Goal: Information Seeking & Learning: Learn about a topic

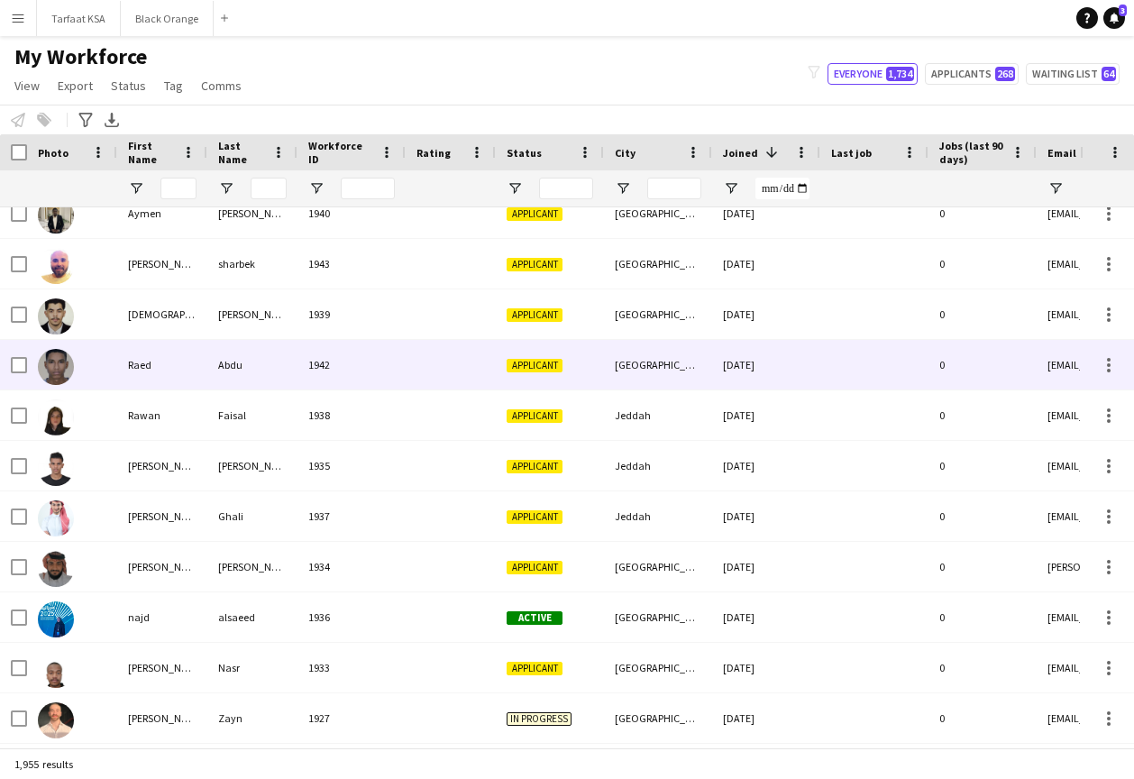
scroll to position [1337, 0]
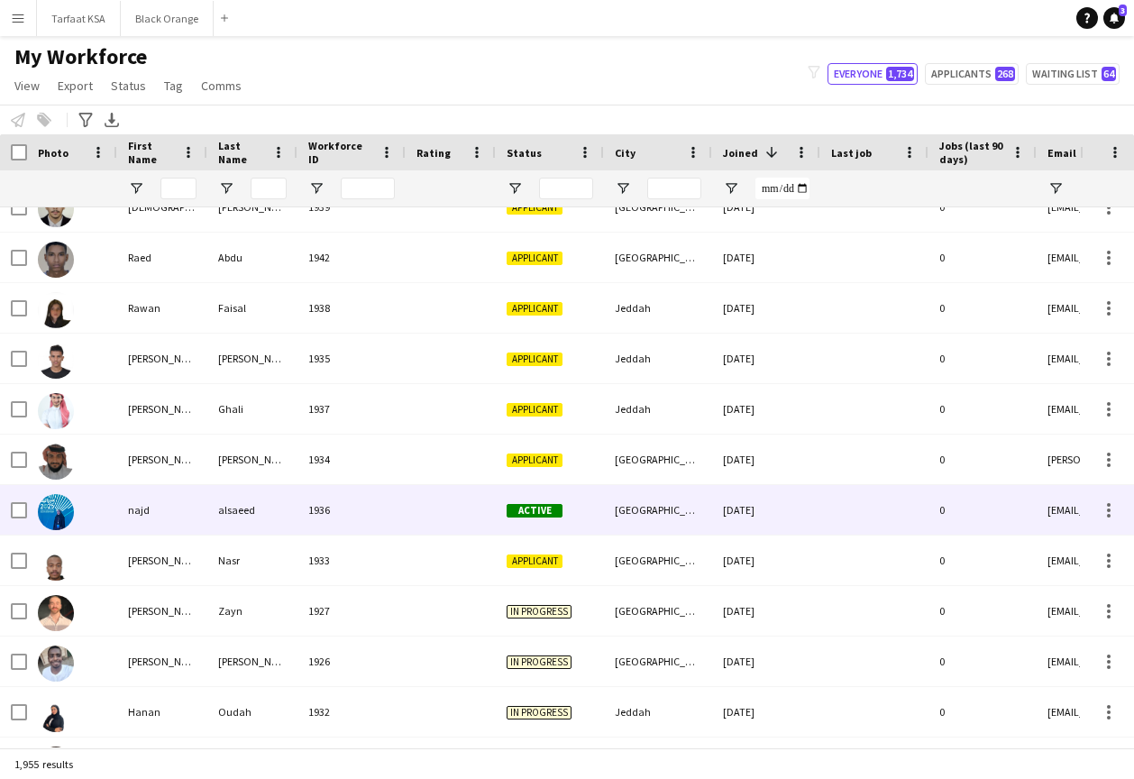
click at [44, 511] on img at bounding box center [56, 512] width 36 height 36
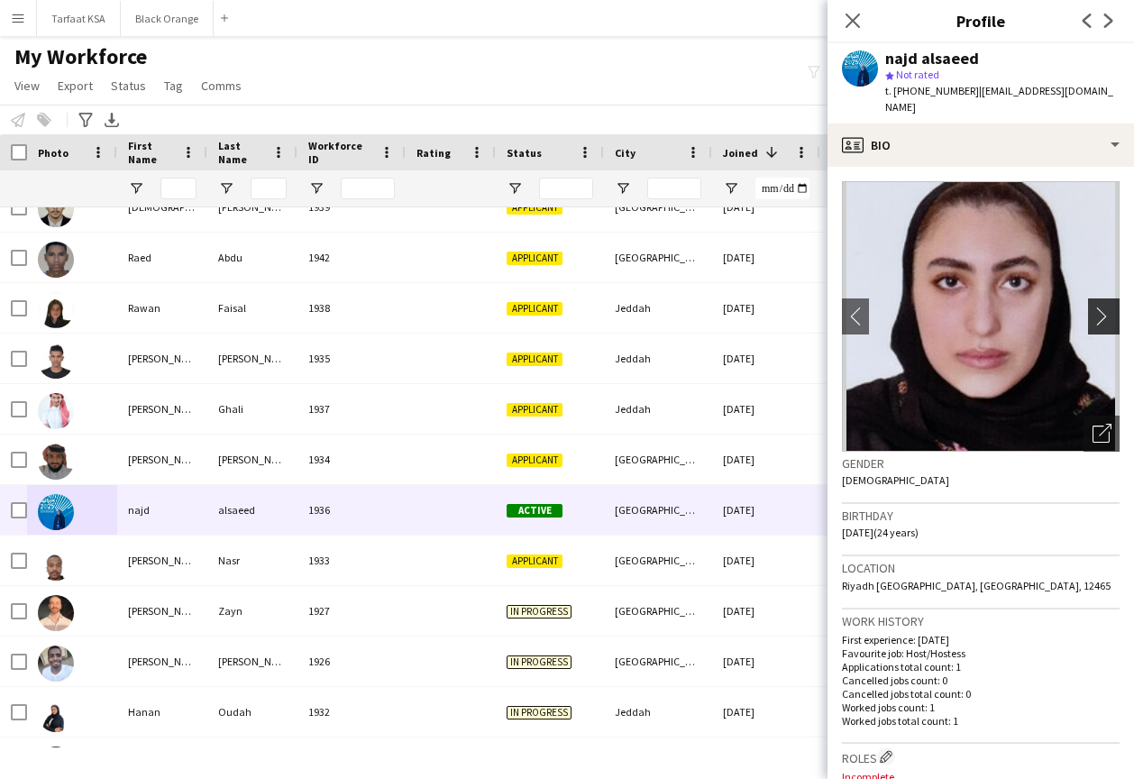
click at [1113, 309] on button "chevron-right" at bounding box center [1106, 316] width 36 height 36
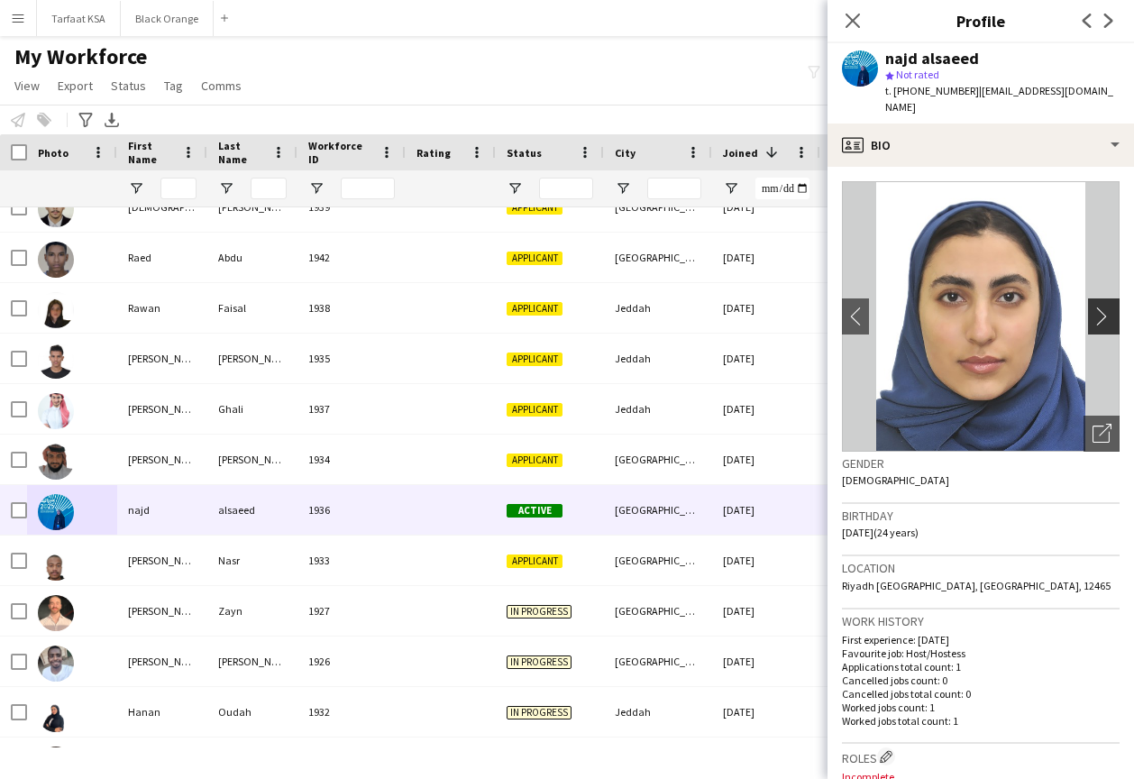
click at [1105, 308] on button "chevron-right" at bounding box center [1106, 316] width 36 height 36
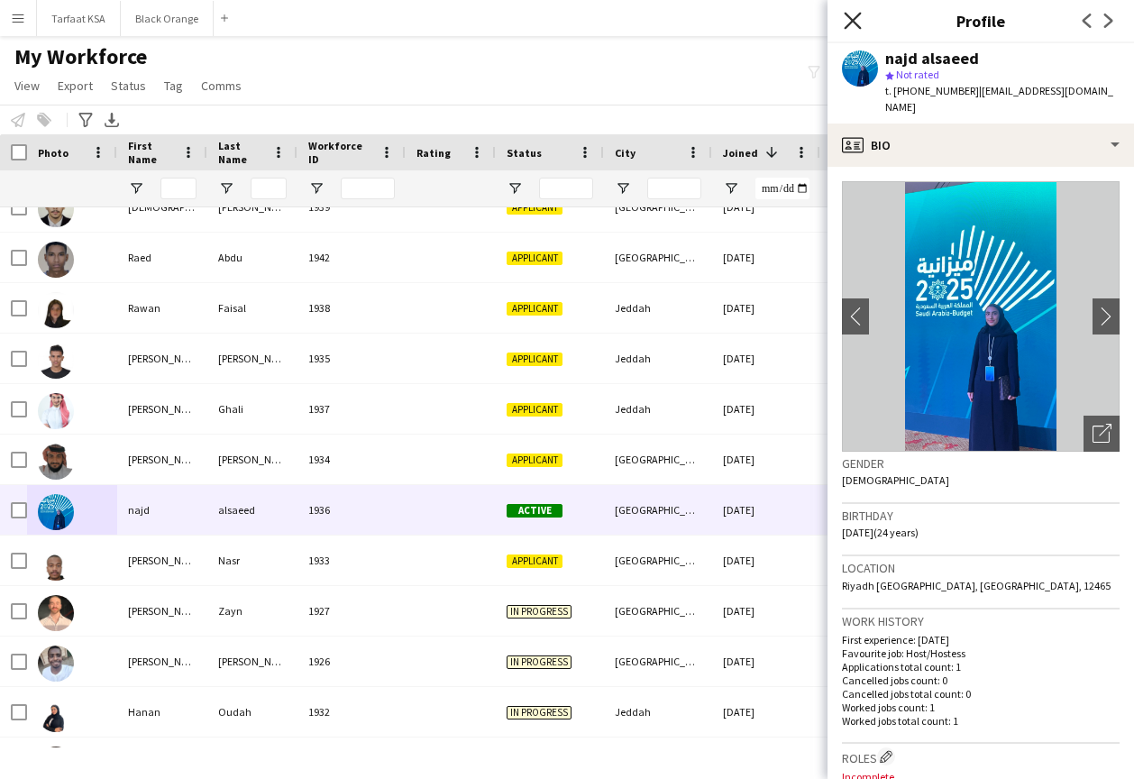
click at [852, 19] on icon at bounding box center [851, 20] width 17 height 17
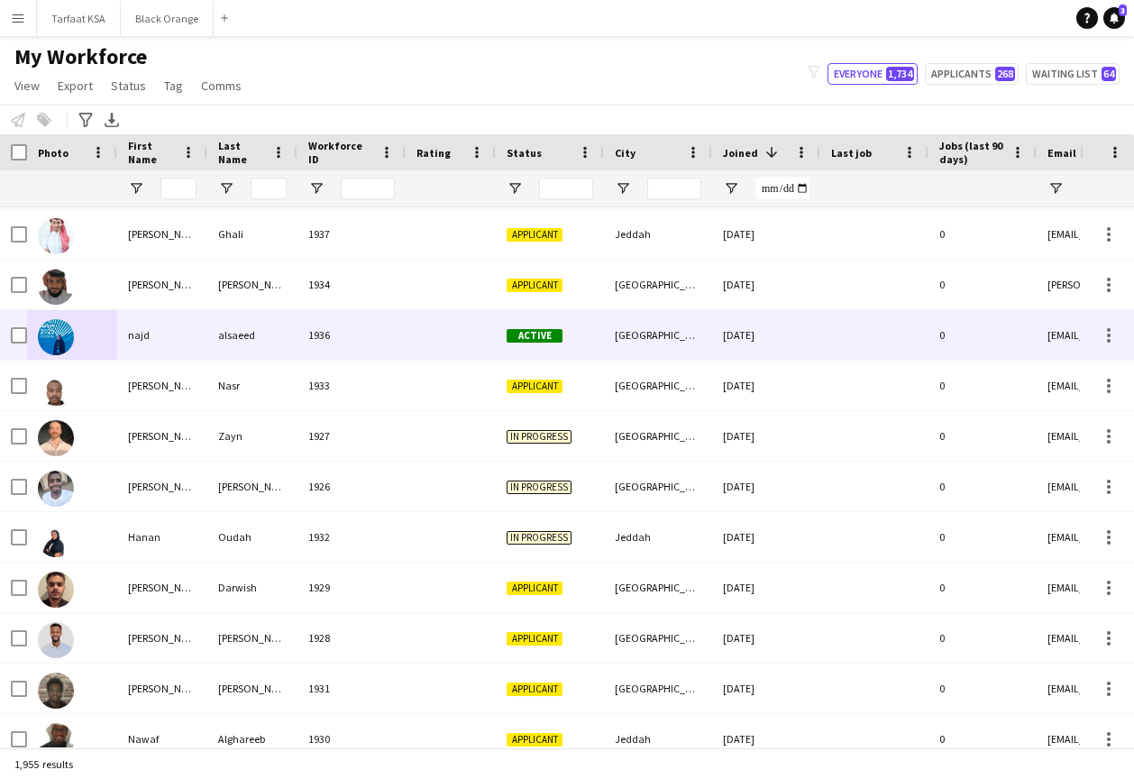
scroll to position [1517, 0]
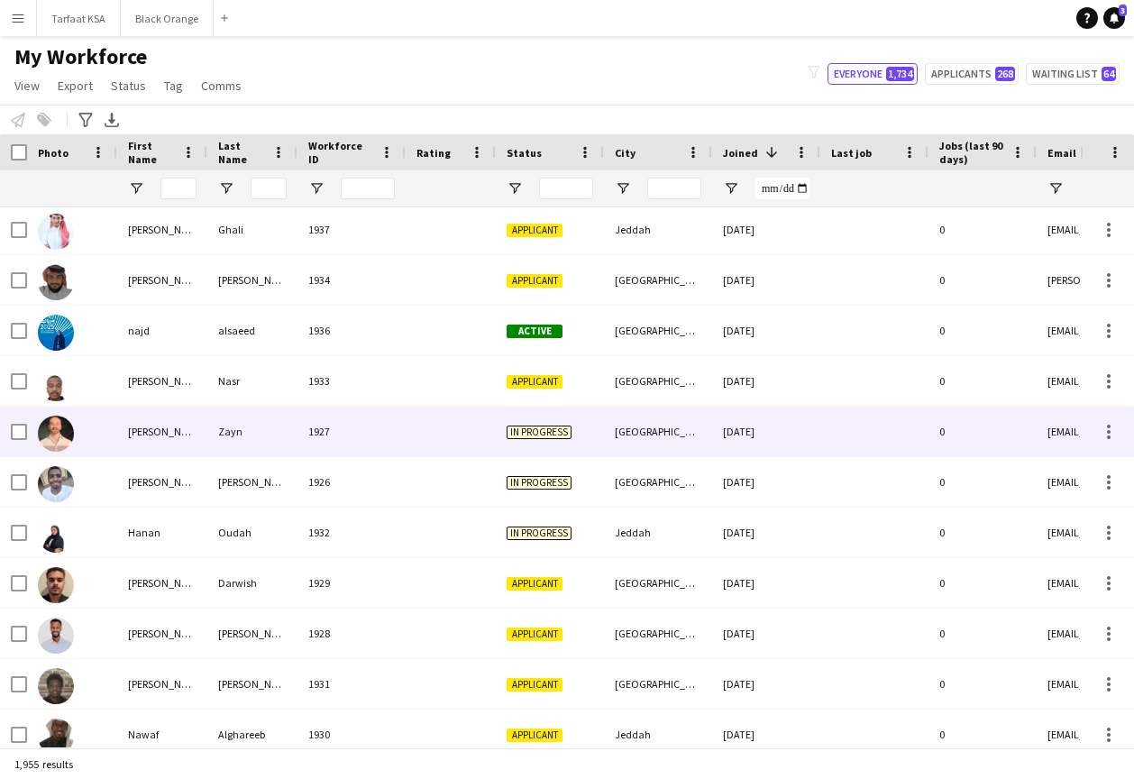
click at [65, 433] on img at bounding box center [56, 433] width 36 height 36
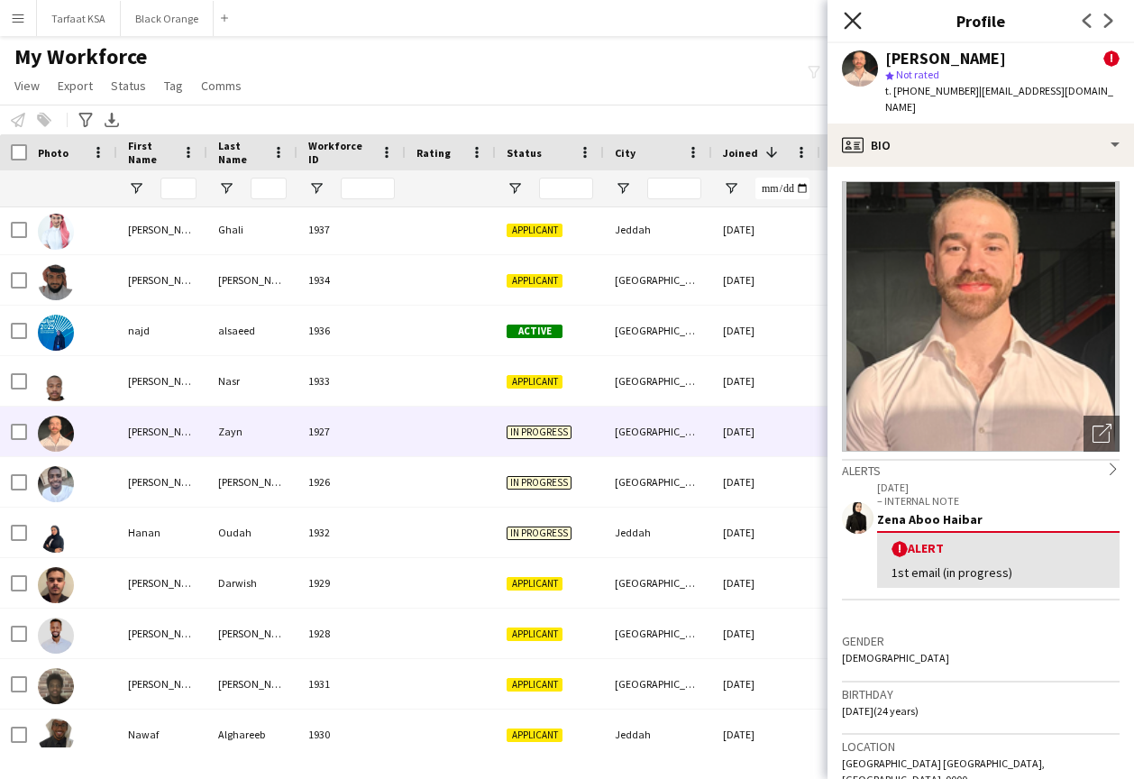
click at [853, 15] on icon "Close pop-in" at bounding box center [851, 20] width 17 height 17
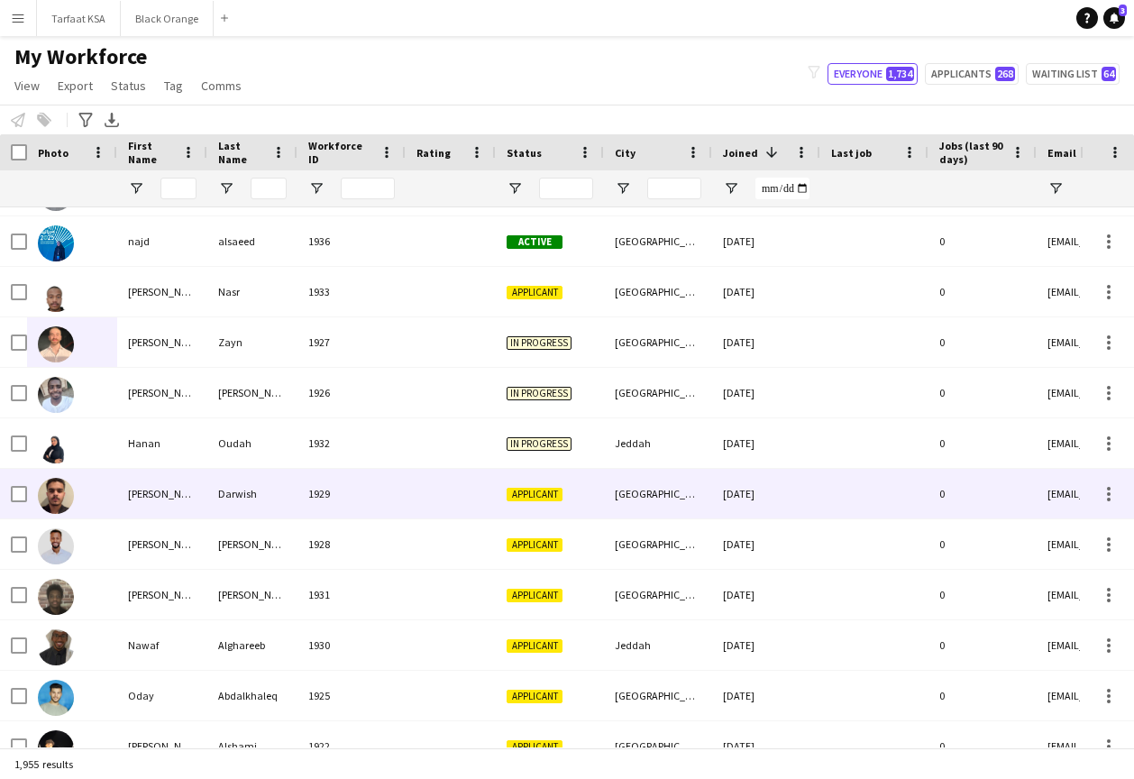
scroll to position [1609, 0]
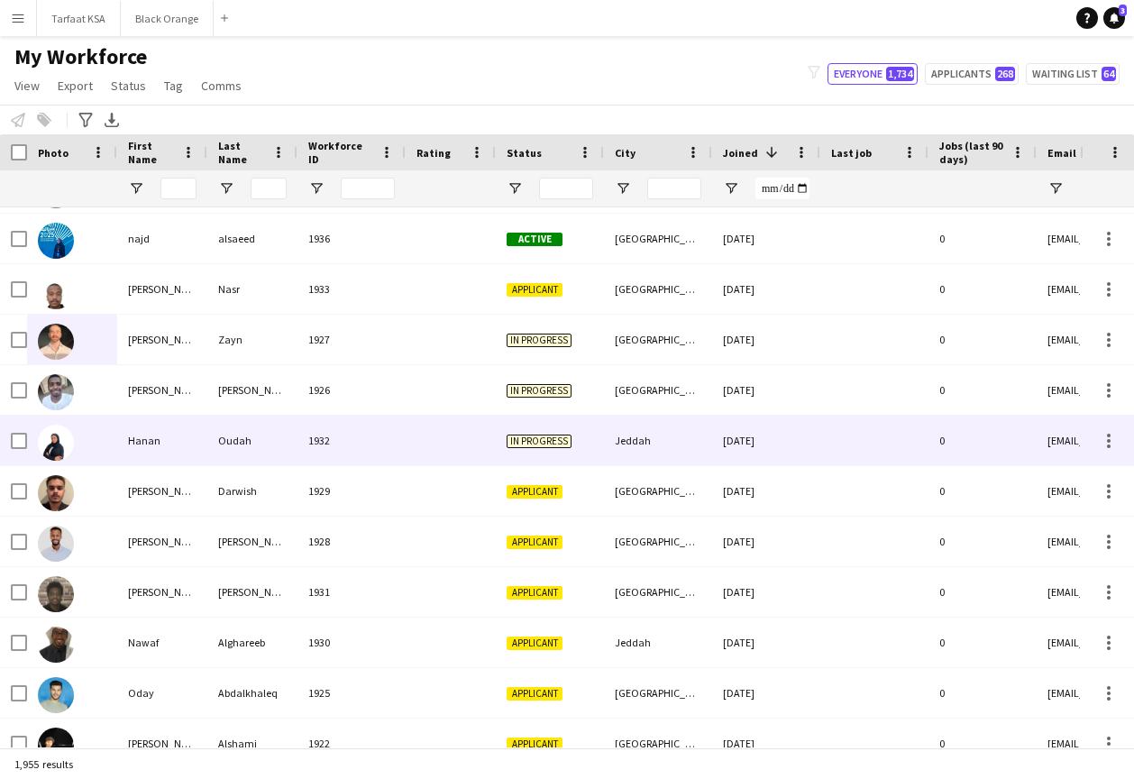
click at [46, 441] on img at bounding box center [56, 442] width 36 height 36
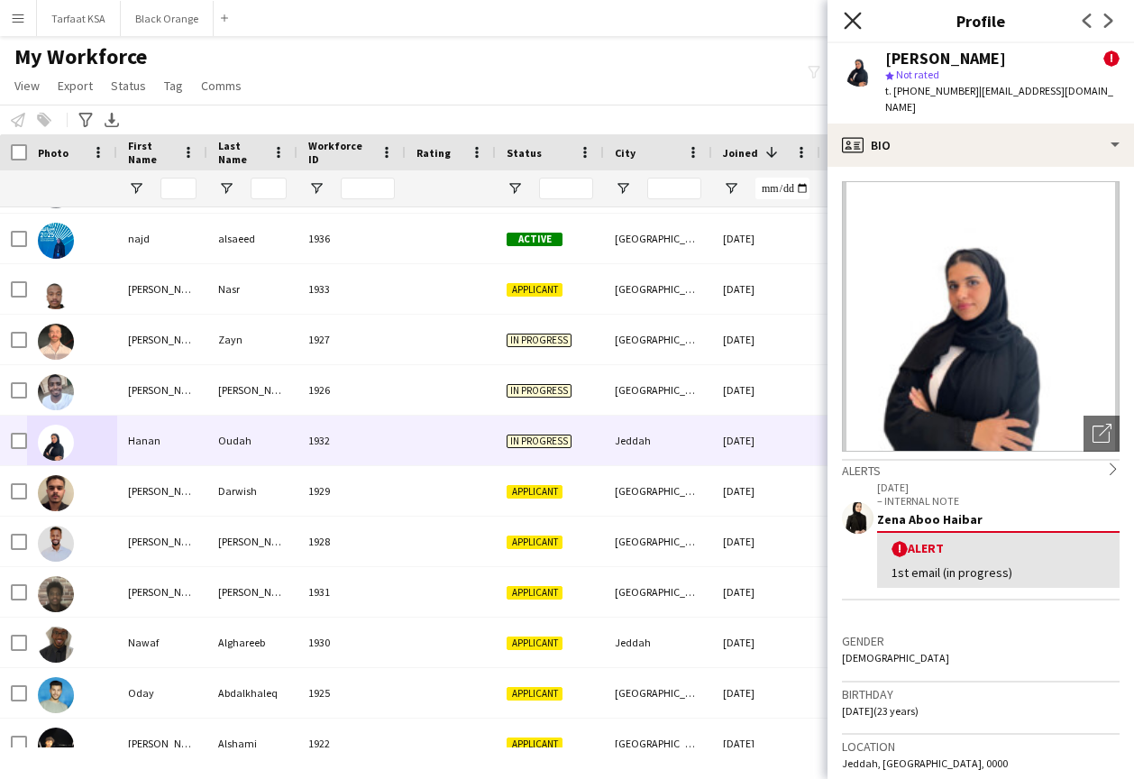
click at [851, 19] on icon at bounding box center [851, 20] width 17 height 17
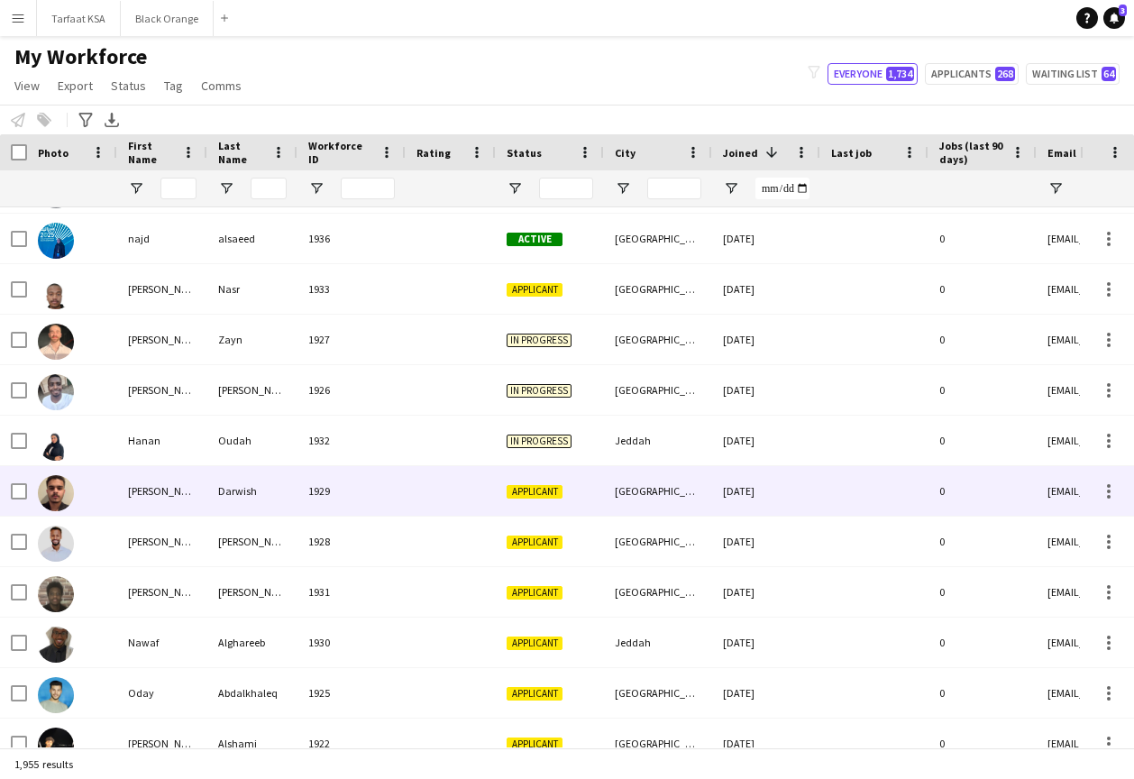
click at [52, 501] on img at bounding box center [56, 493] width 36 height 36
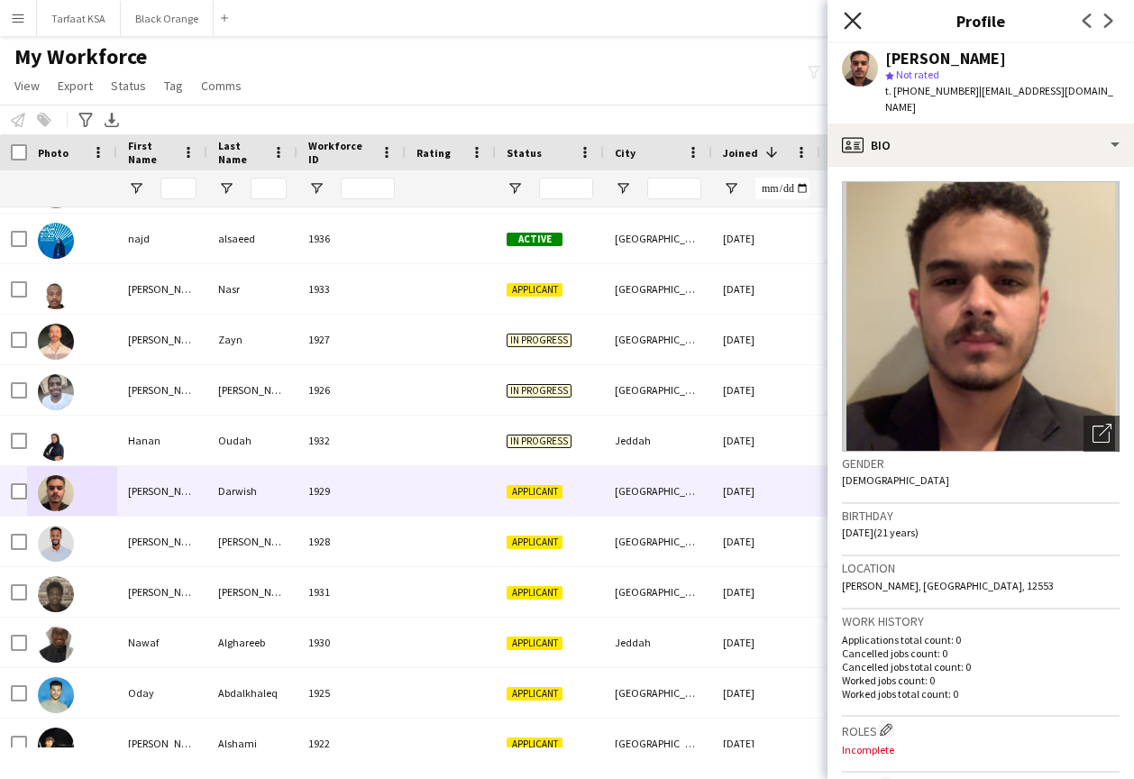
click at [847, 16] on icon at bounding box center [851, 20] width 17 height 17
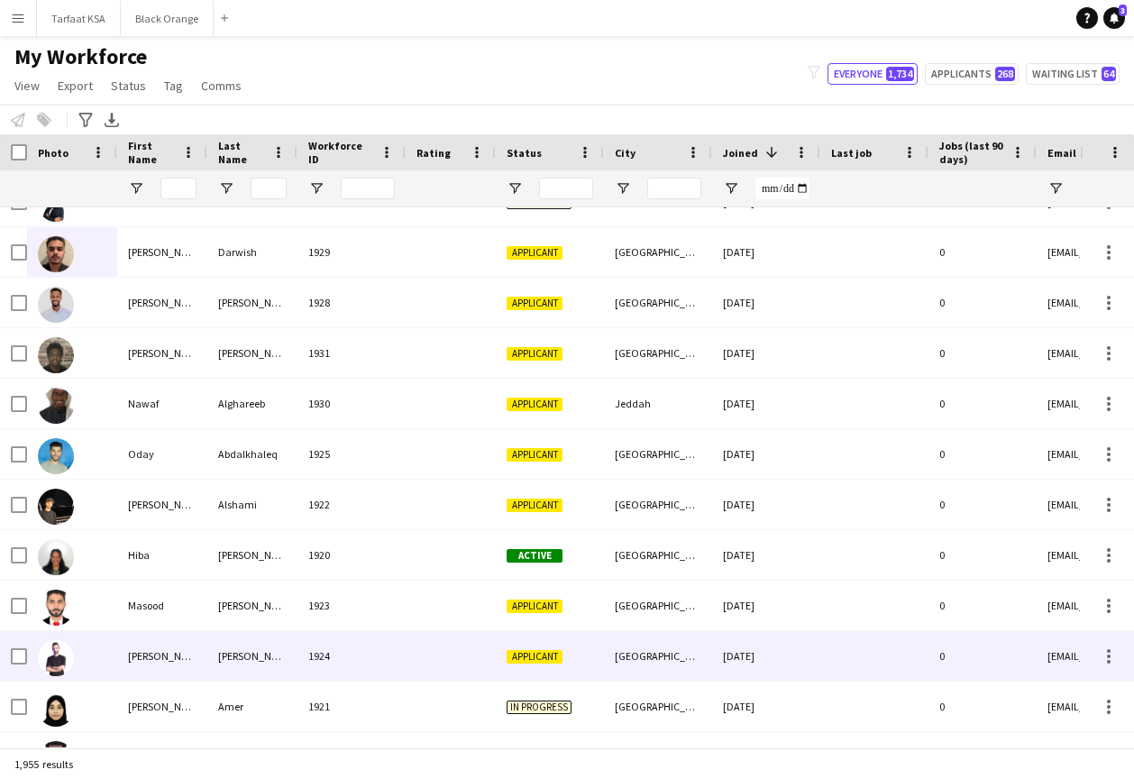
scroll to position [1876, 0]
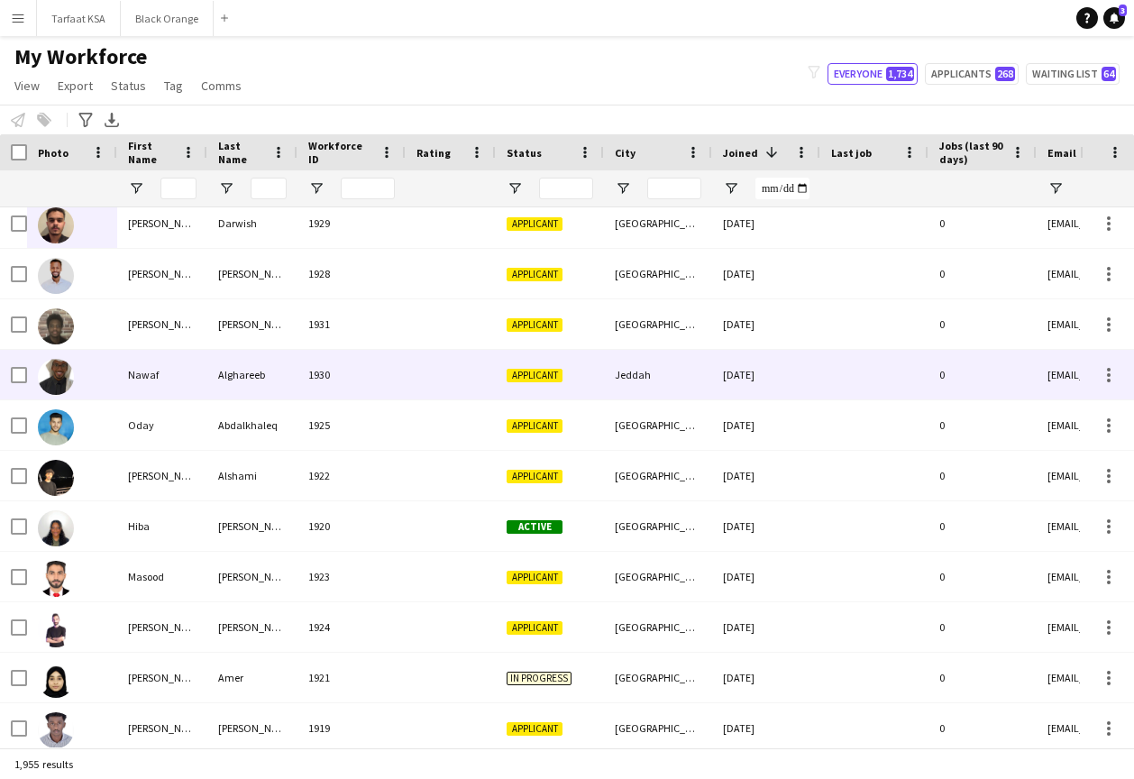
click at [66, 376] on img at bounding box center [56, 377] width 36 height 36
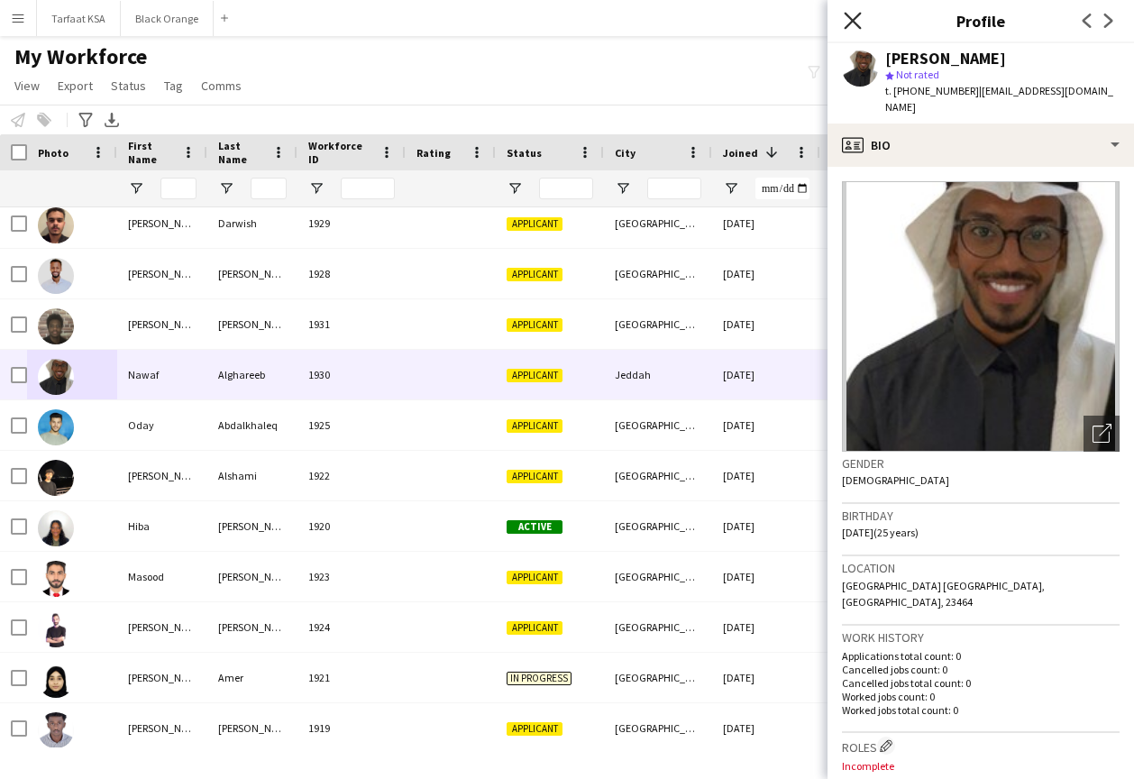
click at [851, 16] on icon "Close pop-in" at bounding box center [851, 20] width 17 height 17
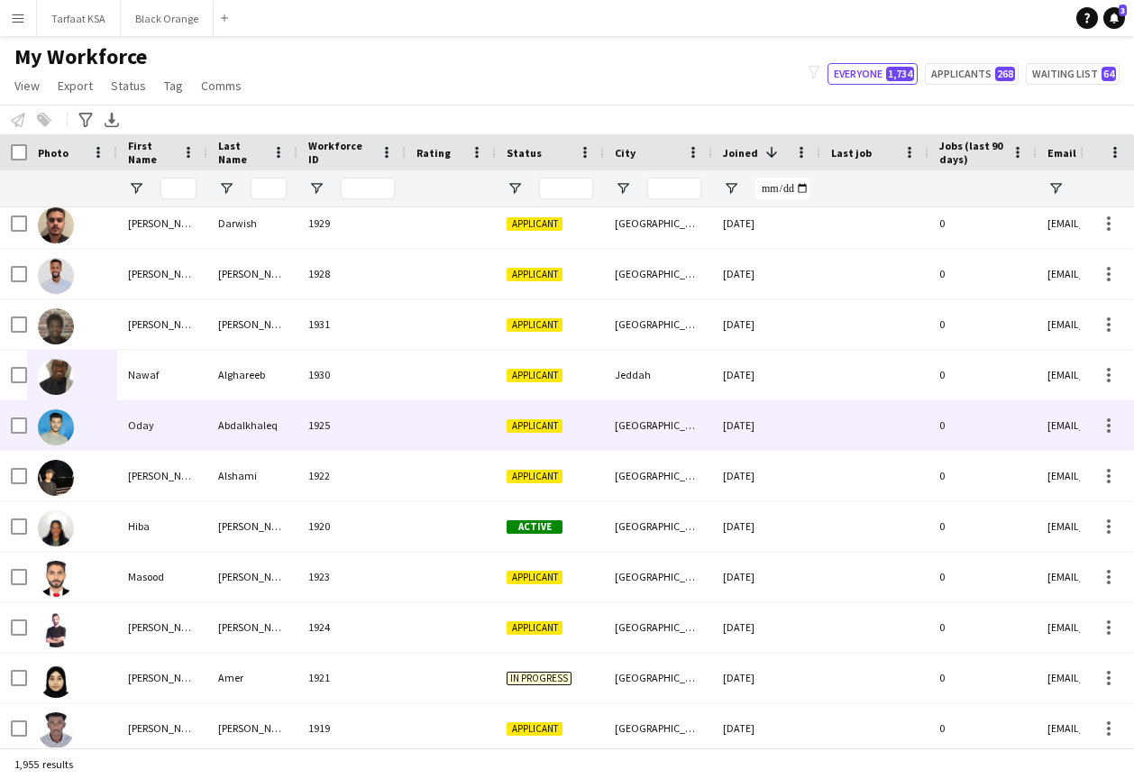
click at [69, 424] on img at bounding box center [56, 427] width 36 height 36
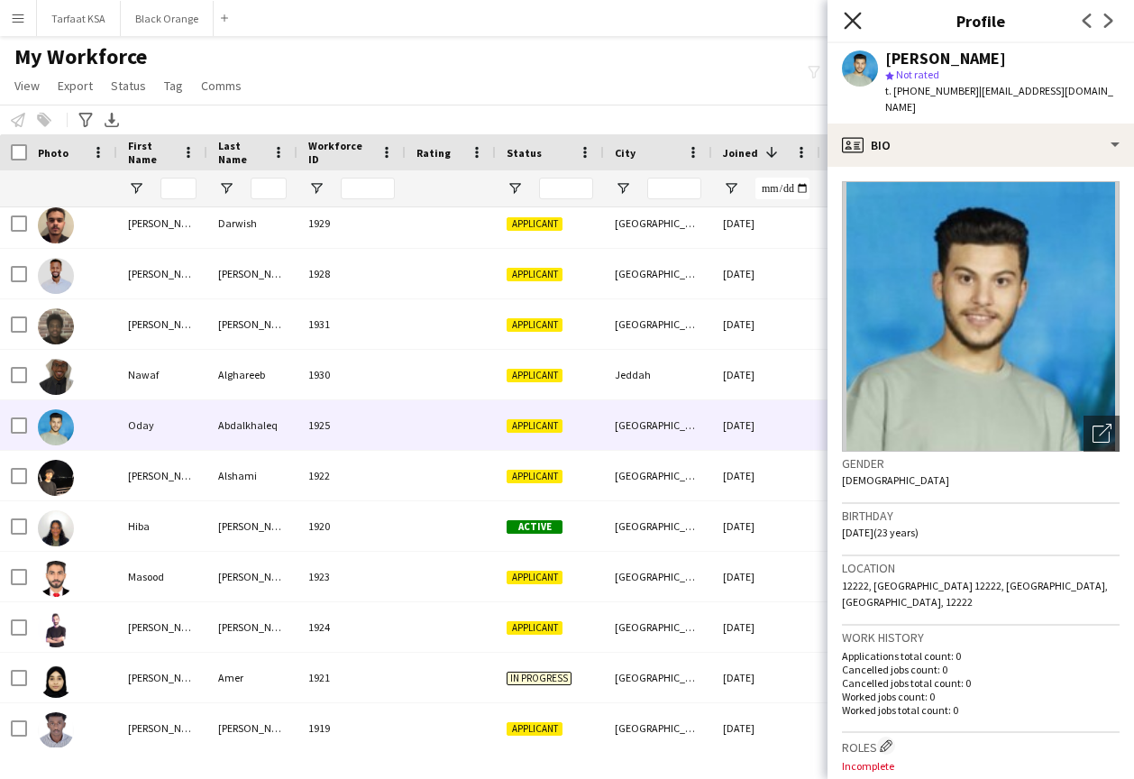
click at [850, 20] on icon "Close pop-in" at bounding box center [851, 20] width 17 height 17
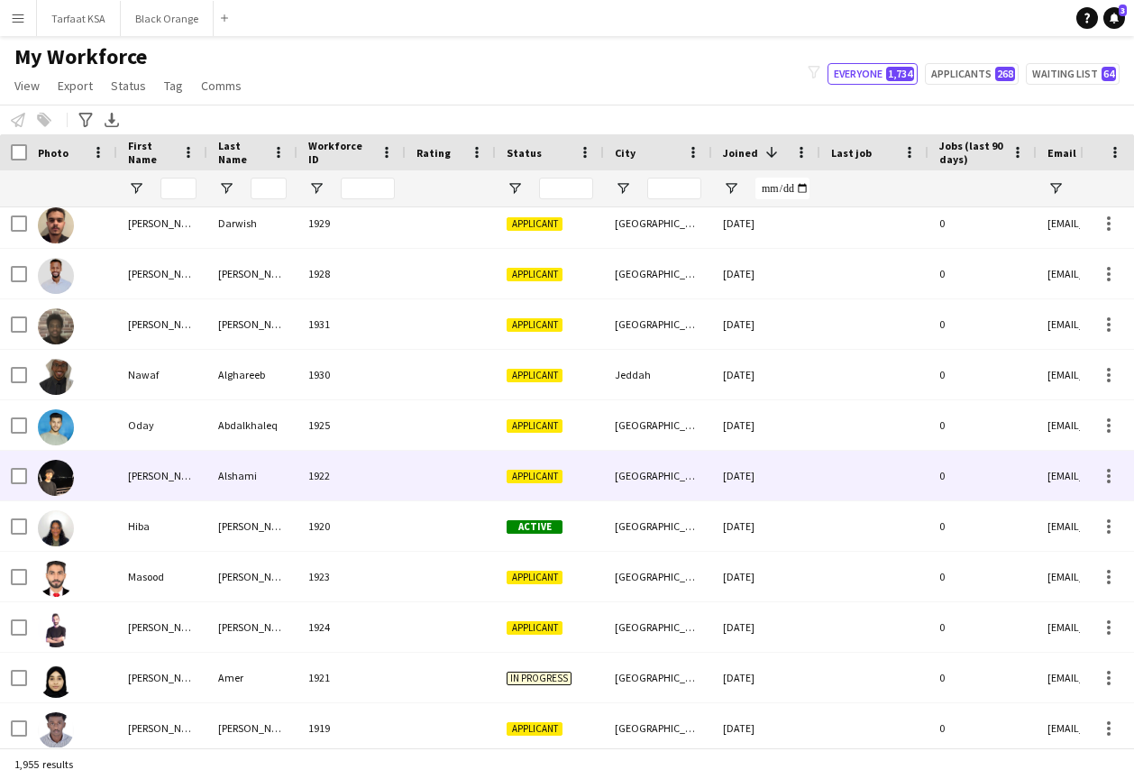
click at [55, 487] on img at bounding box center [56, 478] width 36 height 36
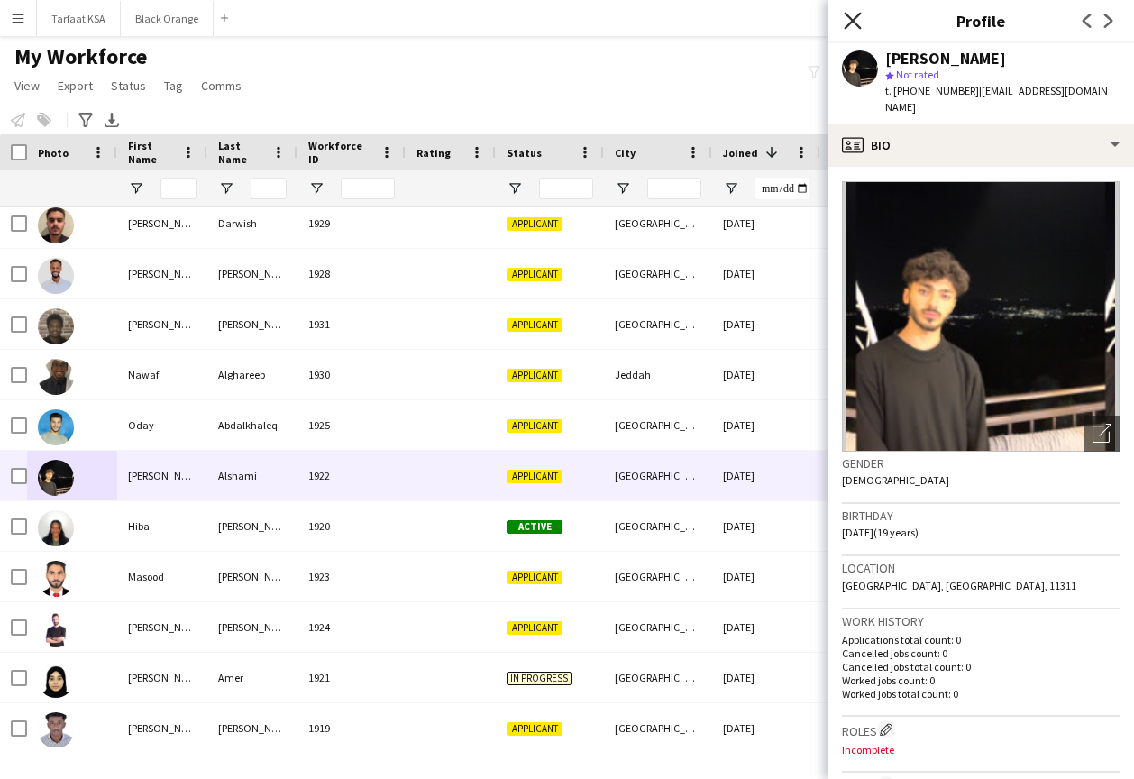
click at [860, 16] on icon "Close pop-in" at bounding box center [851, 20] width 17 height 17
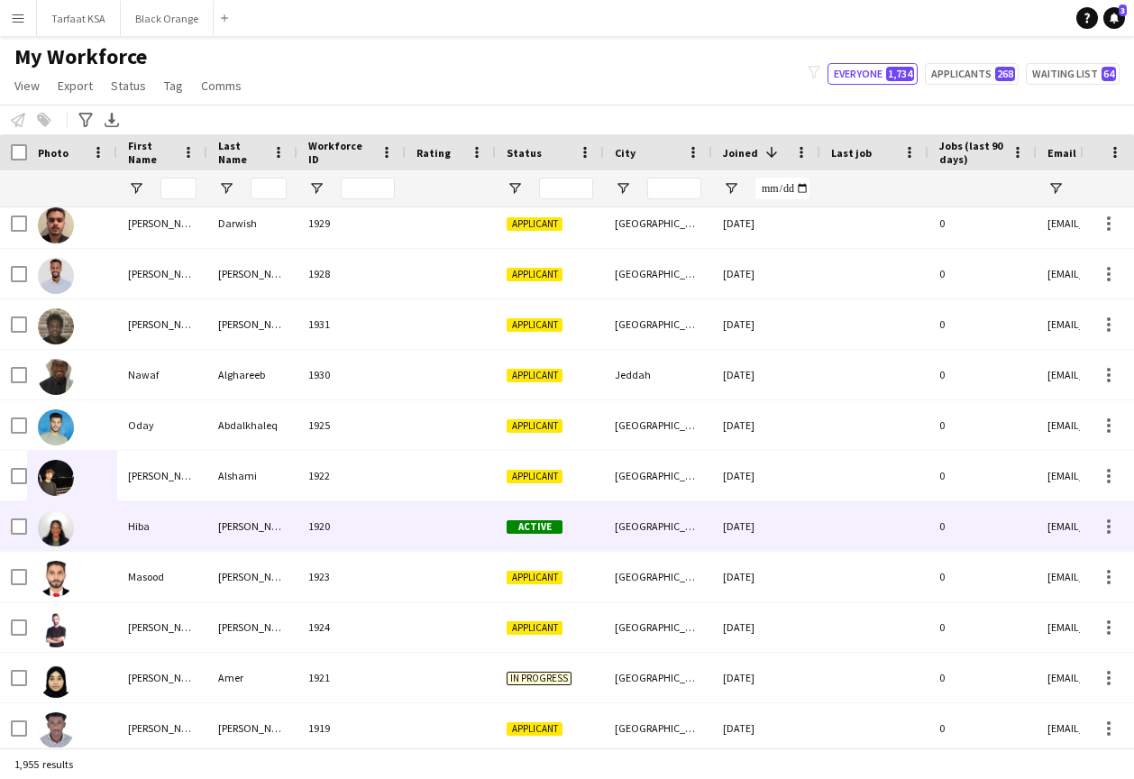
click at [54, 542] on img at bounding box center [56, 528] width 36 height 36
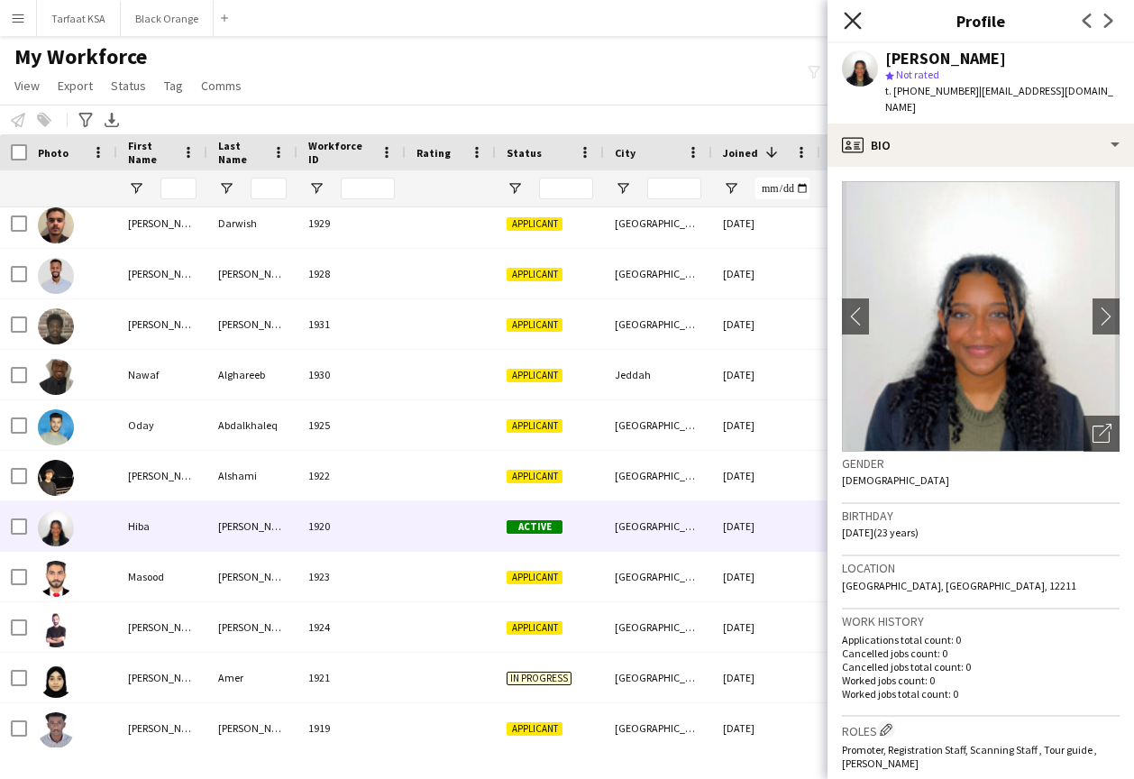
click at [851, 23] on icon at bounding box center [851, 20] width 17 height 17
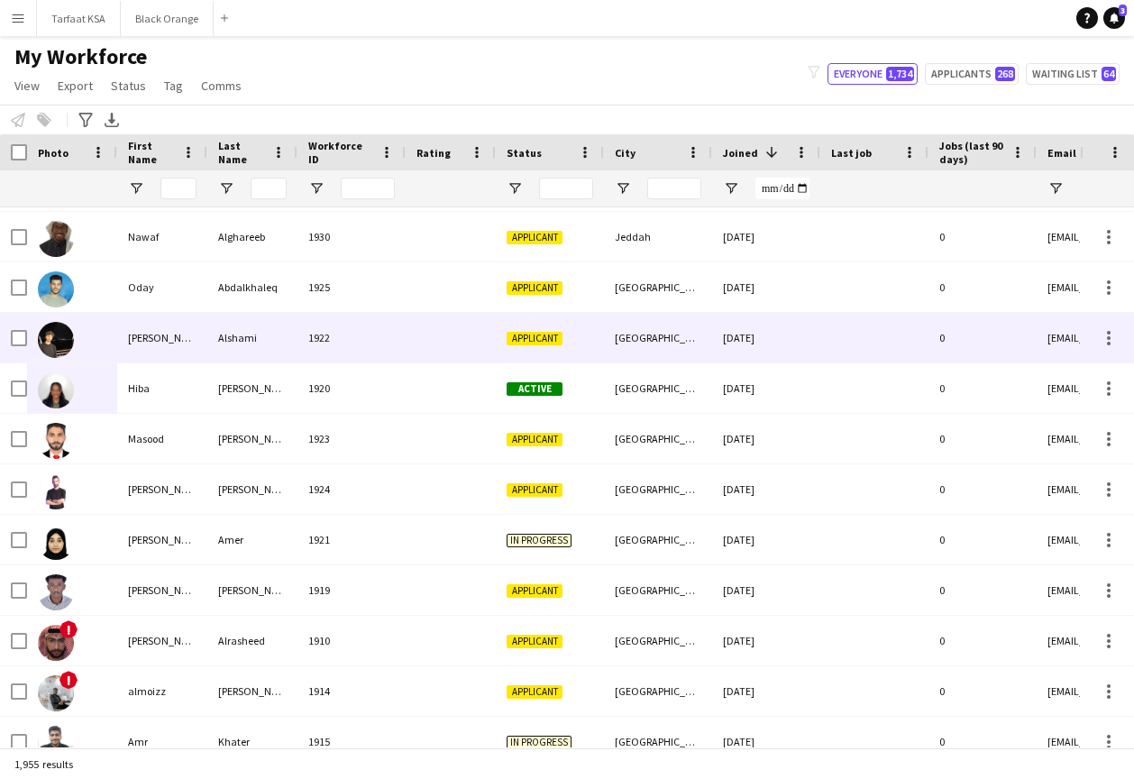
scroll to position [2105, 0]
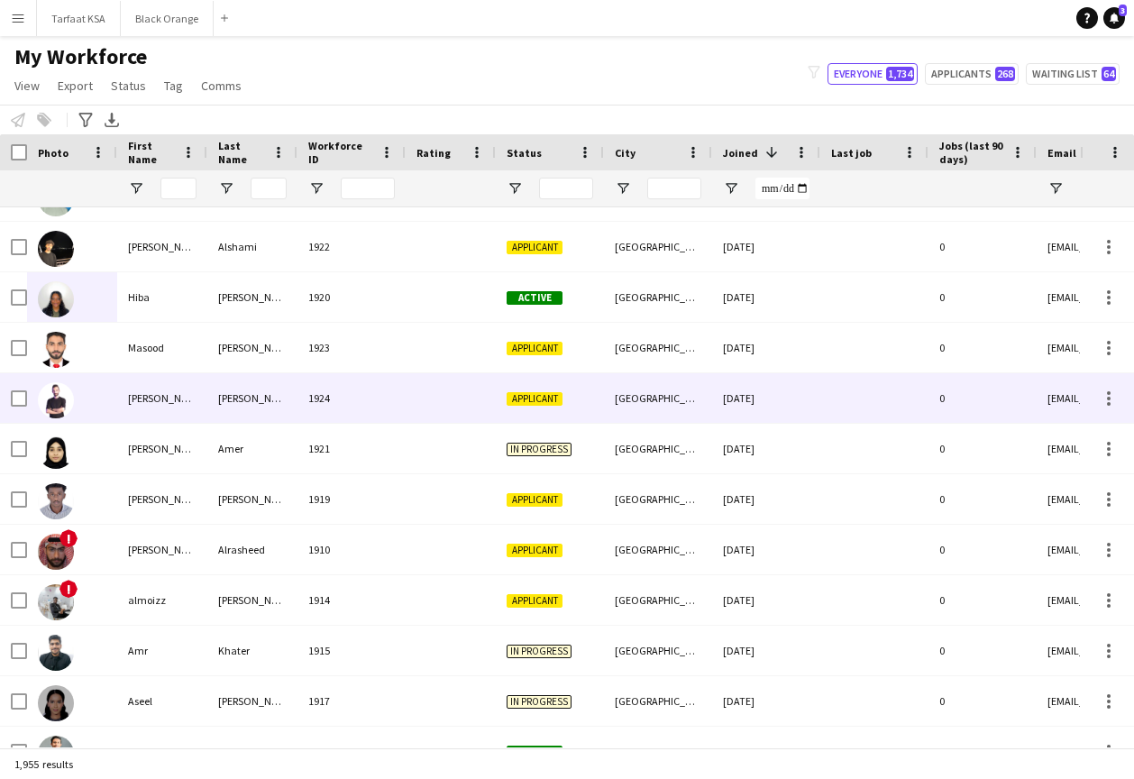
click at [55, 399] on img at bounding box center [56, 400] width 36 height 36
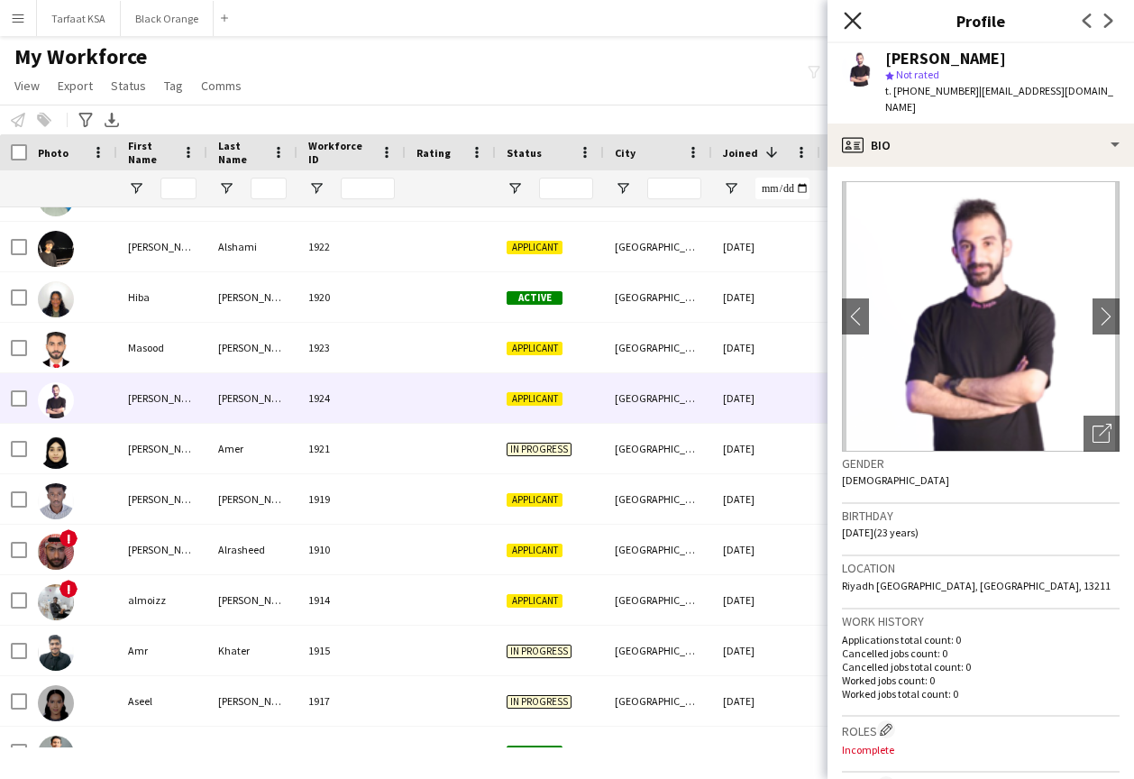
click at [850, 20] on icon "Close pop-in" at bounding box center [851, 20] width 17 height 17
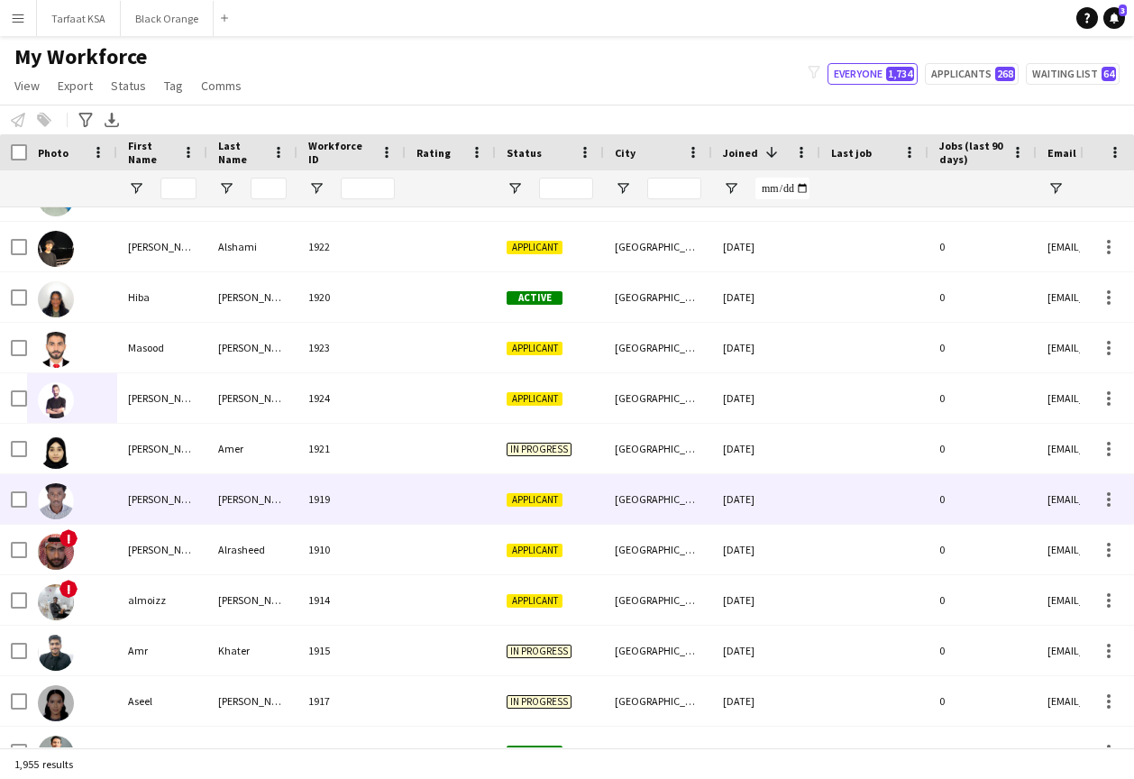
click at [60, 502] on img at bounding box center [56, 501] width 36 height 36
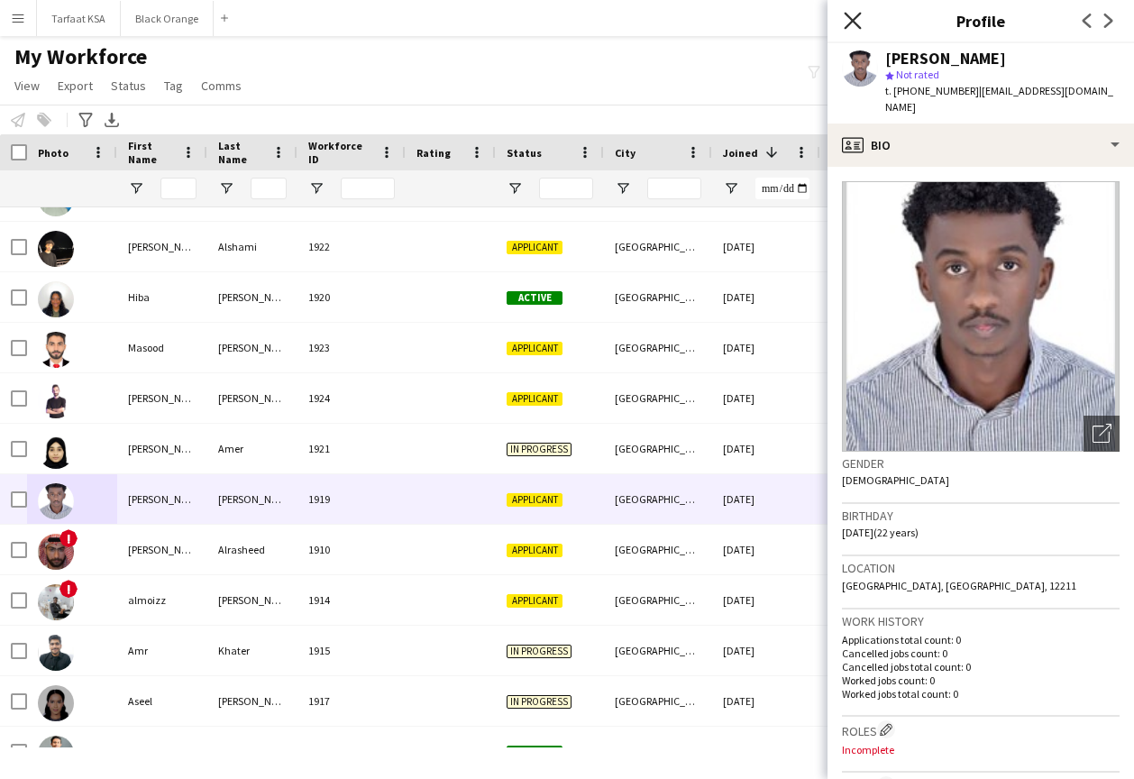
click at [852, 23] on icon "Close pop-in" at bounding box center [851, 20] width 17 height 17
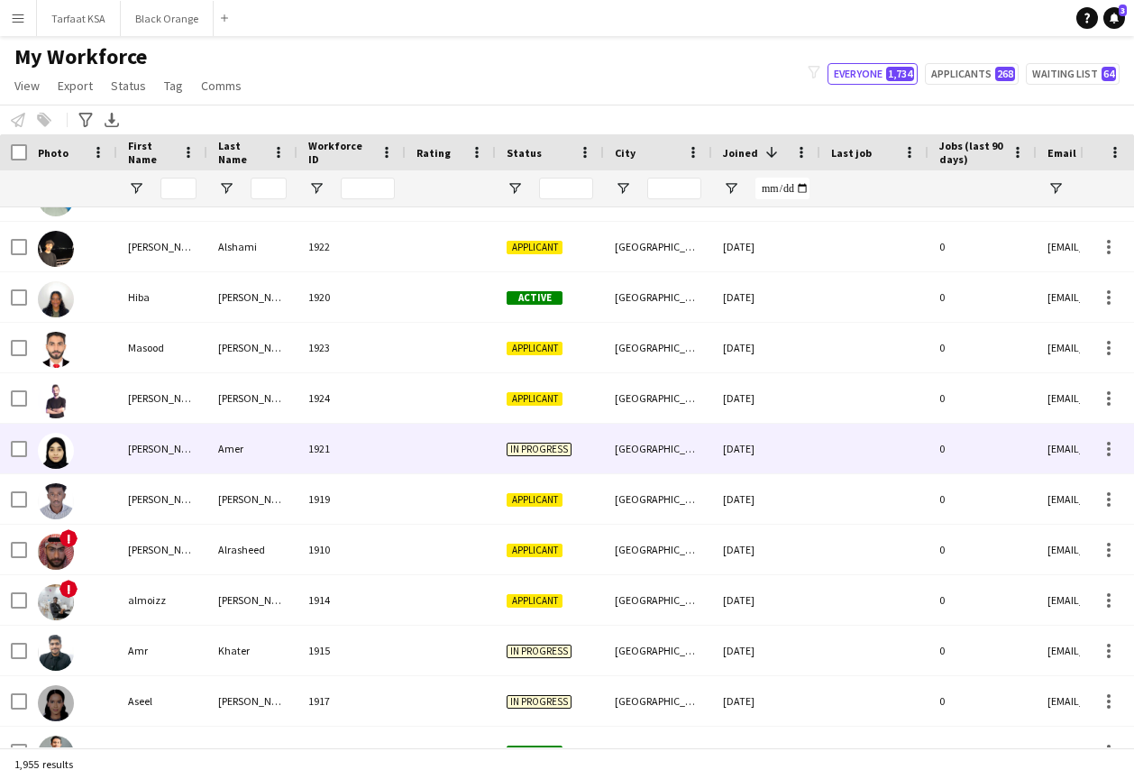
click at [68, 451] on img at bounding box center [56, 451] width 36 height 36
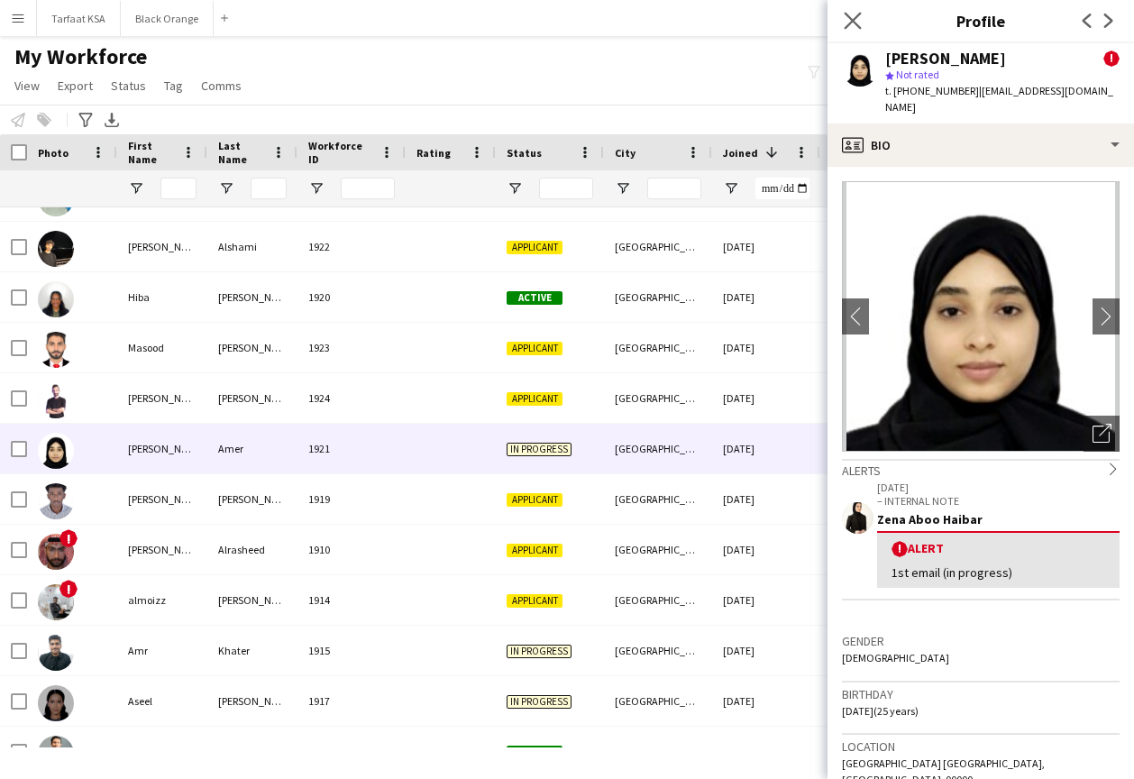
click at [843, 23] on app-icon "Close pop-in" at bounding box center [853, 21] width 26 height 26
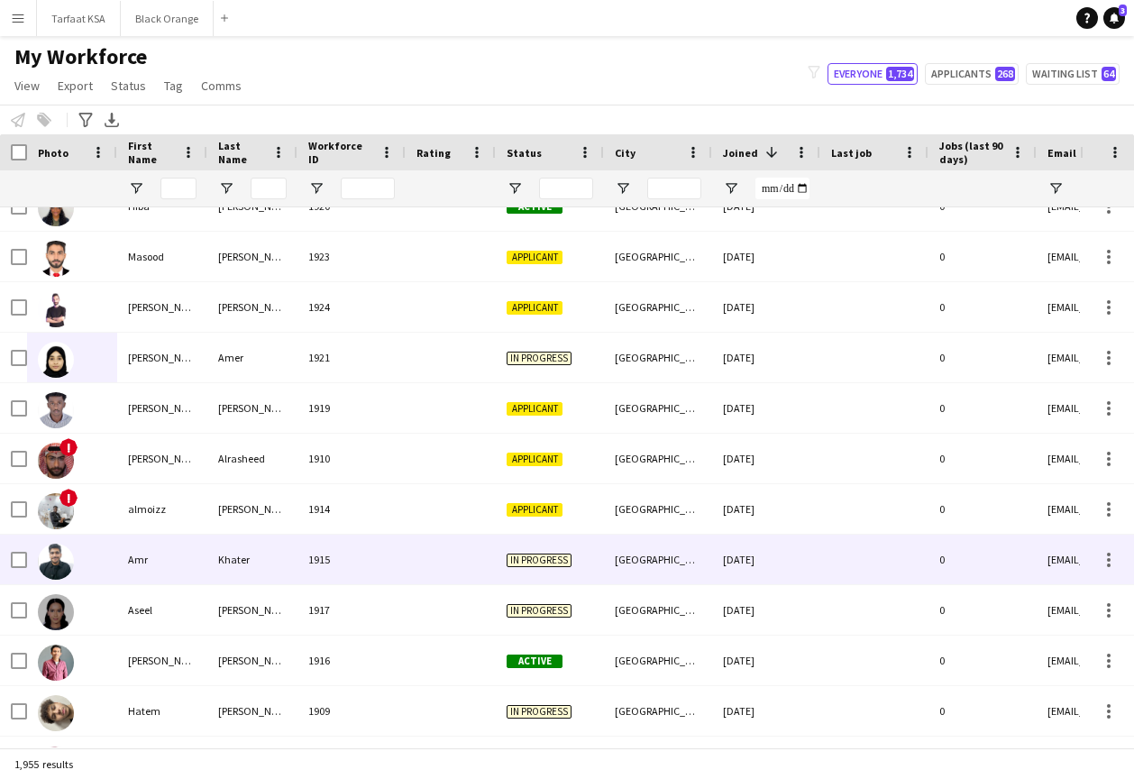
scroll to position [2210, 0]
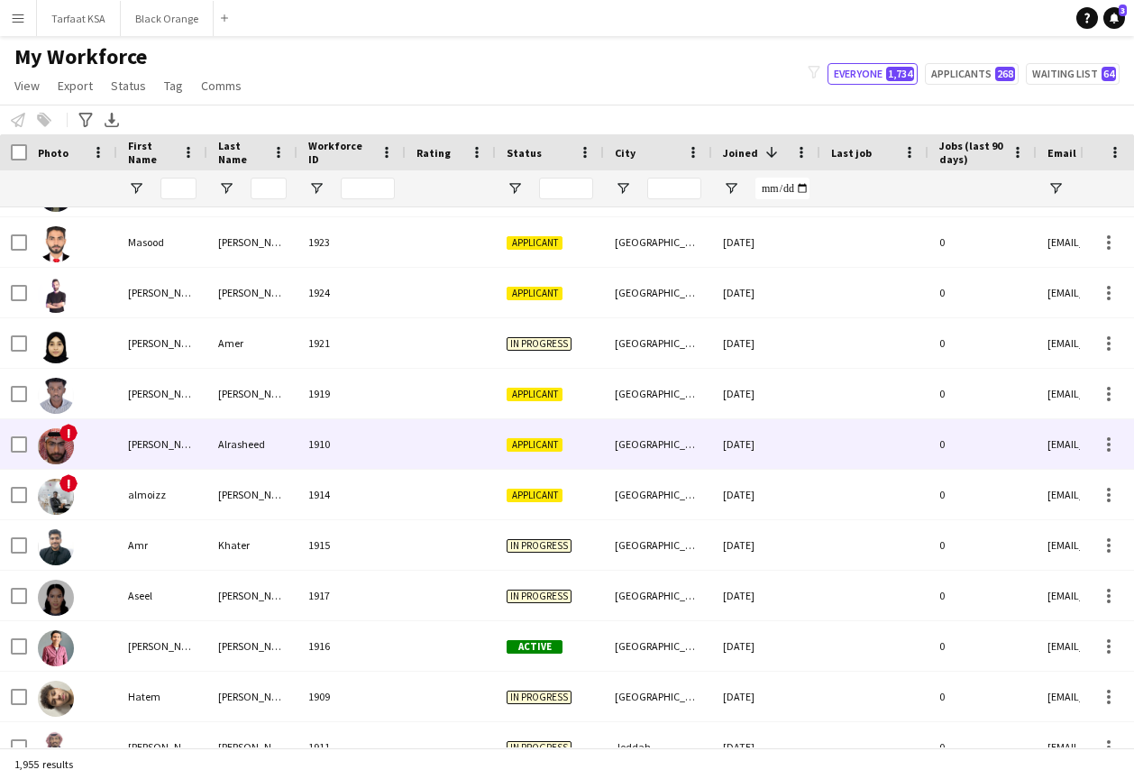
click at [66, 443] on img at bounding box center [56, 446] width 36 height 36
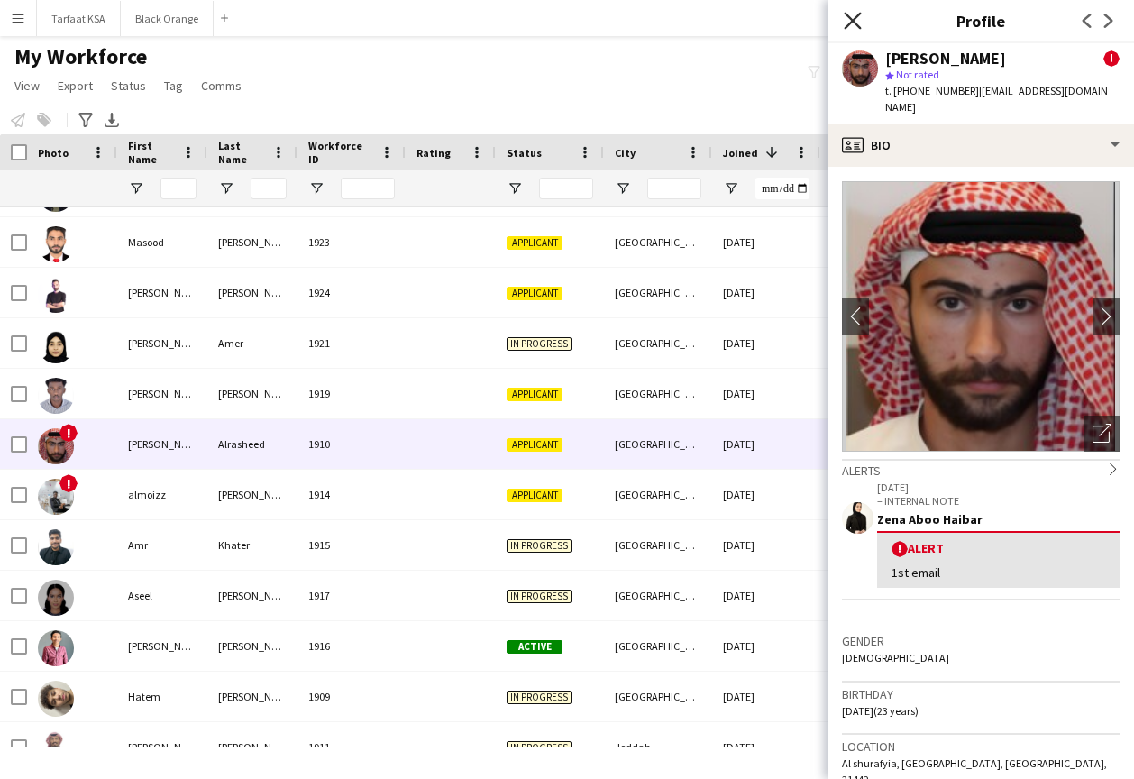
click at [852, 27] on icon "Close pop-in" at bounding box center [851, 20] width 17 height 17
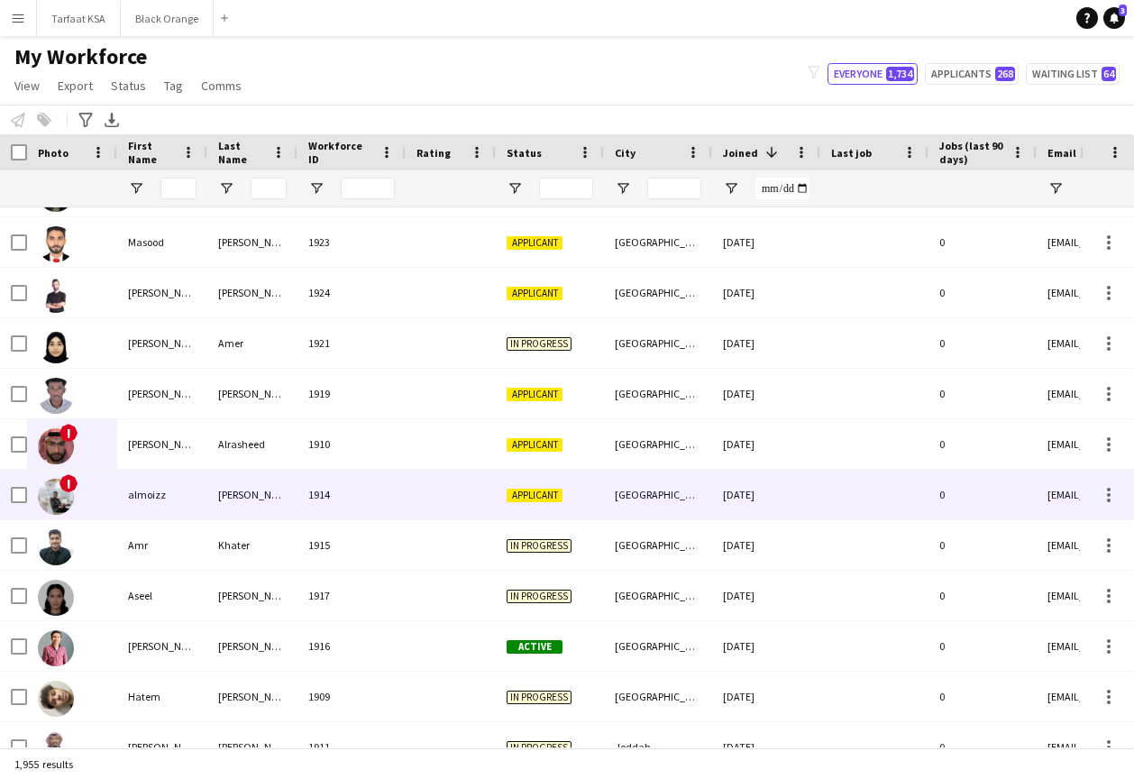
click at [65, 502] on img at bounding box center [56, 497] width 36 height 36
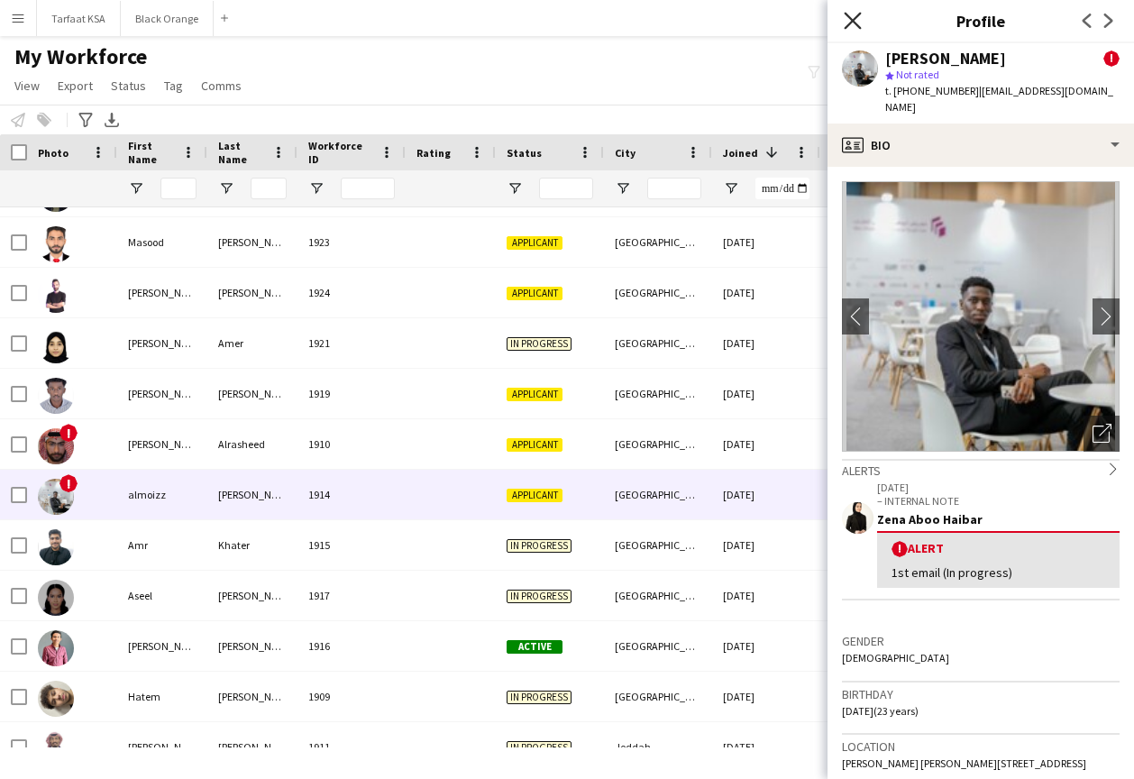
click at [858, 15] on icon at bounding box center [851, 20] width 17 height 17
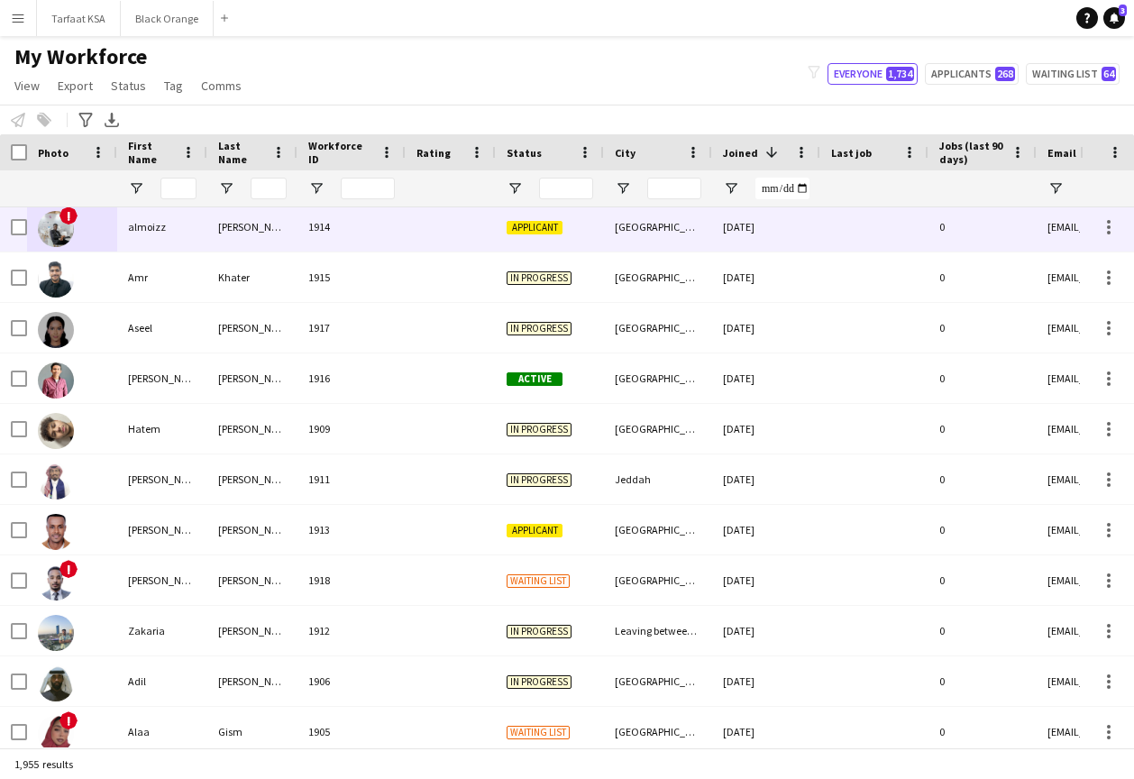
scroll to position [2478, 0]
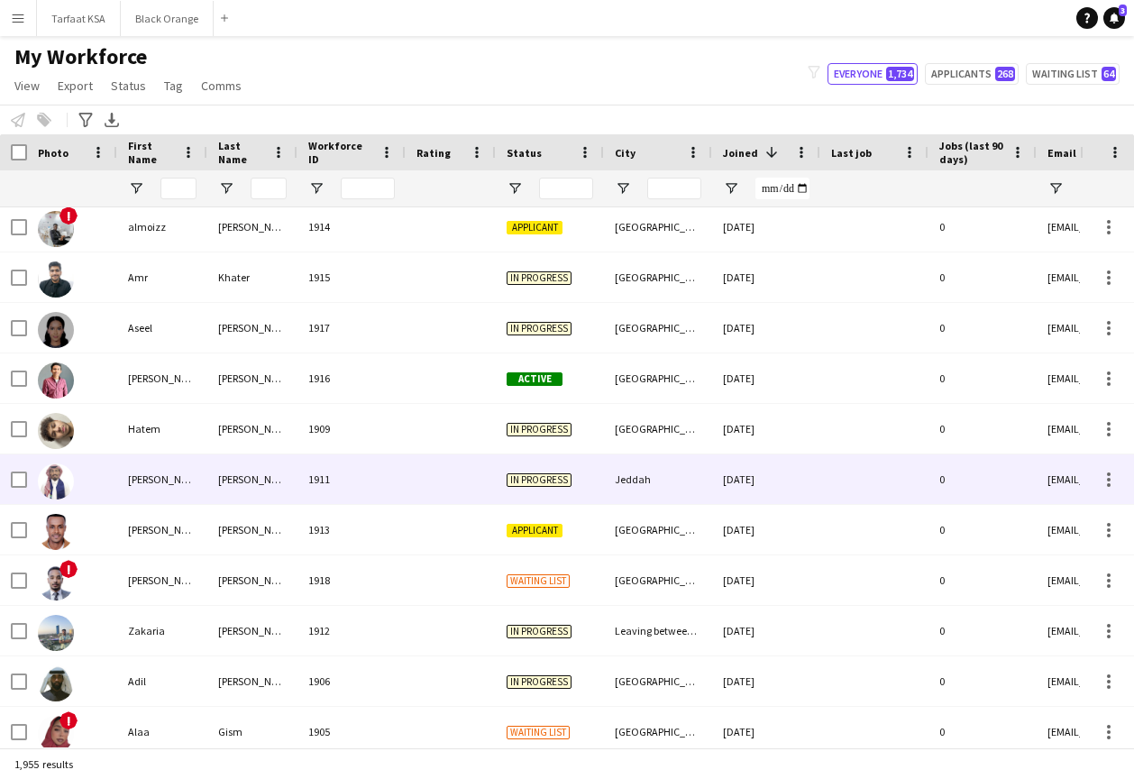
click at [63, 478] on img at bounding box center [56, 481] width 36 height 36
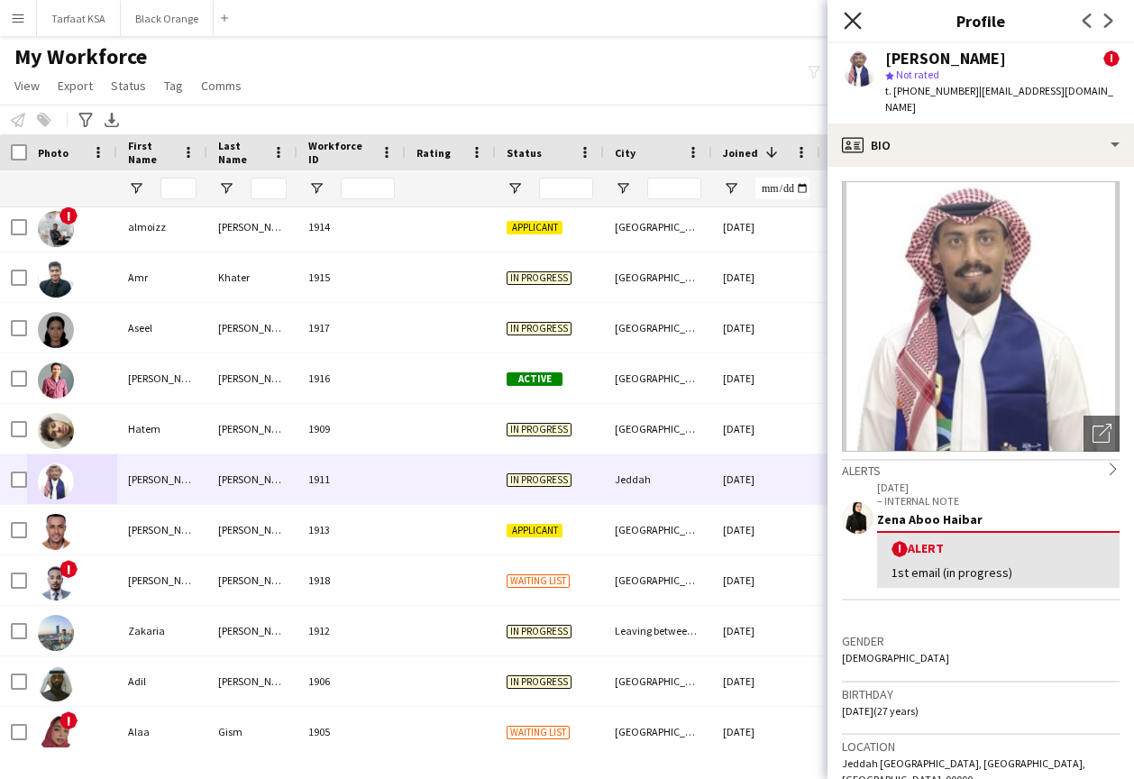
click at [846, 17] on icon "Close pop-in" at bounding box center [851, 20] width 17 height 17
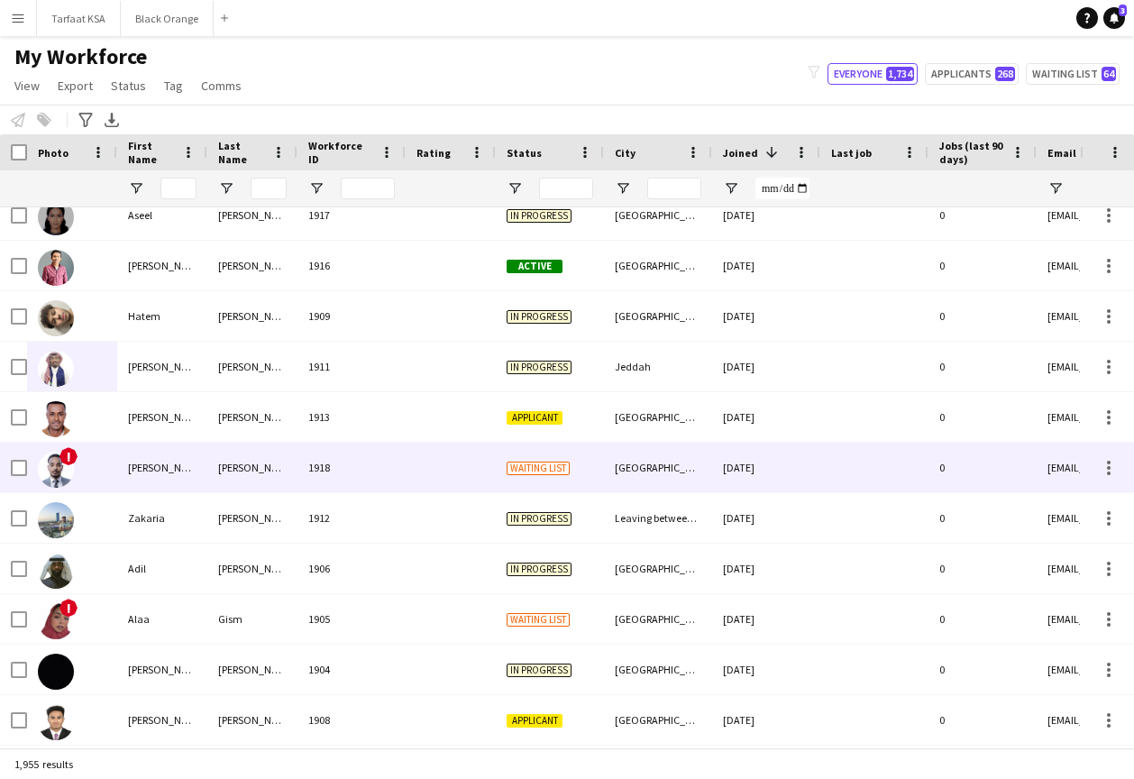
scroll to position [2596, 0]
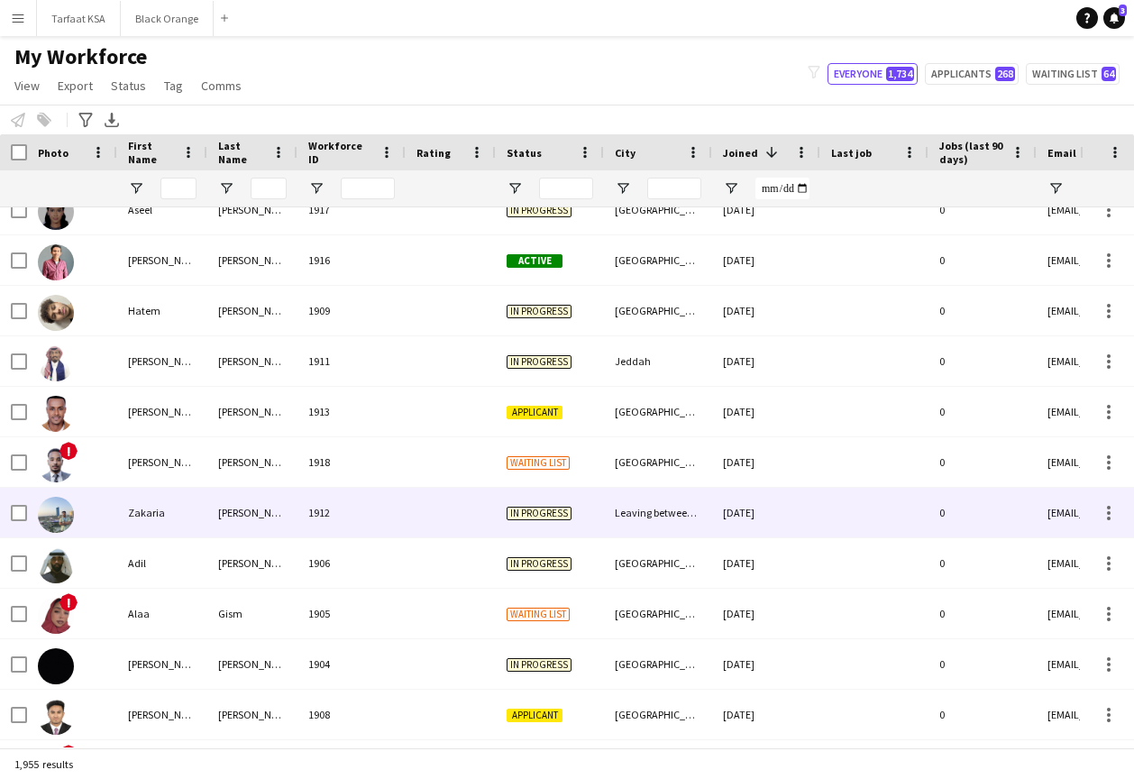
click at [58, 521] on img at bounding box center [56, 515] width 36 height 36
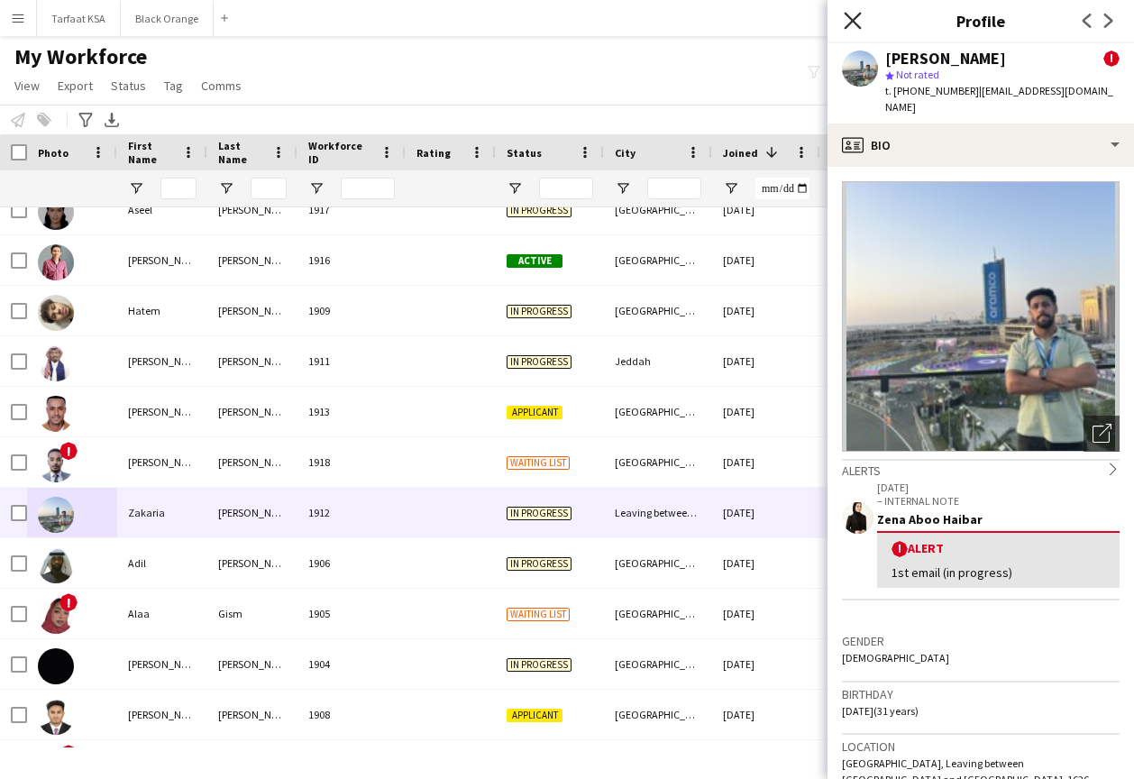
click at [857, 23] on icon "Close pop-in" at bounding box center [851, 20] width 17 height 17
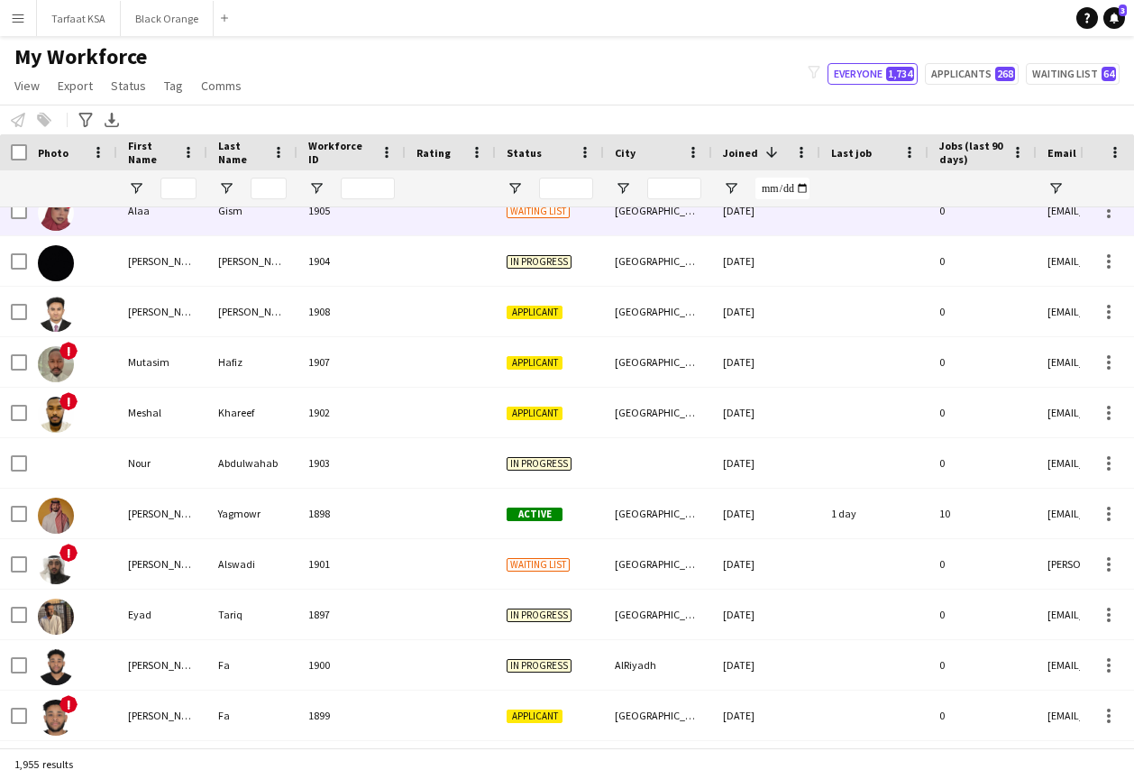
scroll to position [0, 0]
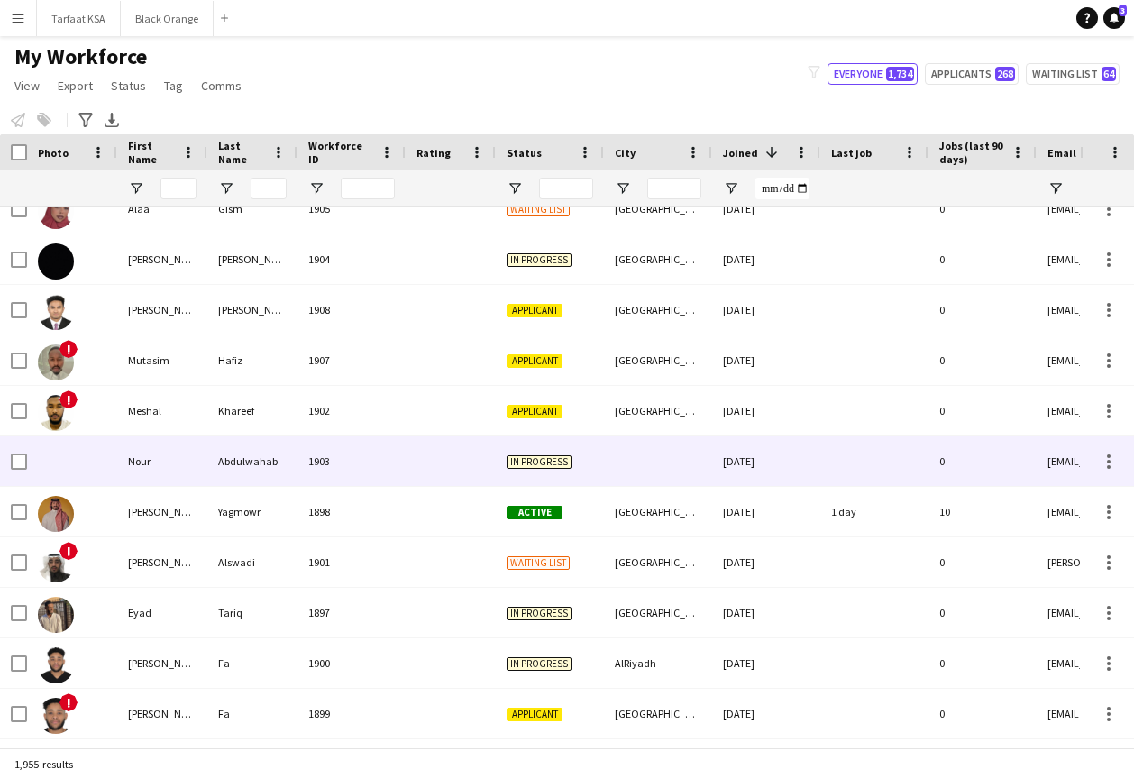
click at [77, 460] on div at bounding box center [72, 461] width 90 height 50
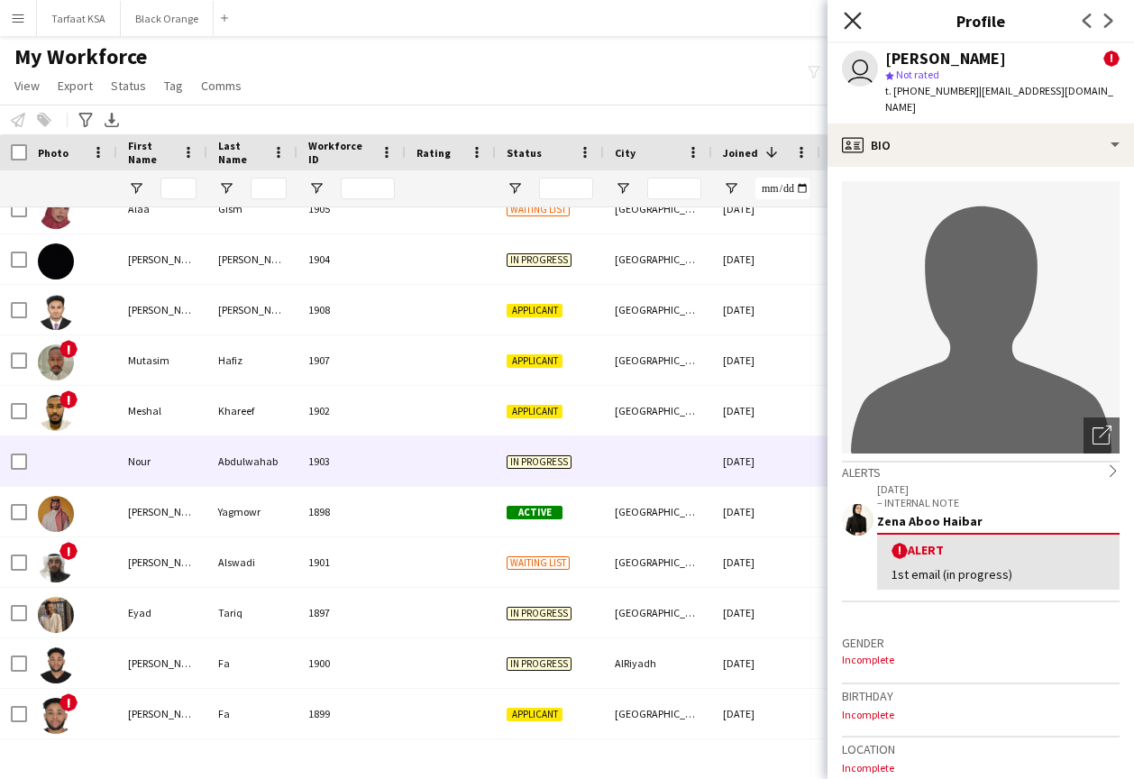
click at [852, 19] on icon "Close pop-in" at bounding box center [851, 20] width 17 height 17
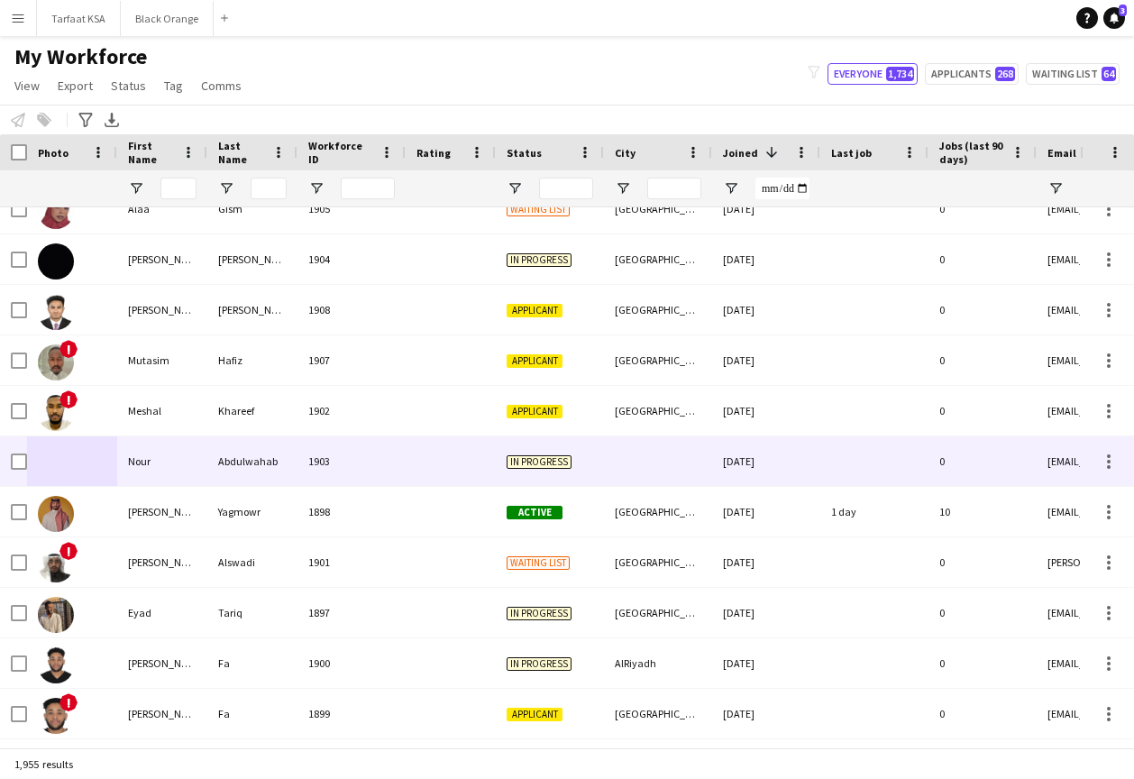
scroll to position [3070, 0]
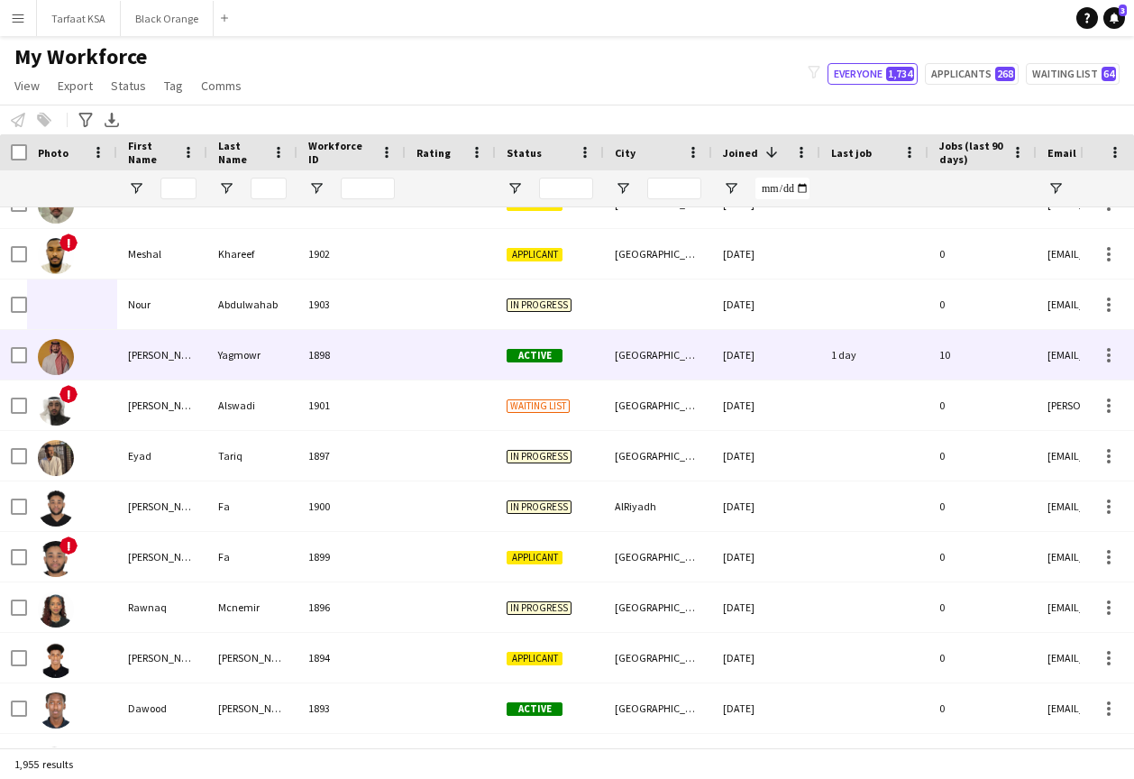
click at [65, 356] on img at bounding box center [56, 357] width 36 height 36
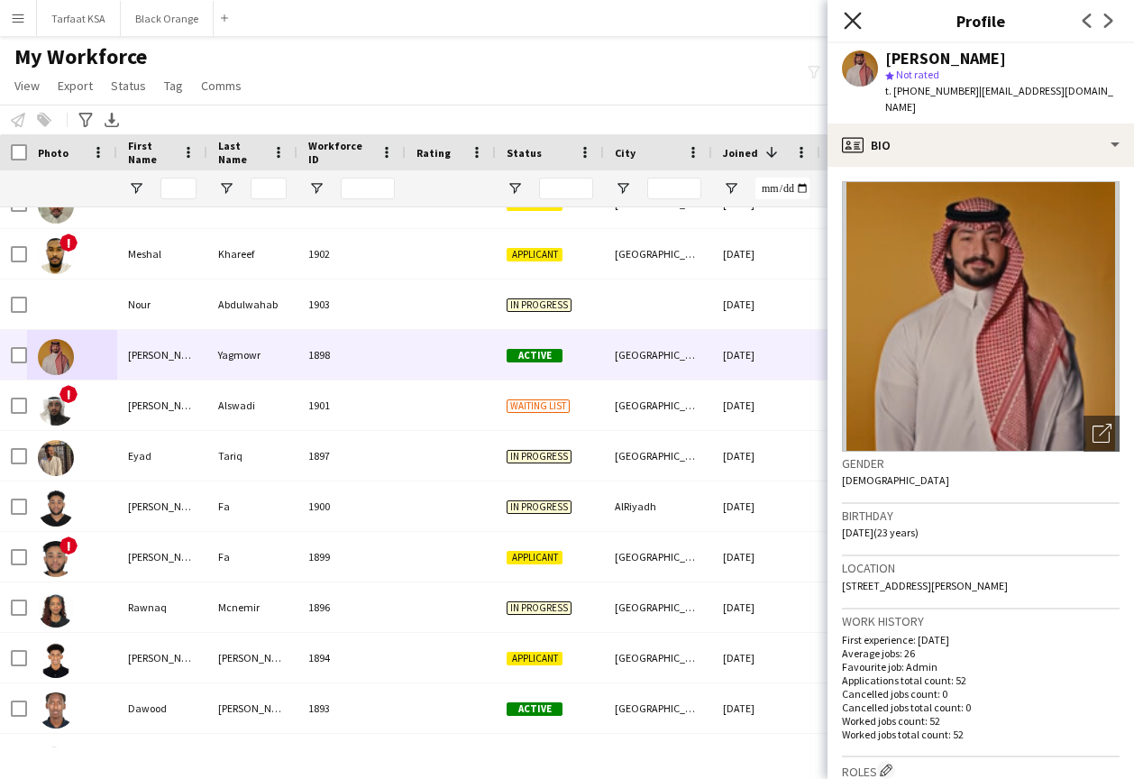
click at [852, 26] on icon "Close pop-in" at bounding box center [851, 20] width 17 height 17
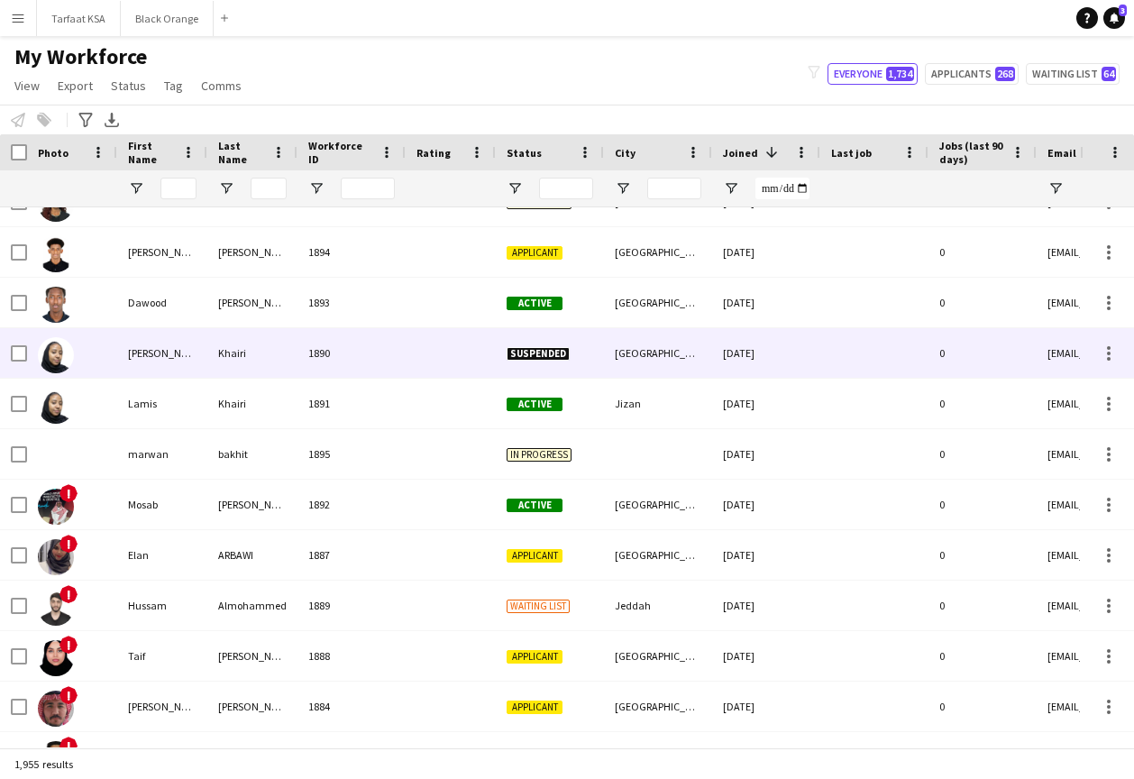
click at [63, 359] on img at bounding box center [56, 355] width 36 height 36
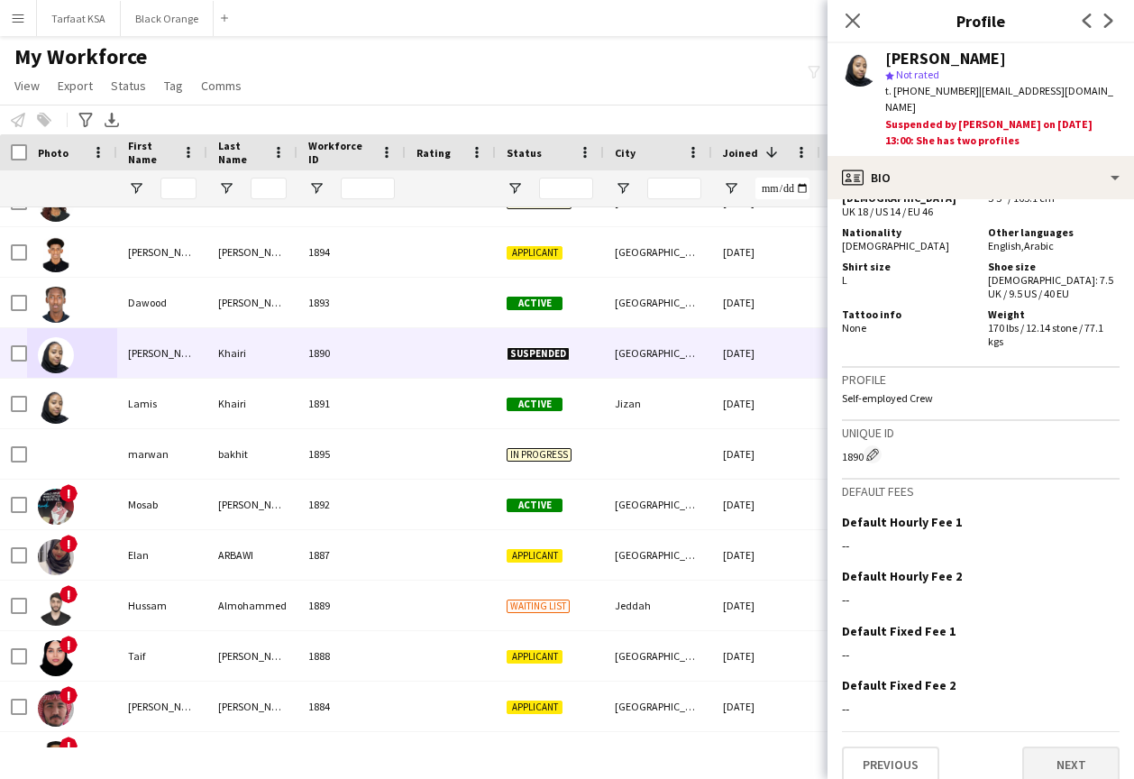
click at [1046, 753] on button "Next" at bounding box center [1070, 764] width 97 height 36
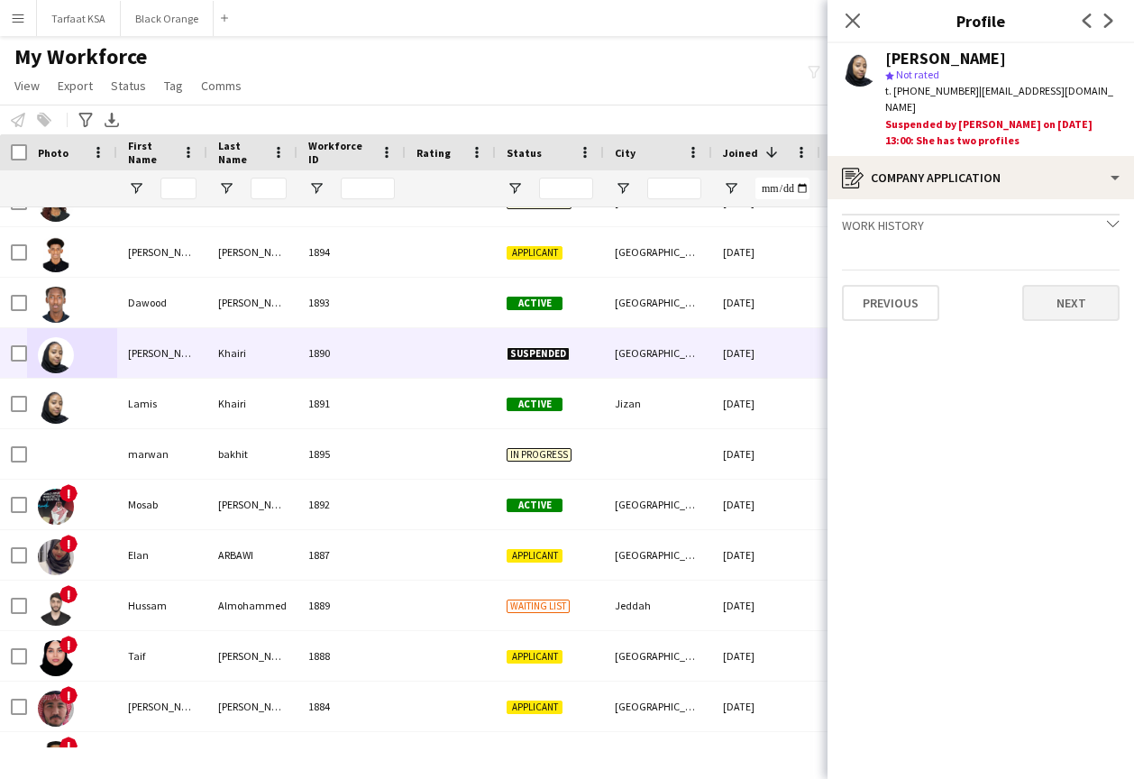
click at [1080, 314] on button "Next" at bounding box center [1070, 303] width 97 height 36
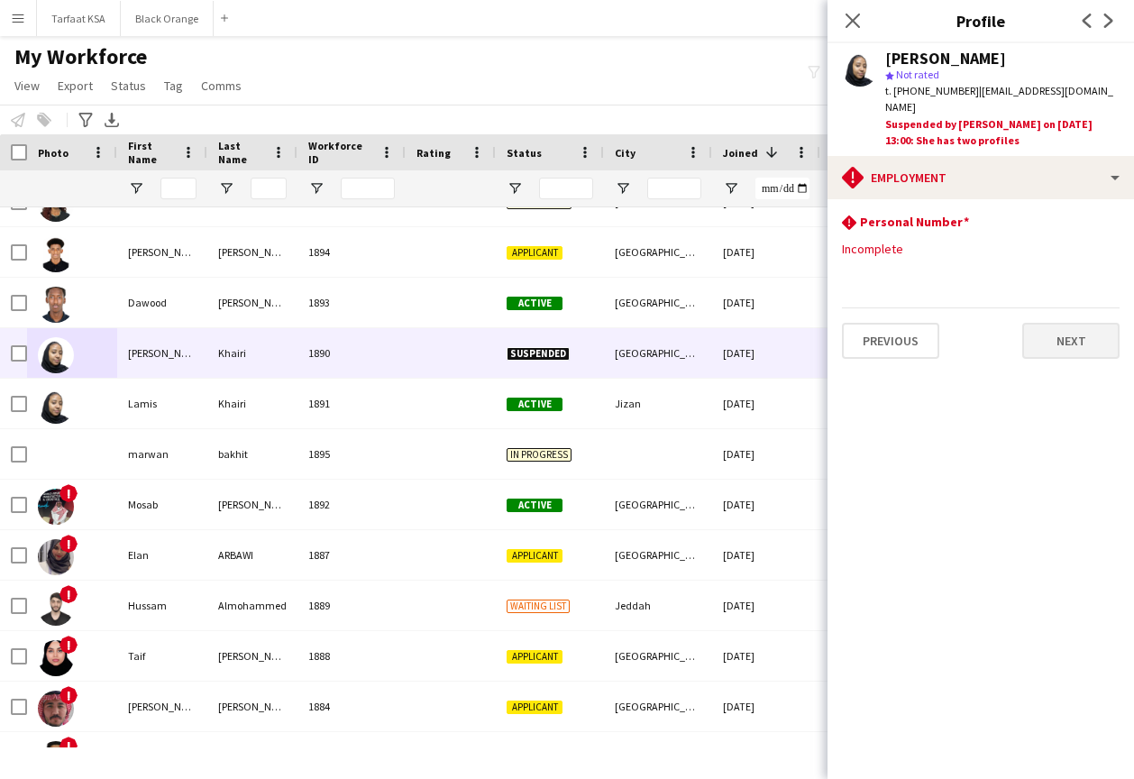
click at [1064, 357] on button "Next" at bounding box center [1070, 341] width 97 height 36
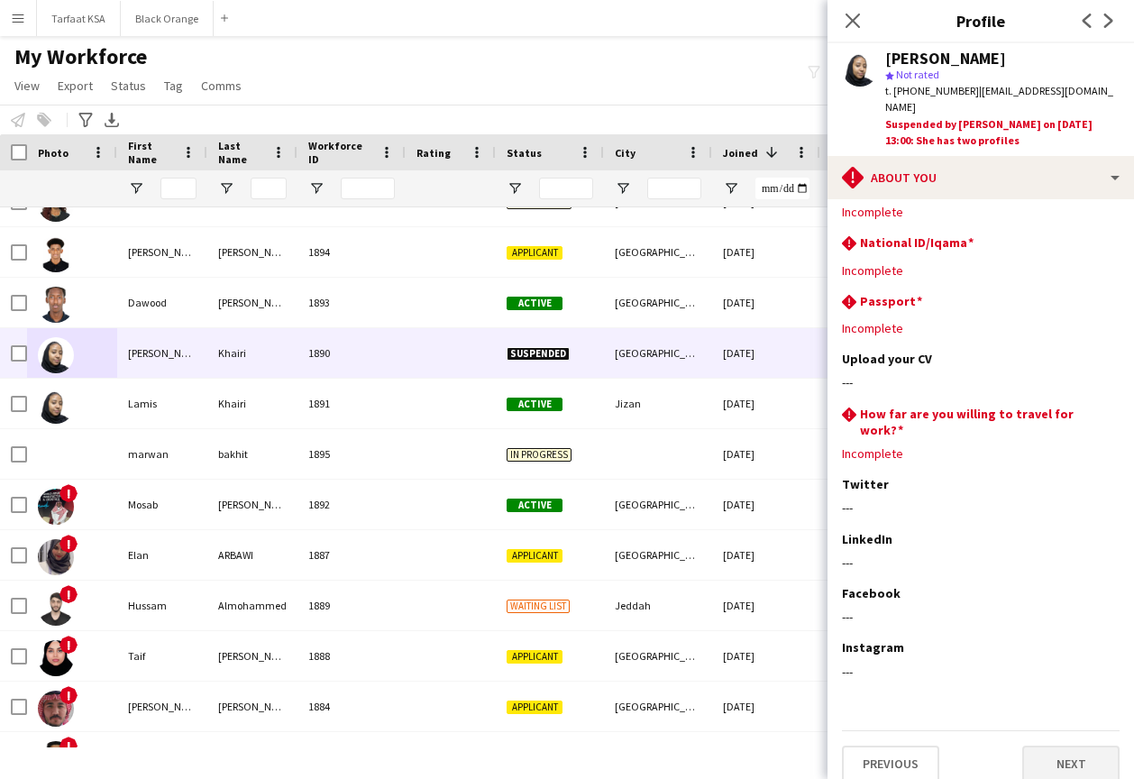
click at [1025, 745] on button "Next" at bounding box center [1070, 763] width 97 height 36
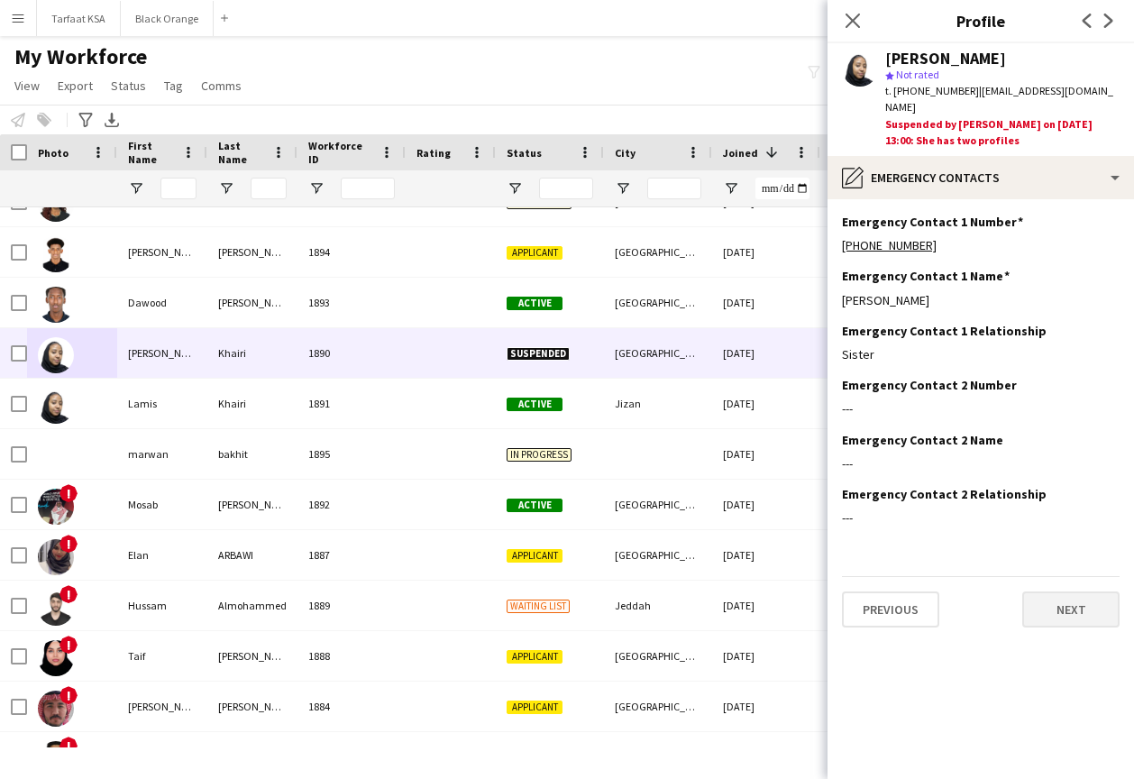
click at [1041, 622] on button "Next" at bounding box center [1070, 609] width 97 height 36
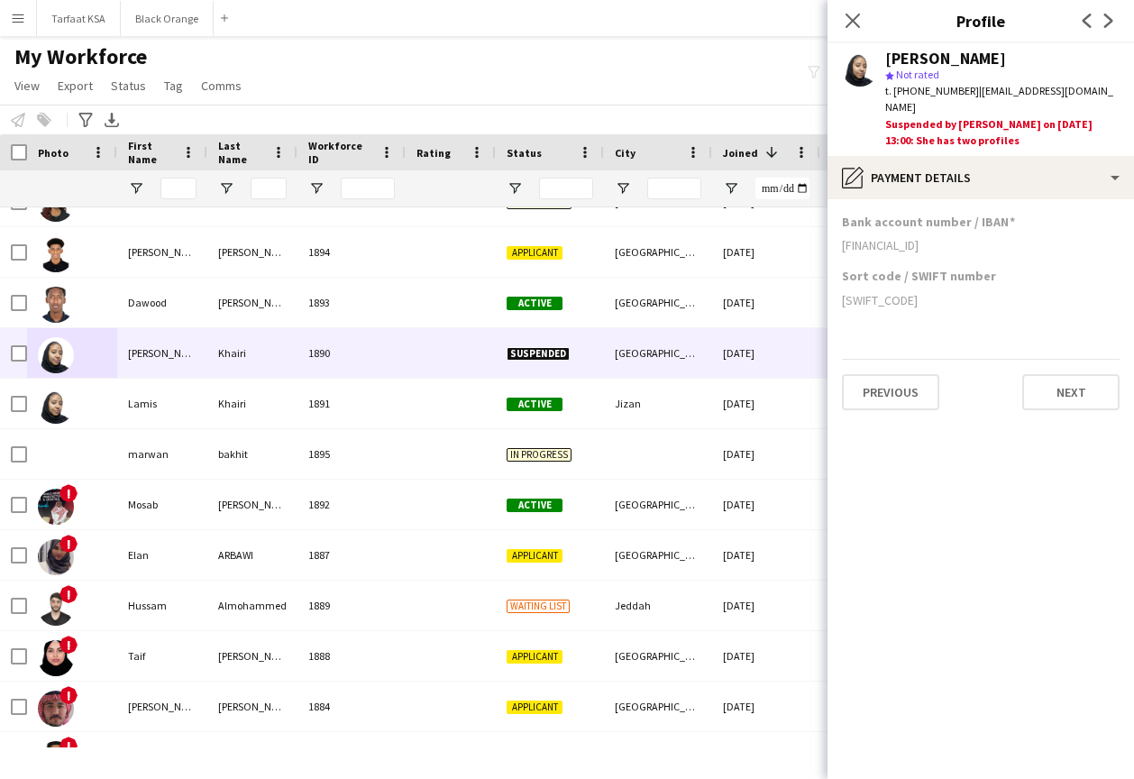
click at [1080, 408] on app-section-data-types "Bank account number / IBAN [FINANCIAL_ID] Sort code / SWIFT number [SWIFT_CODE]…" at bounding box center [980, 488] width 306 height 579
click at [1078, 387] on button "Next" at bounding box center [1070, 392] width 97 height 36
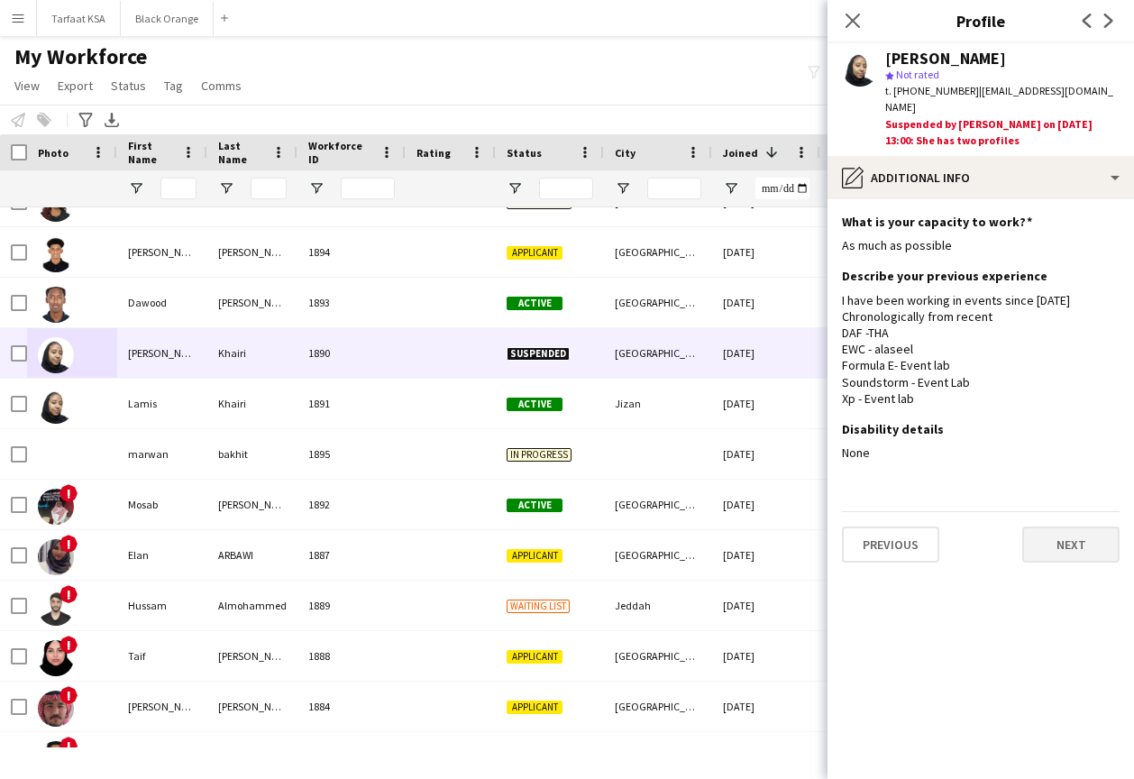
click at [1057, 562] on button "Next" at bounding box center [1070, 544] width 97 height 36
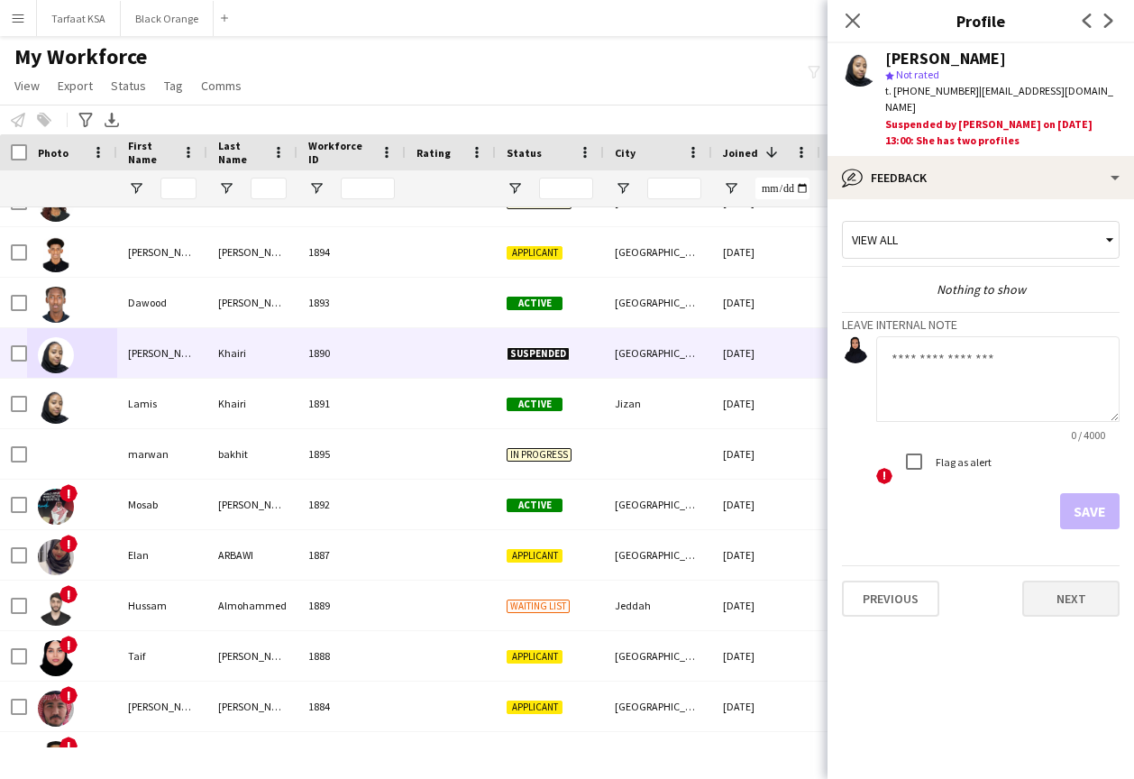
click at [1057, 594] on button "Next" at bounding box center [1070, 598] width 97 height 36
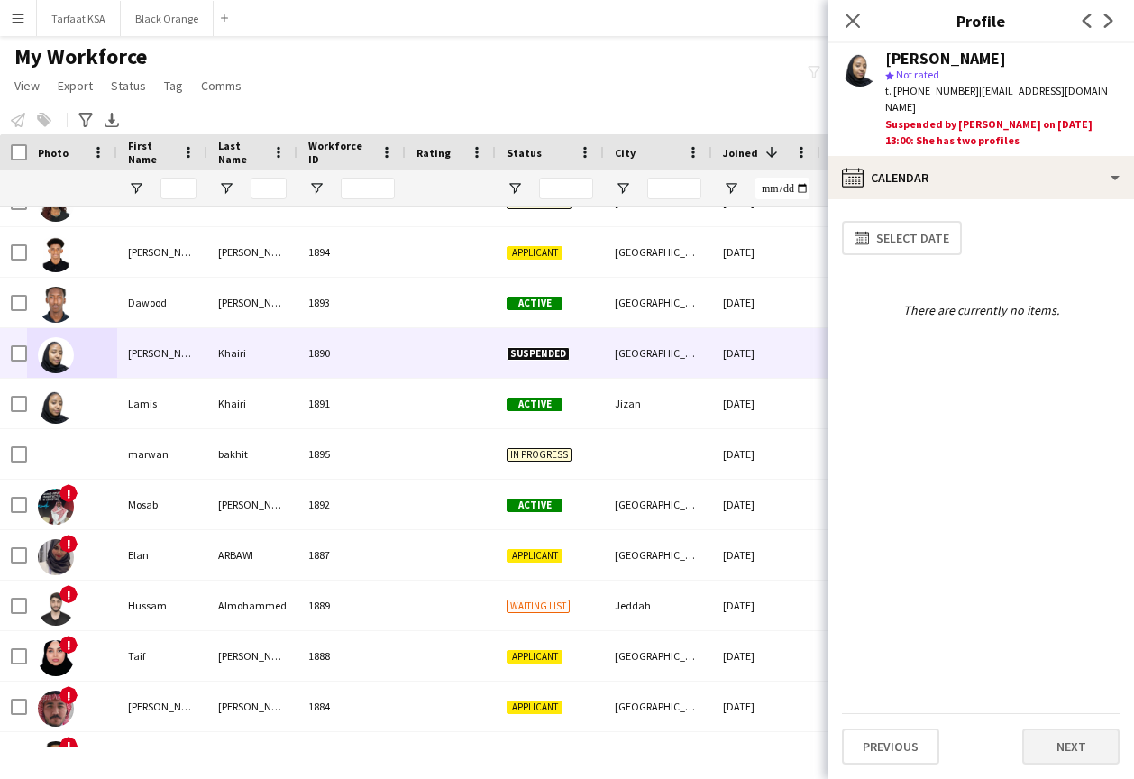
click at [1057, 729] on button "Next" at bounding box center [1070, 746] width 97 height 36
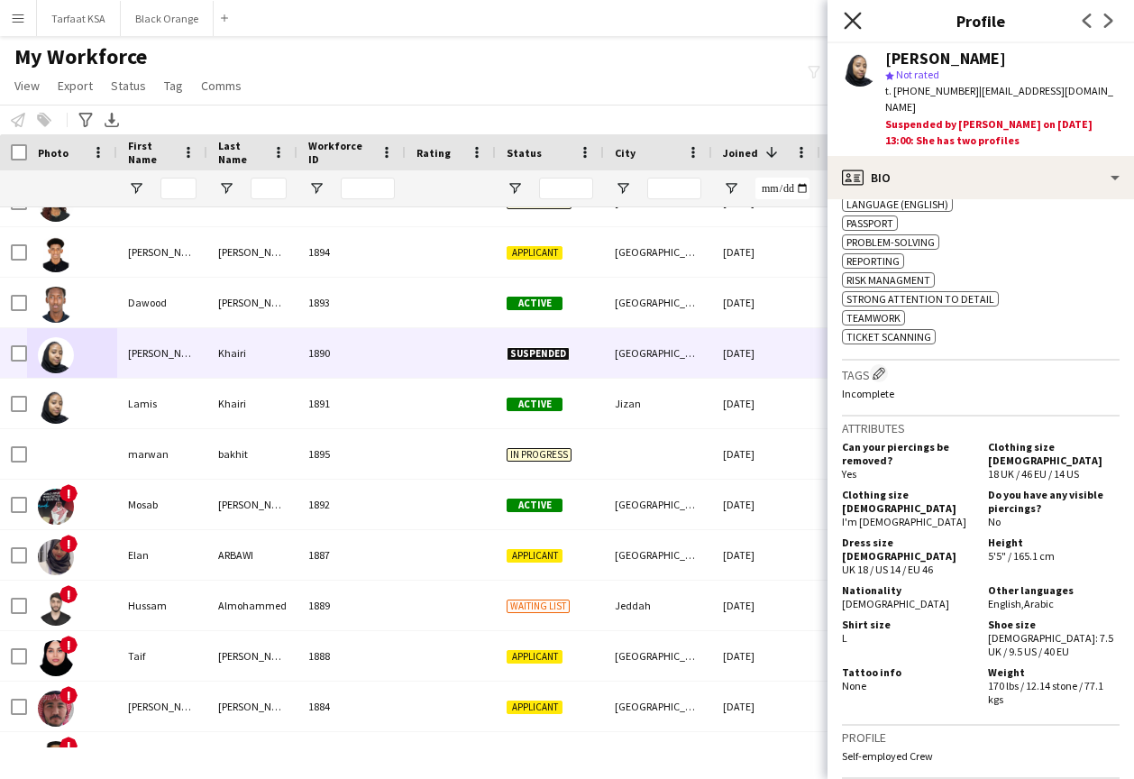
click at [855, 23] on icon at bounding box center [851, 20] width 17 height 17
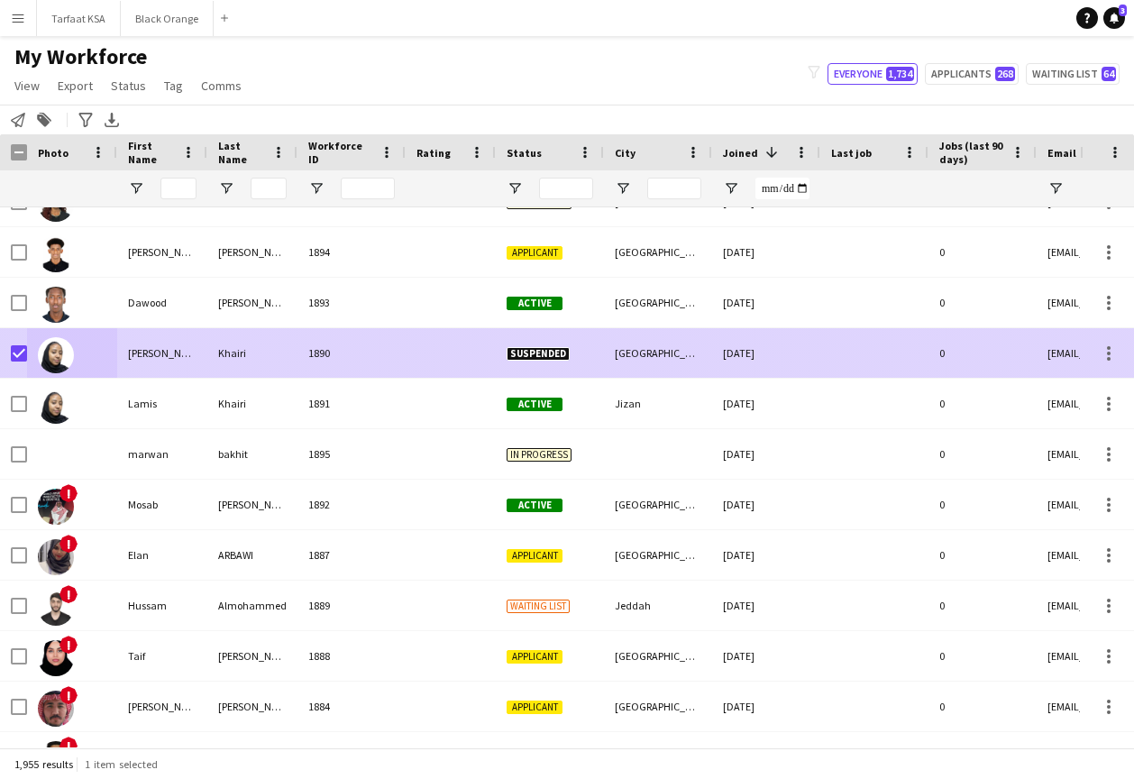
click at [281, 353] on div "Khairi" at bounding box center [252, 353] width 90 height 50
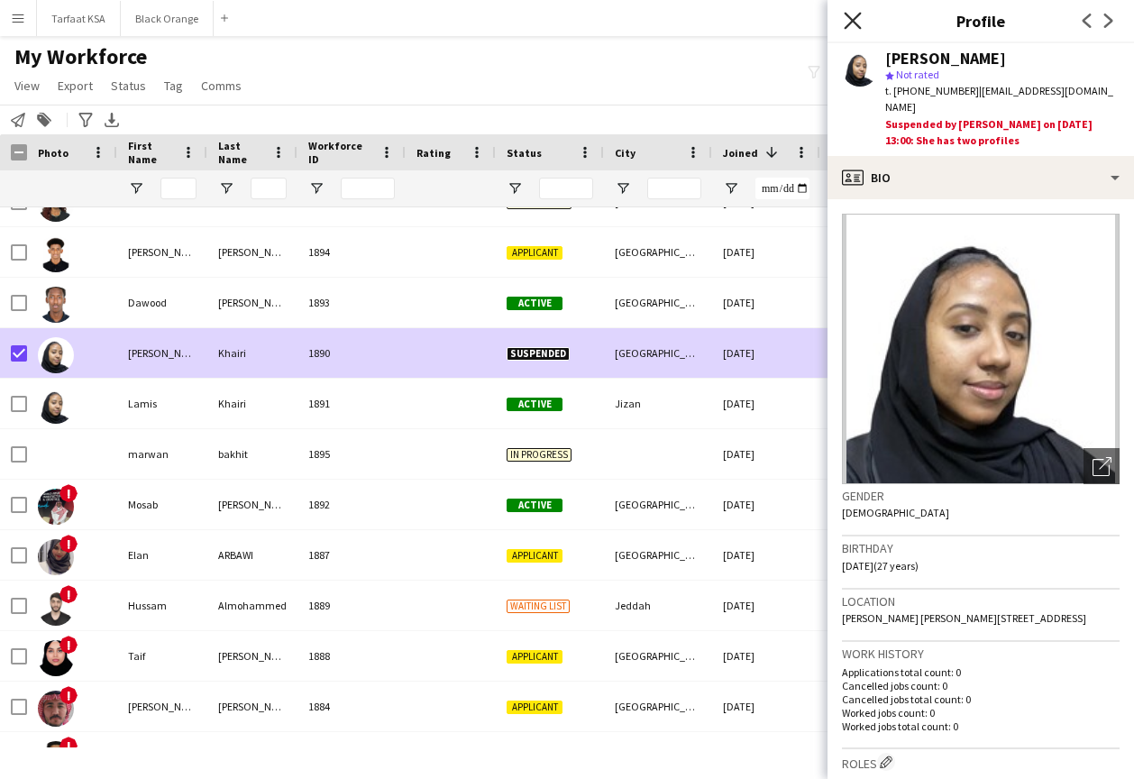
click at [851, 17] on icon "Close pop-in" at bounding box center [851, 20] width 17 height 17
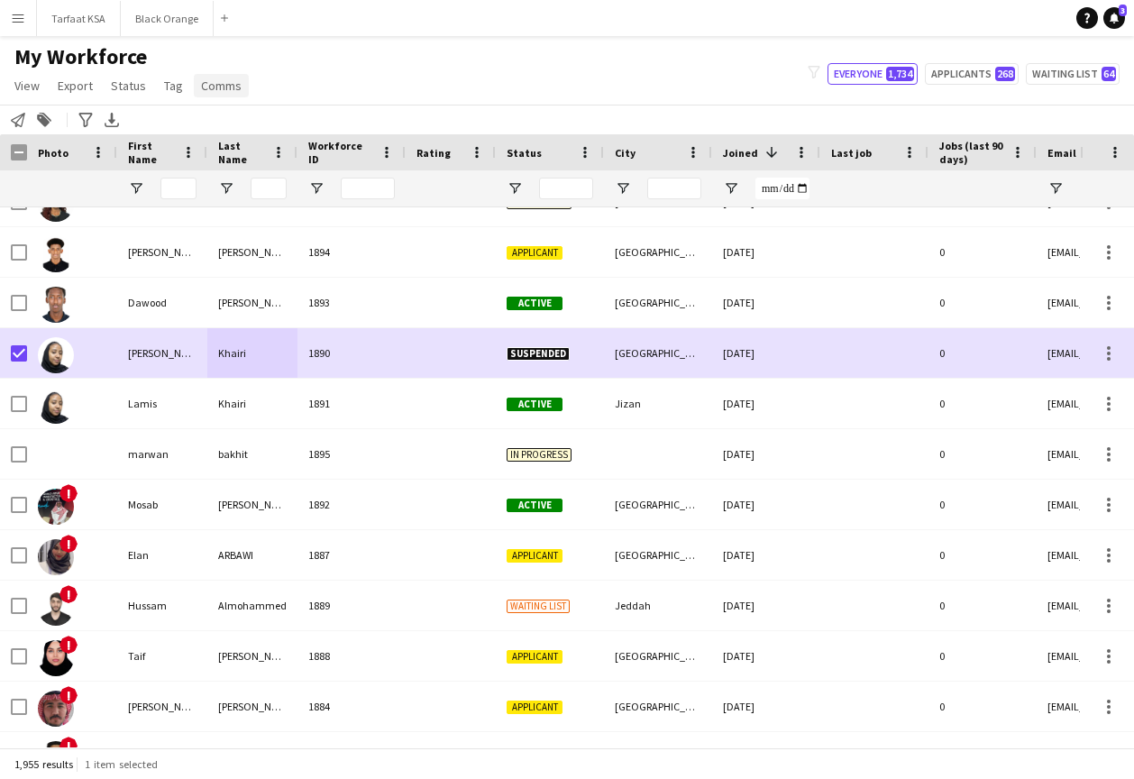
click at [223, 88] on span "Comms" at bounding box center [221, 85] width 41 height 16
click at [183, 90] on link "Tag" at bounding box center [173, 85] width 33 height 23
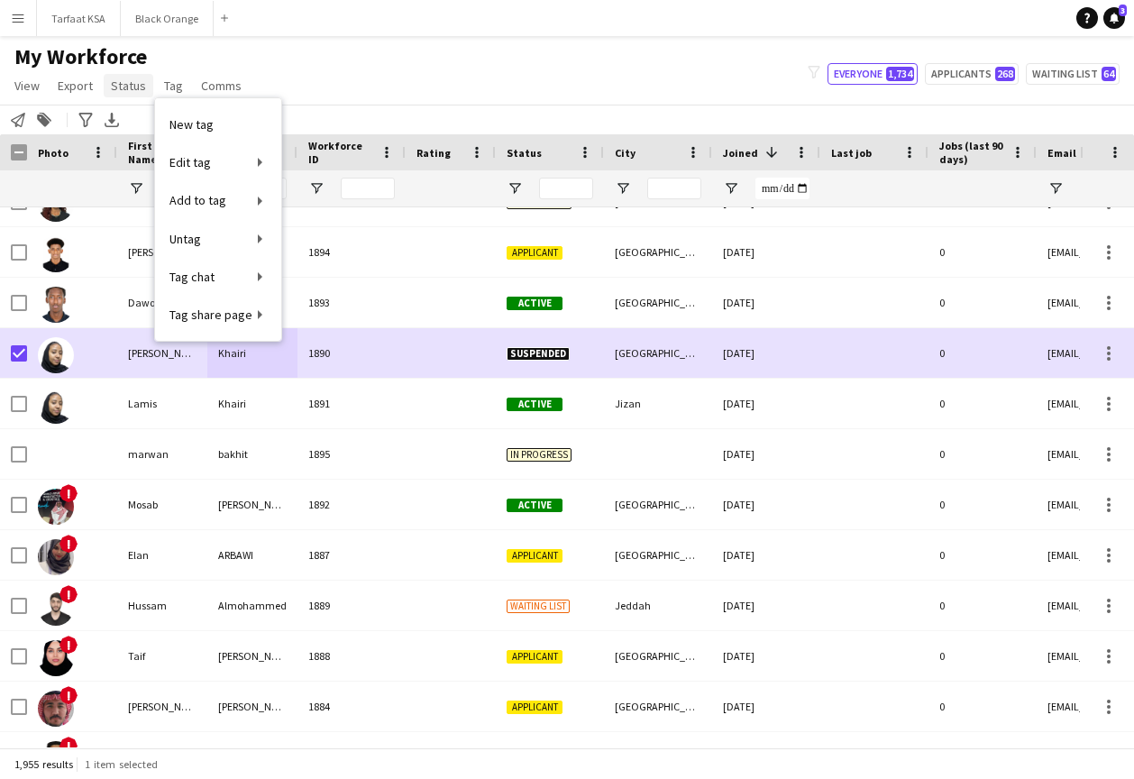
click at [122, 88] on span "Status" at bounding box center [128, 85] width 35 height 16
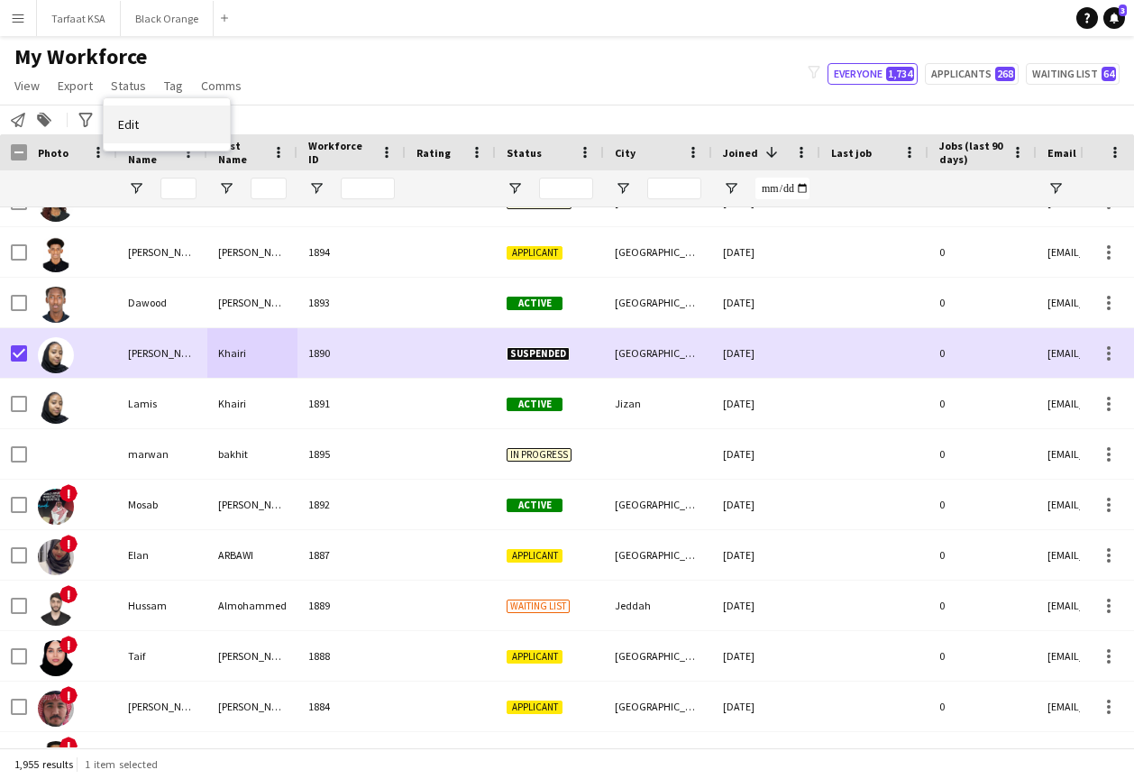
click at [138, 114] on link "Edit" at bounding box center [167, 124] width 126 height 38
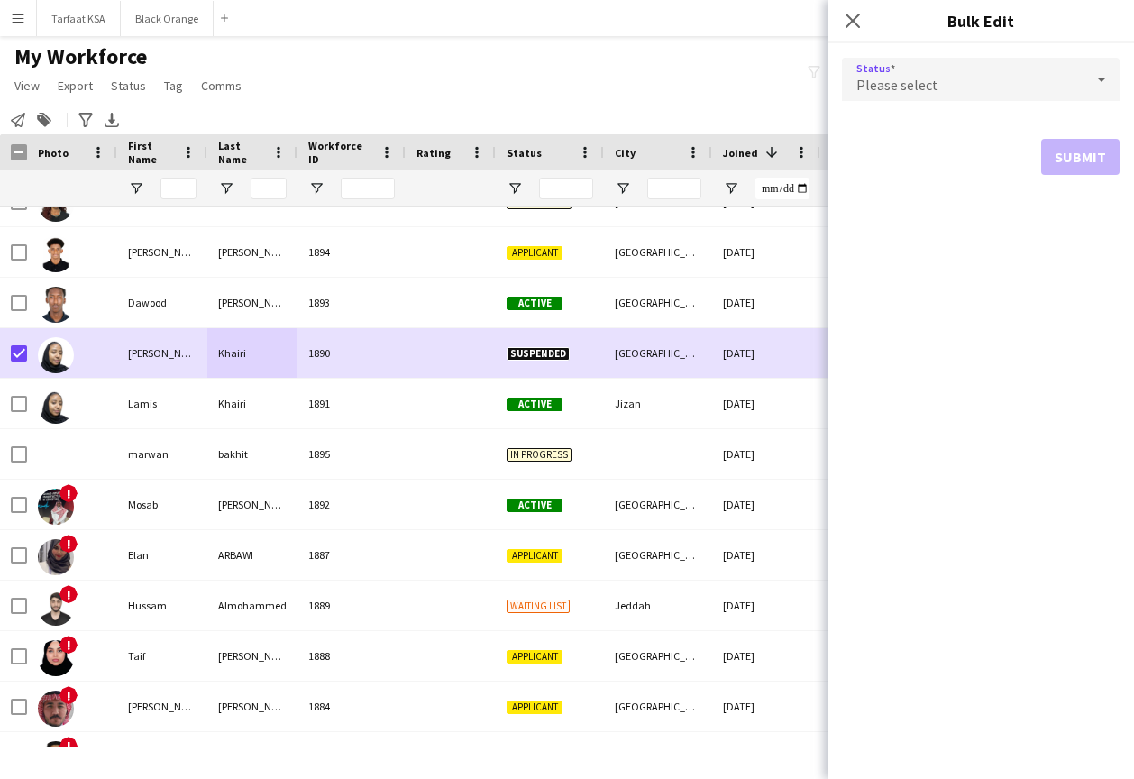
click at [994, 84] on div "Please select" at bounding box center [963, 79] width 242 height 43
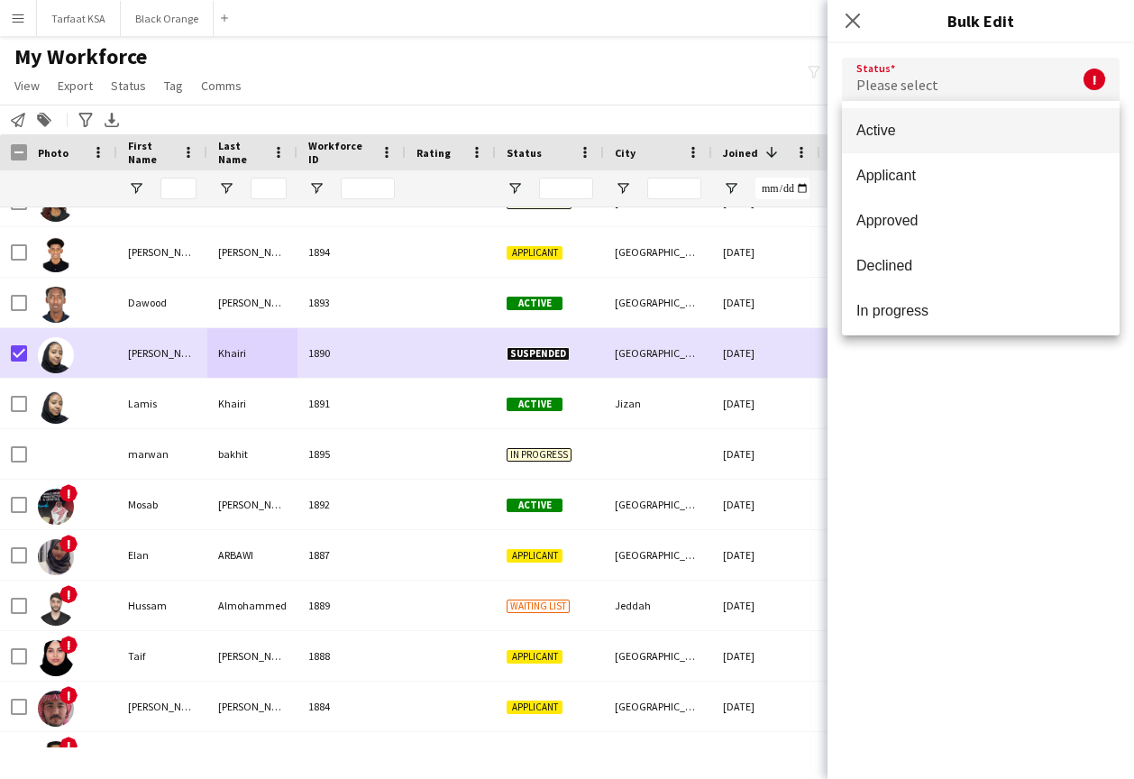
click at [856, 15] on div at bounding box center [567, 389] width 1134 height 779
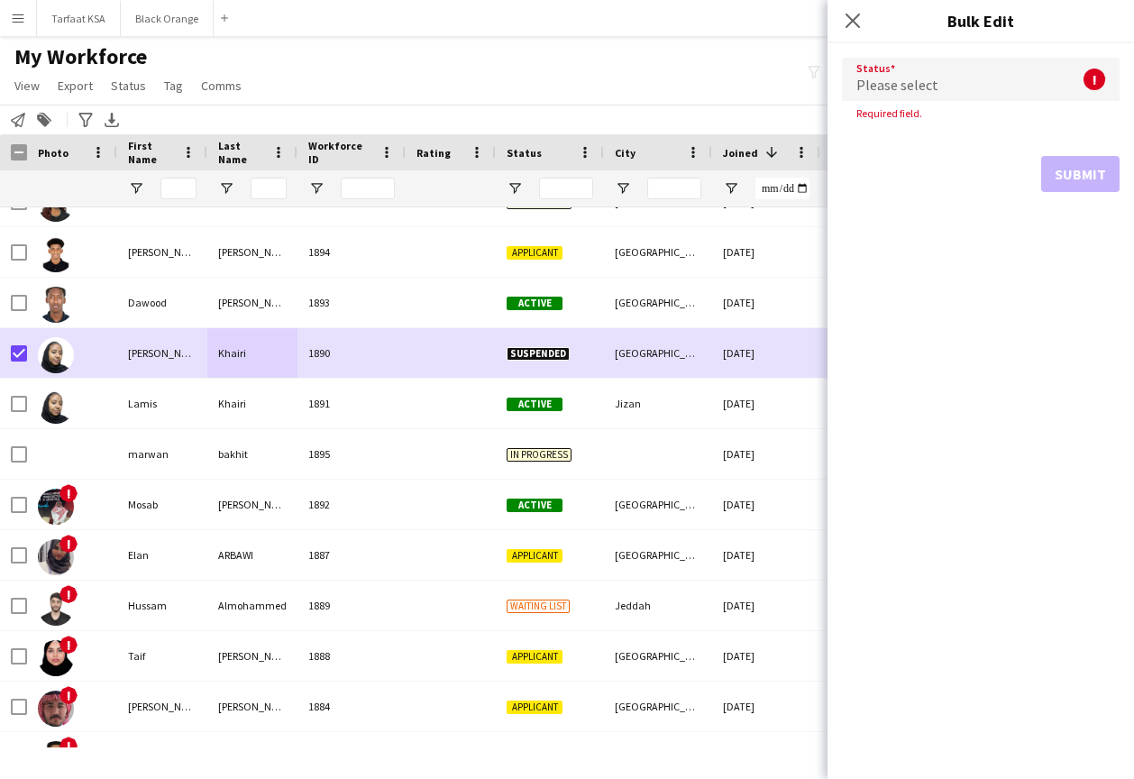
click at [635, 55] on div "My Workforce View Views Default view New view Update view Delete view Edit name…" at bounding box center [567, 73] width 1134 height 61
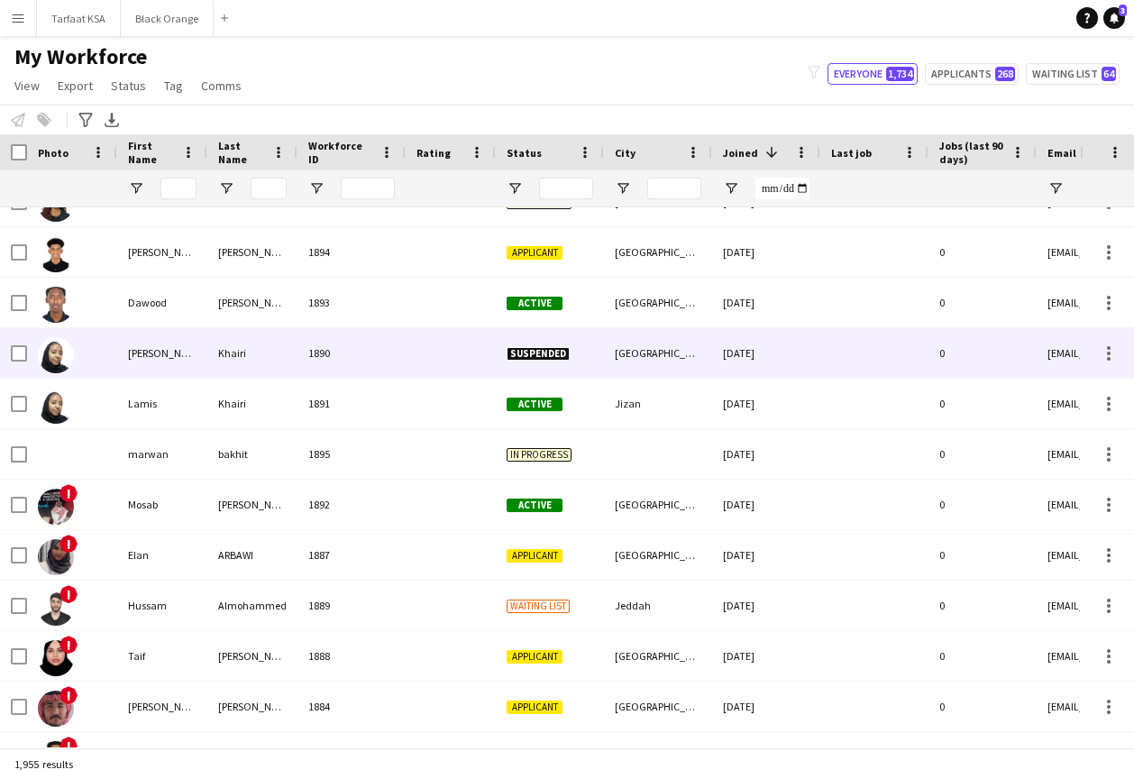
click at [77, 360] on div at bounding box center [72, 353] width 90 height 50
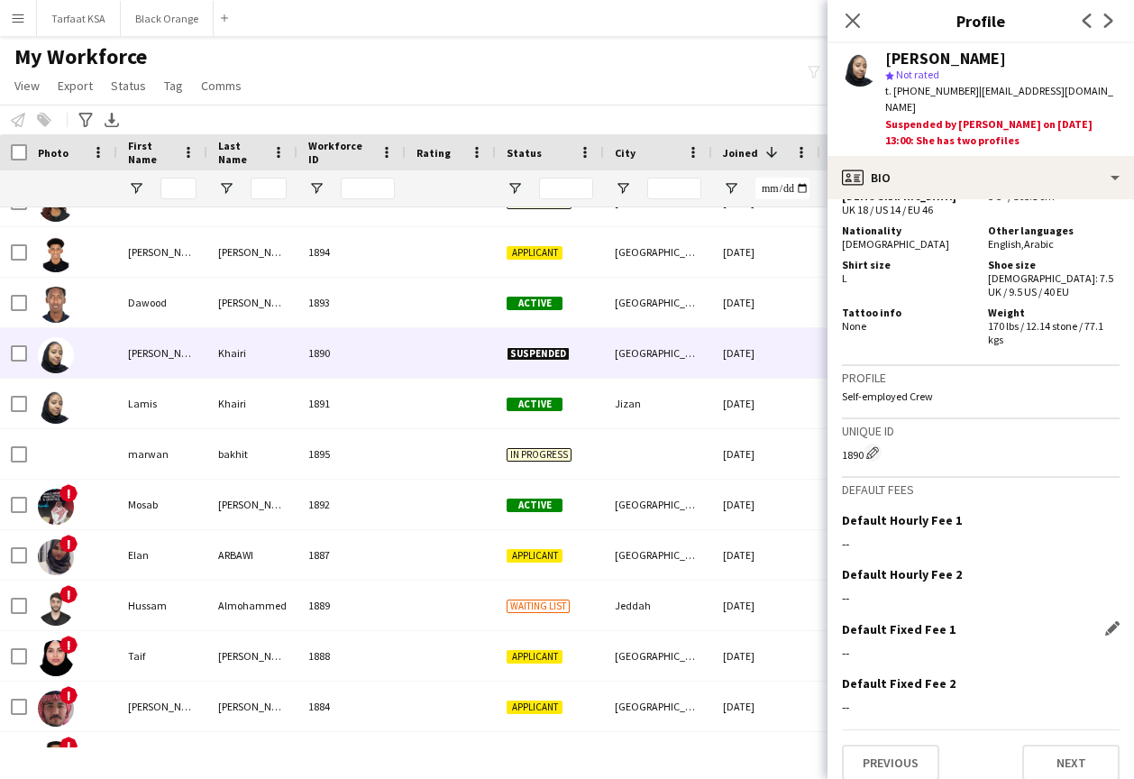
scroll to position [1182, 0]
click at [1064, 746] on button "Next" at bounding box center [1070, 764] width 97 height 36
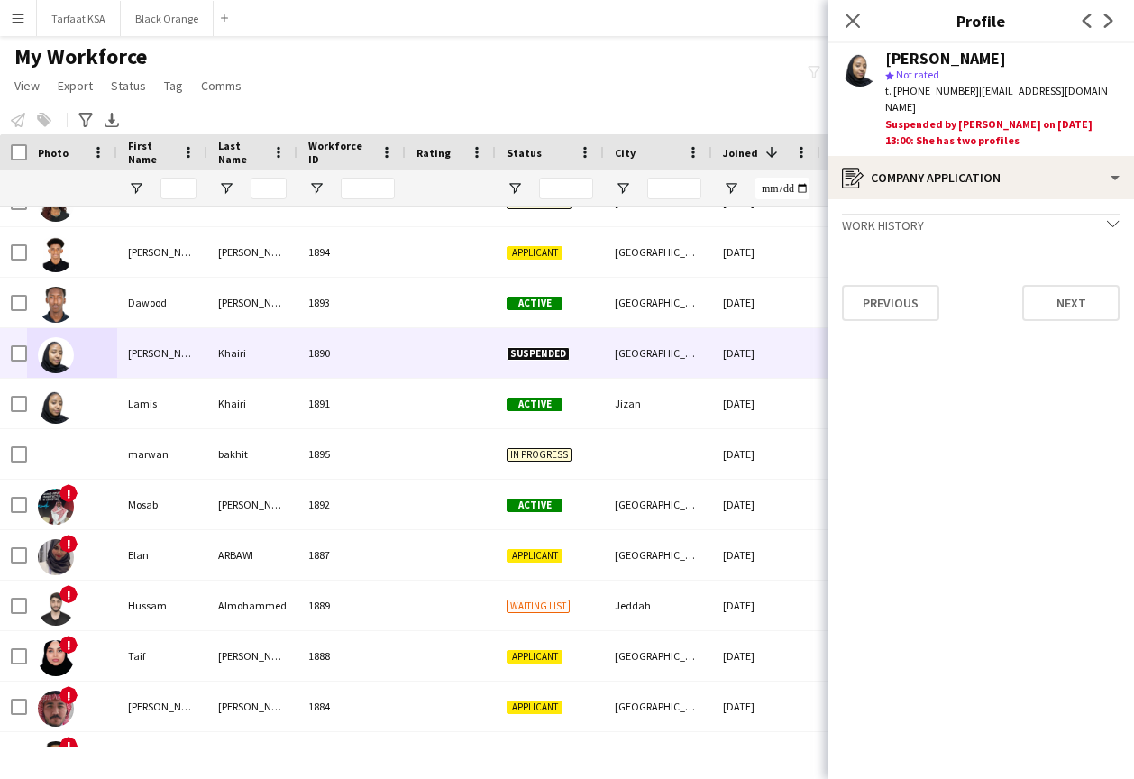
click at [1110, 227] on icon "chevron-down" at bounding box center [1113, 223] width 13 height 13
click at [1110, 228] on icon at bounding box center [1112, 224] width 6 height 12
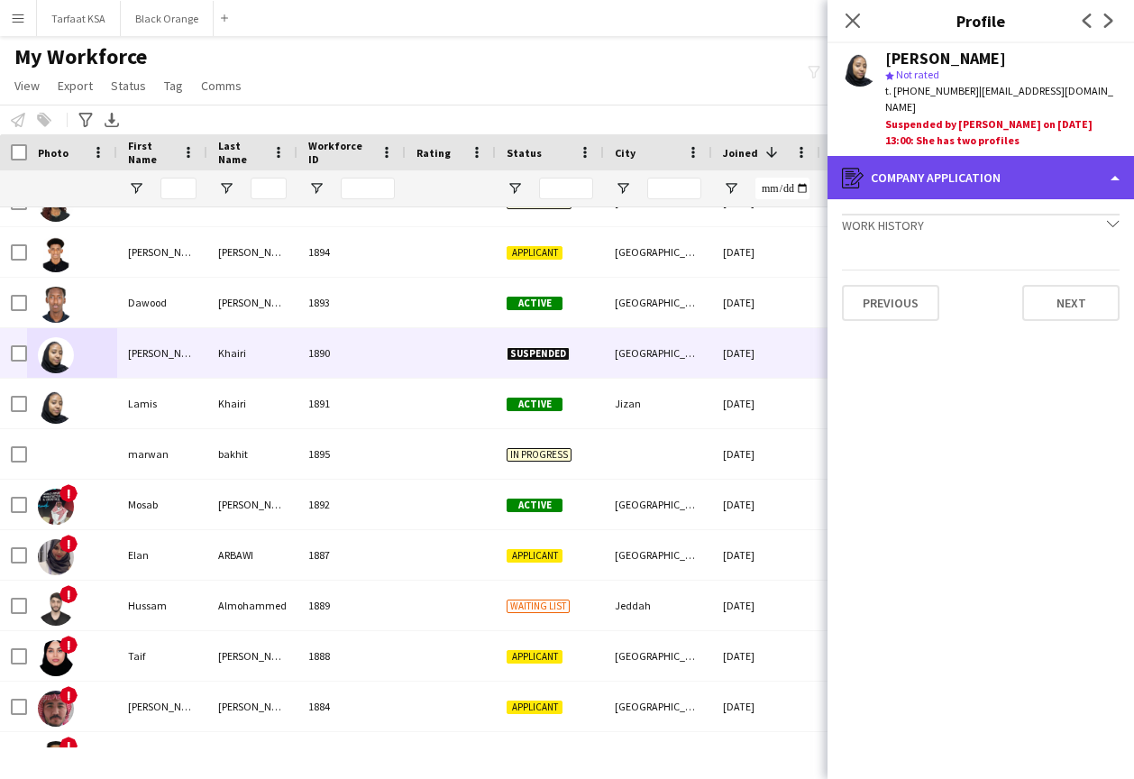
click at [1106, 192] on div "register Company application" at bounding box center [980, 177] width 306 height 43
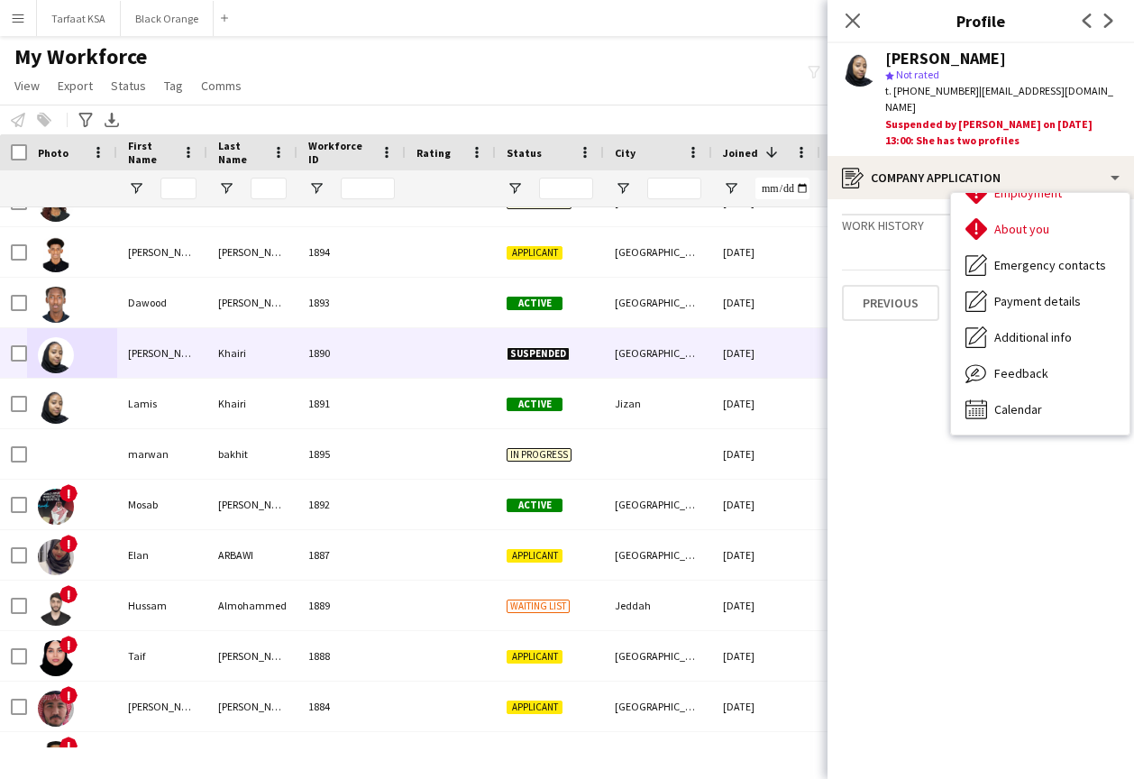
scroll to position [97, 0]
click at [962, 570] on app-crew-profile-application "Work history chevron-down Incomplete Previous Next" at bounding box center [980, 488] width 306 height 579
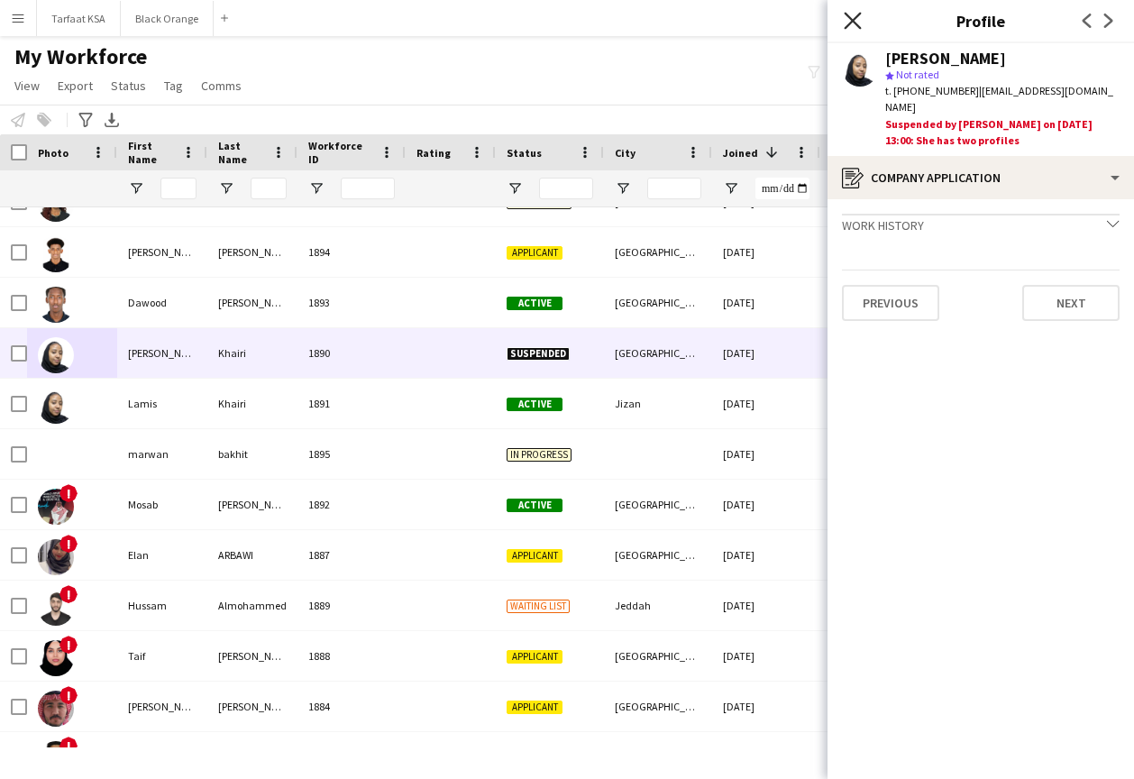
click at [859, 19] on icon "Close pop-in" at bounding box center [851, 20] width 17 height 17
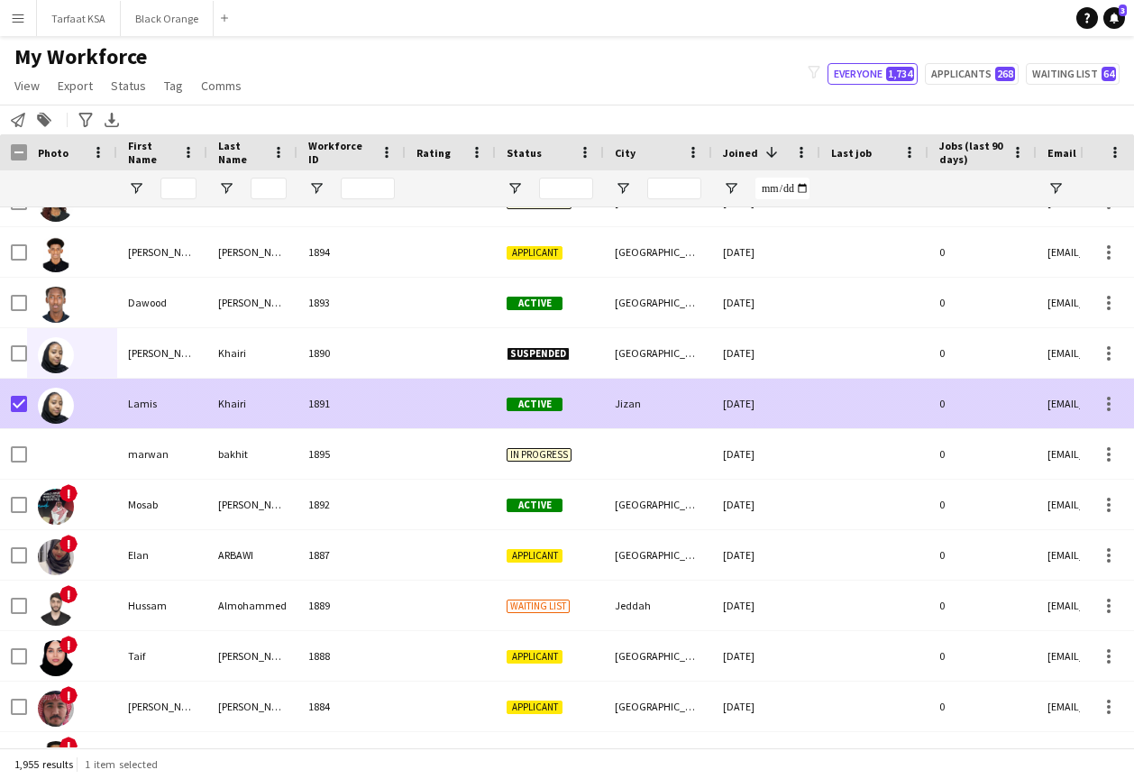
click at [119, 398] on div "Lamis" at bounding box center [162, 403] width 90 height 50
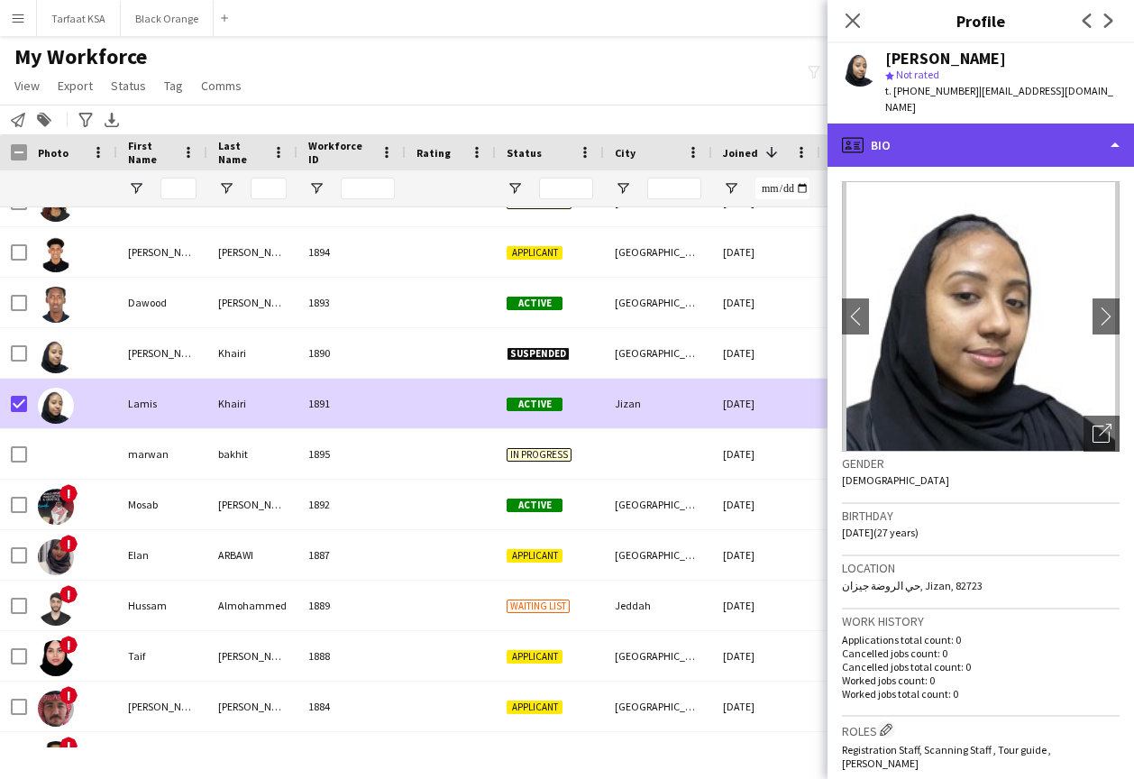
click at [969, 129] on div "profile Bio" at bounding box center [980, 144] width 306 height 43
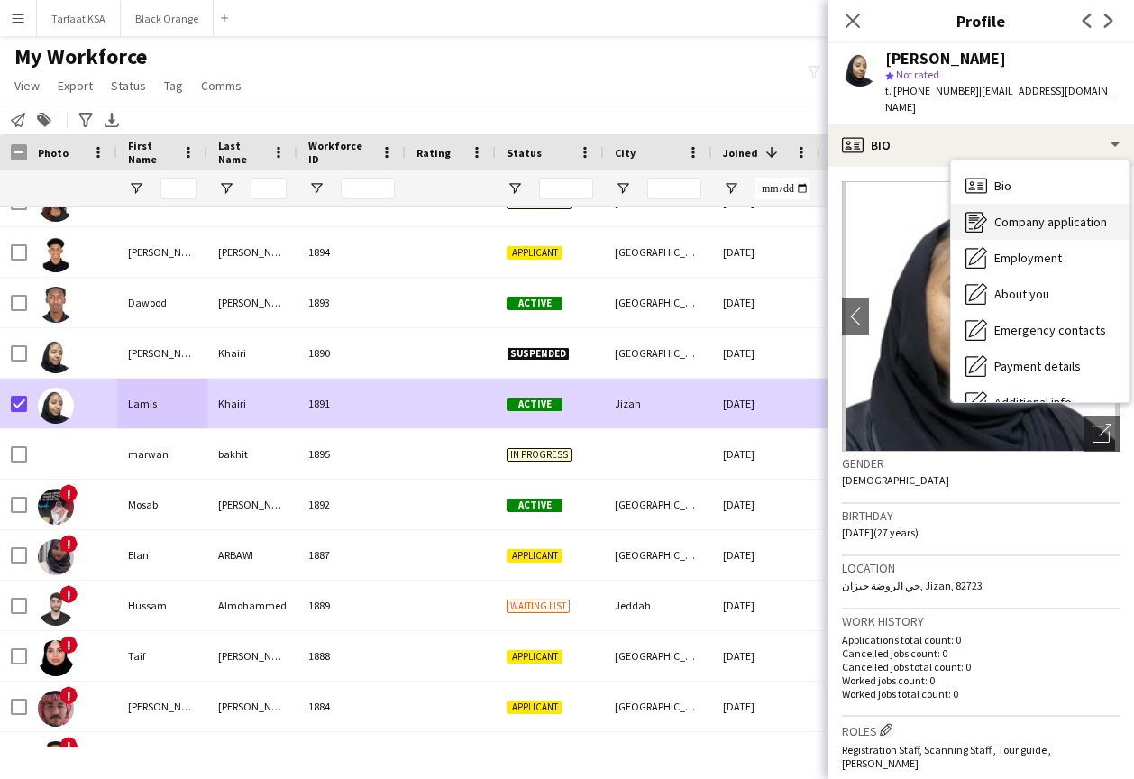
click at [1013, 214] on span "Company application" at bounding box center [1050, 222] width 113 height 16
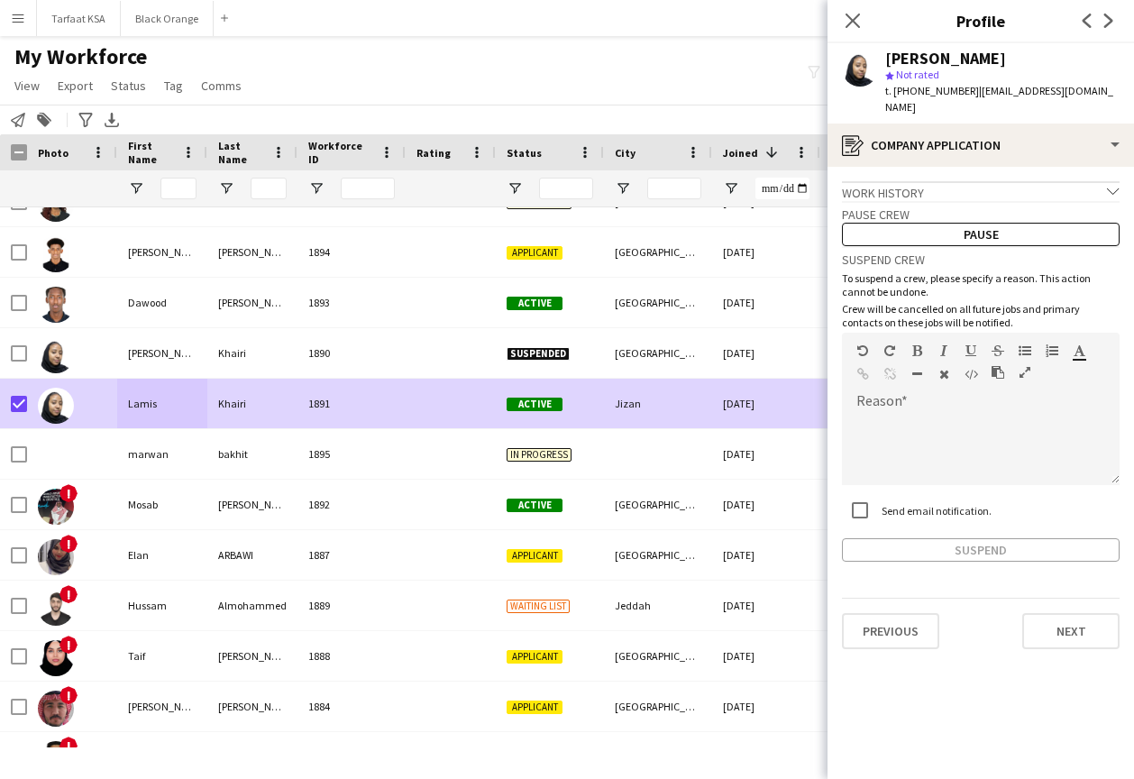
scroll to position [0, 0]
click at [1114, 185] on icon "chevron-down" at bounding box center [1113, 191] width 13 height 13
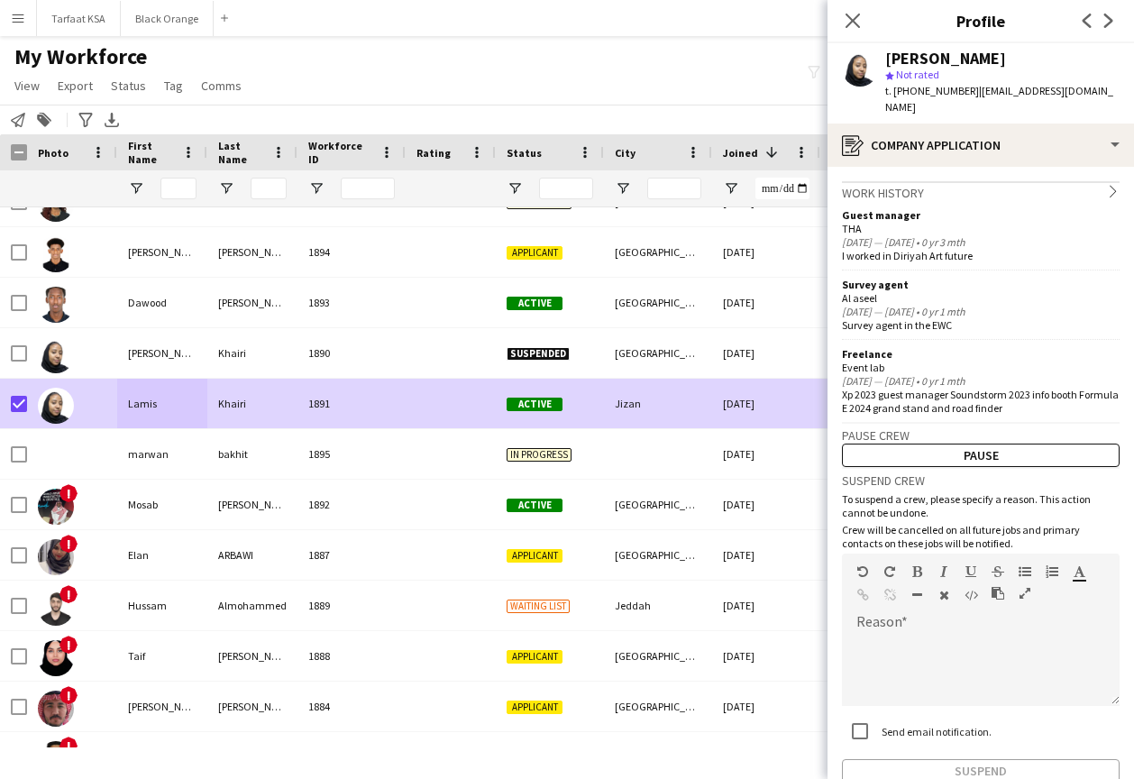
click at [1114, 185] on icon "chevron-right" at bounding box center [1113, 191] width 13 height 13
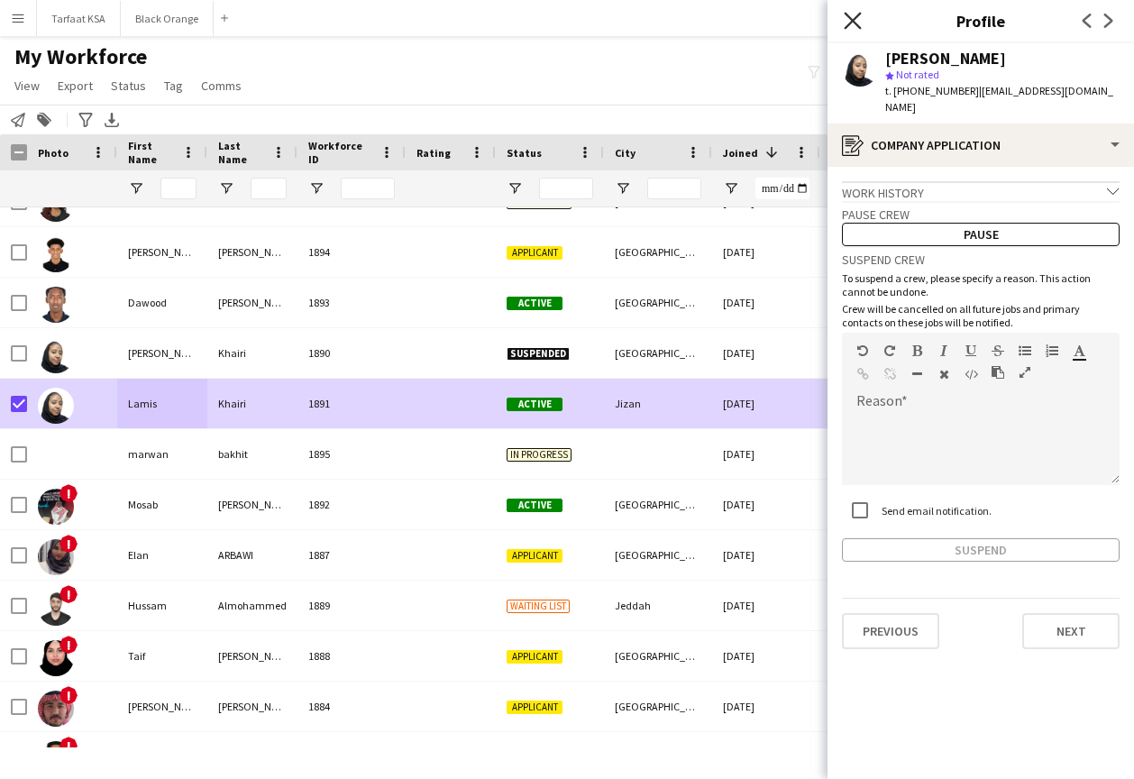
click at [847, 17] on icon "Close pop-in" at bounding box center [851, 20] width 17 height 17
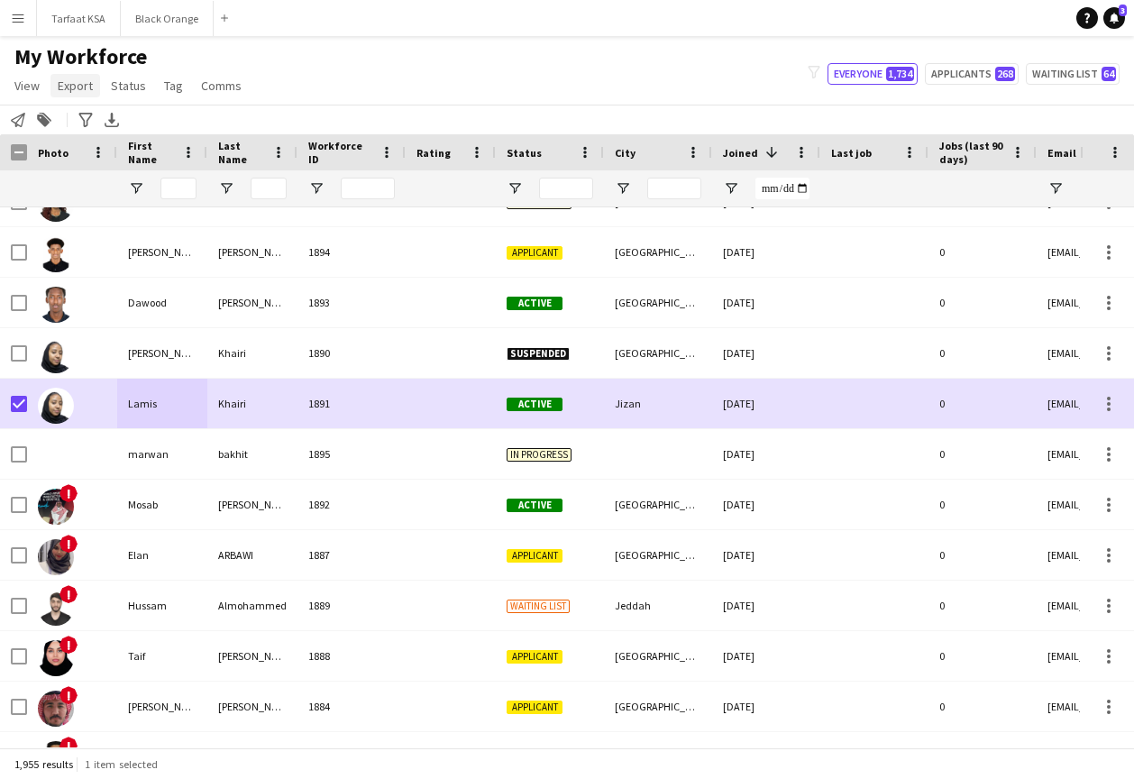
click at [95, 79] on link "Export" at bounding box center [75, 85] width 50 height 23
click at [127, 81] on span "Status" at bounding box center [128, 85] width 35 height 16
click at [148, 119] on link "Edit" at bounding box center [167, 124] width 126 height 38
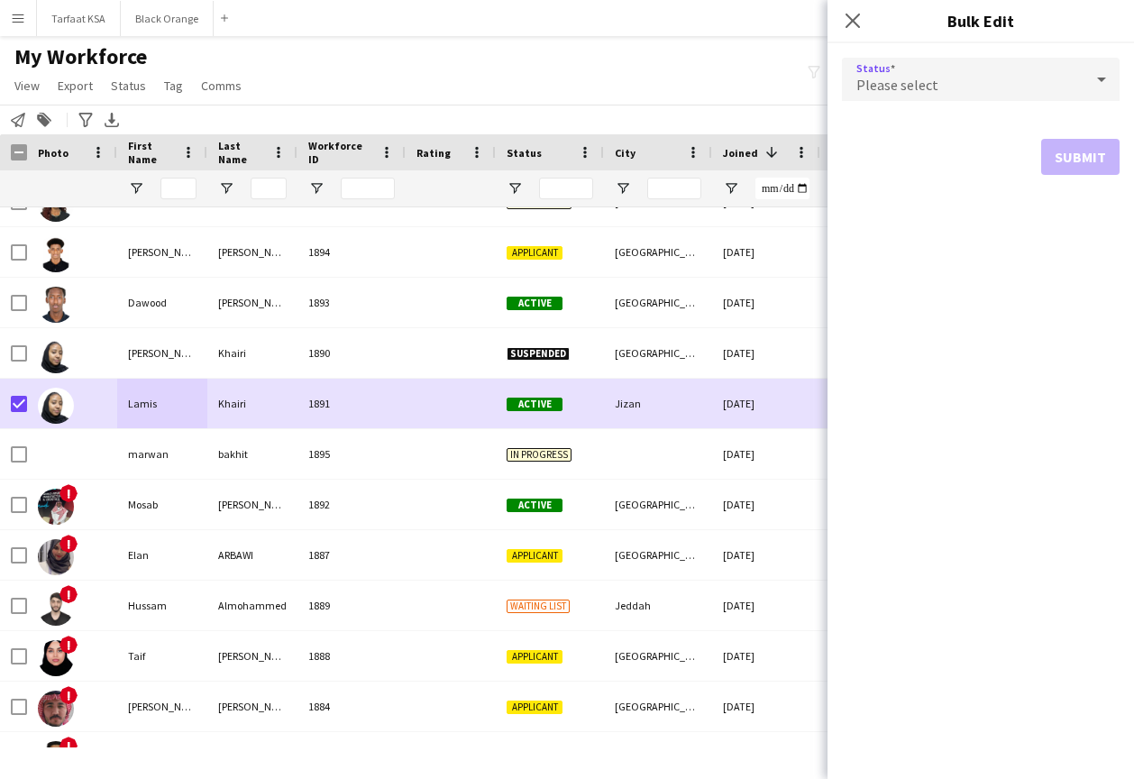
click at [860, 72] on div "Please select" at bounding box center [963, 79] width 242 height 43
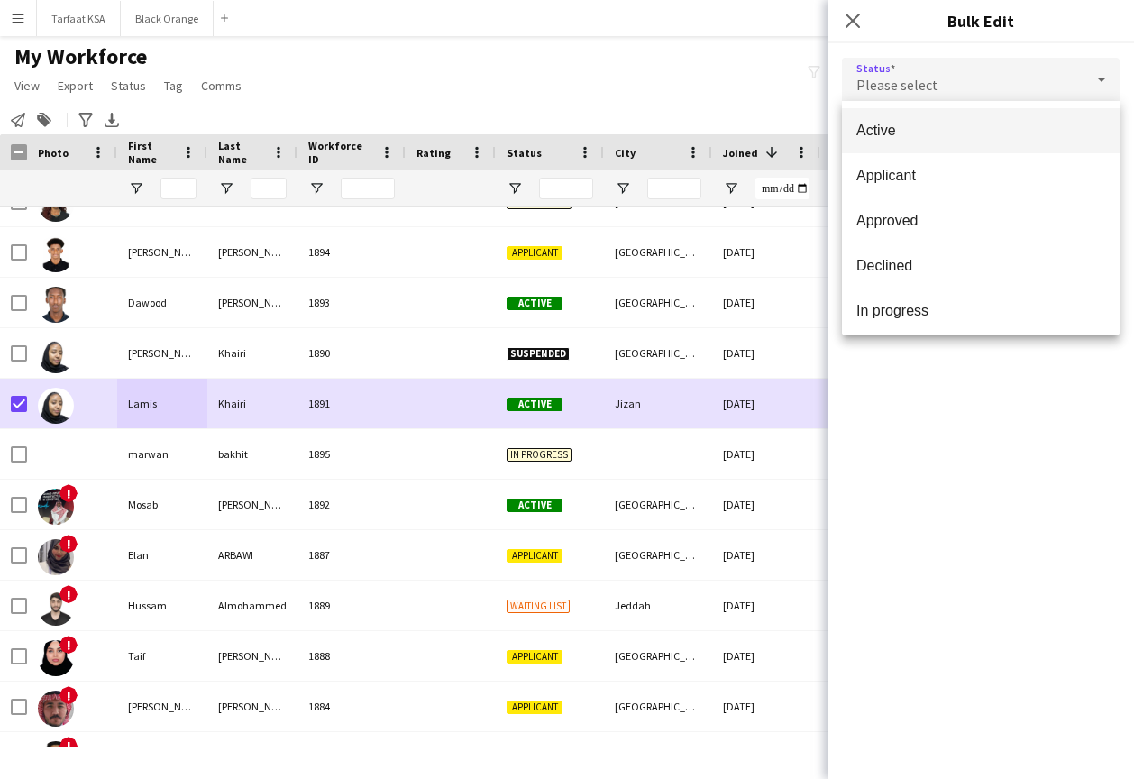
click at [633, 56] on div at bounding box center [567, 389] width 1134 height 779
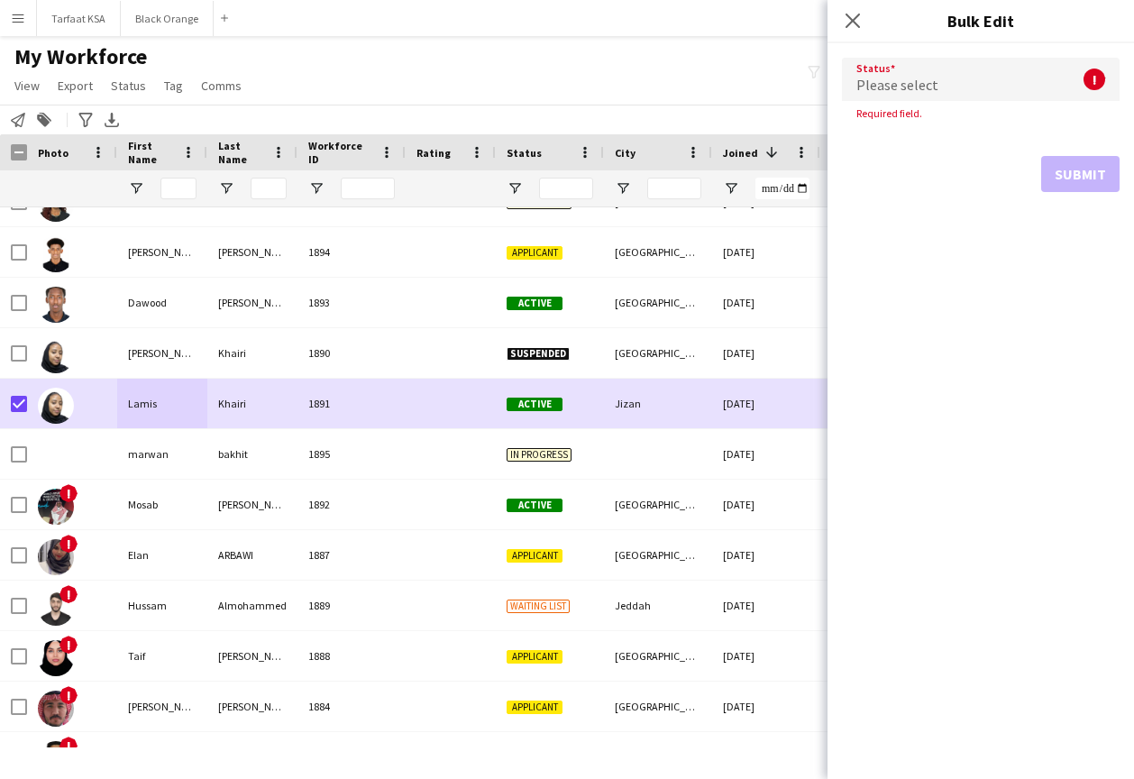
click at [633, 56] on div "My Workforce View Views Default view New view Update view Delete view Edit name…" at bounding box center [567, 73] width 1134 height 61
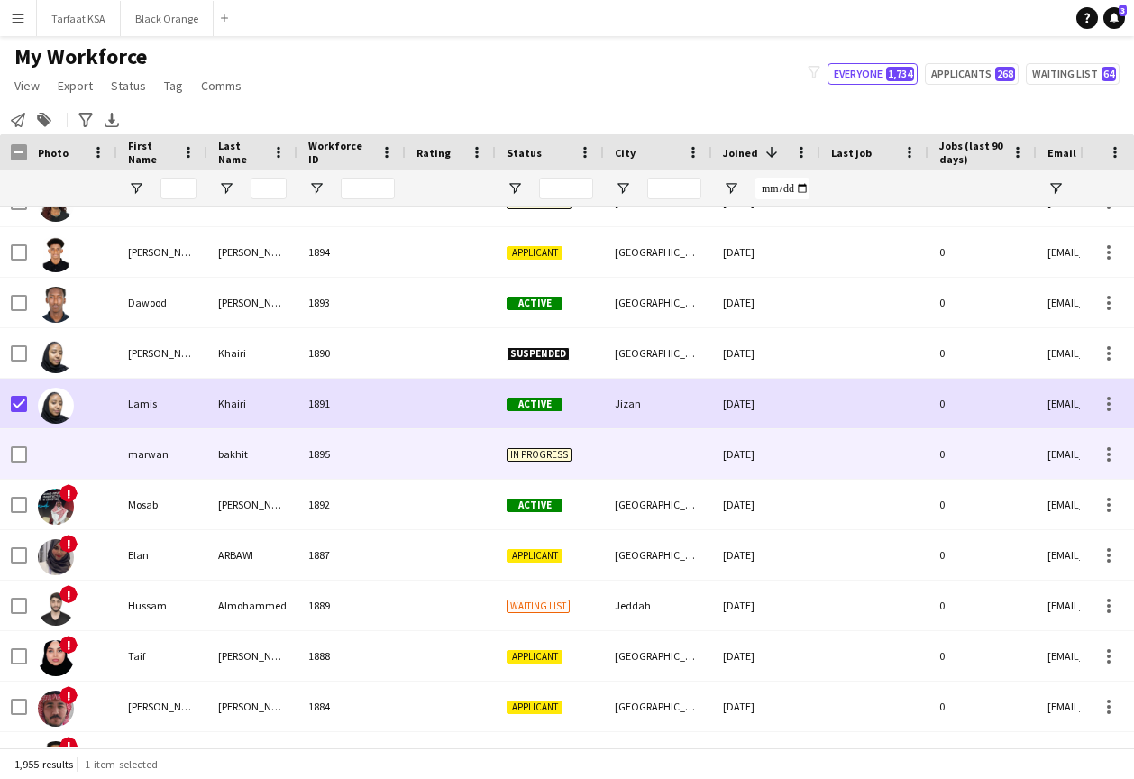
click at [454, 451] on div at bounding box center [451, 454] width 90 height 50
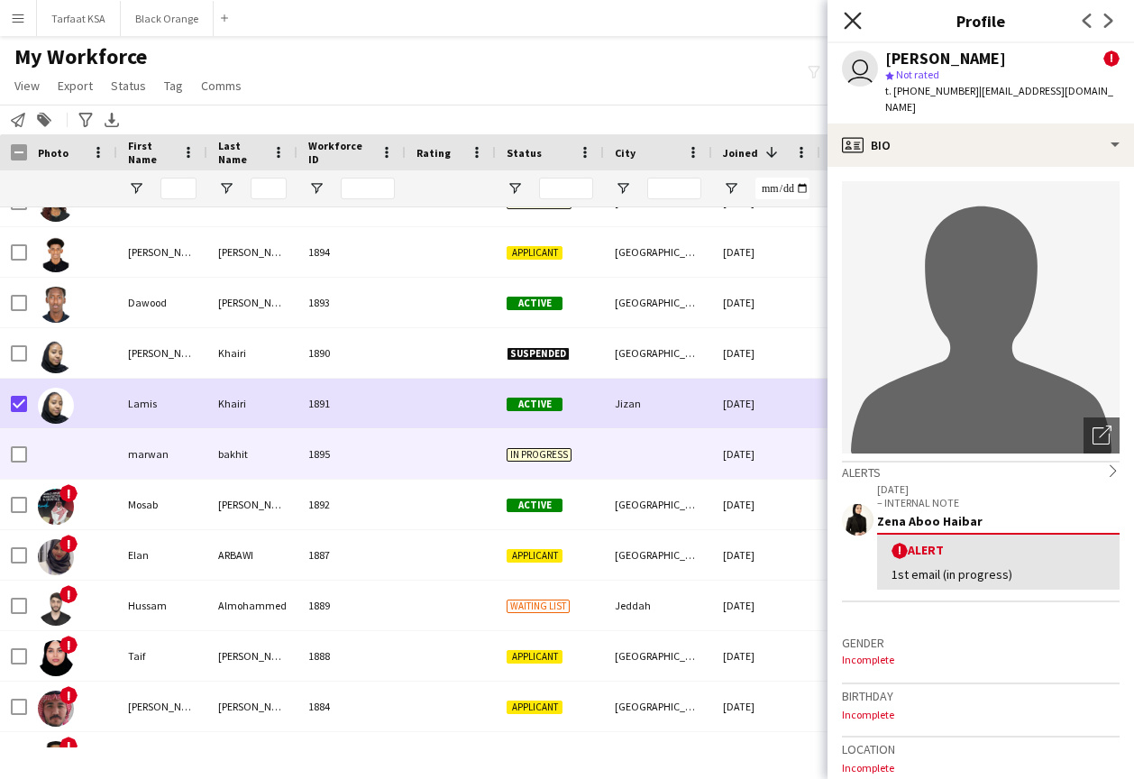
click at [853, 23] on icon at bounding box center [851, 20] width 17 height 17
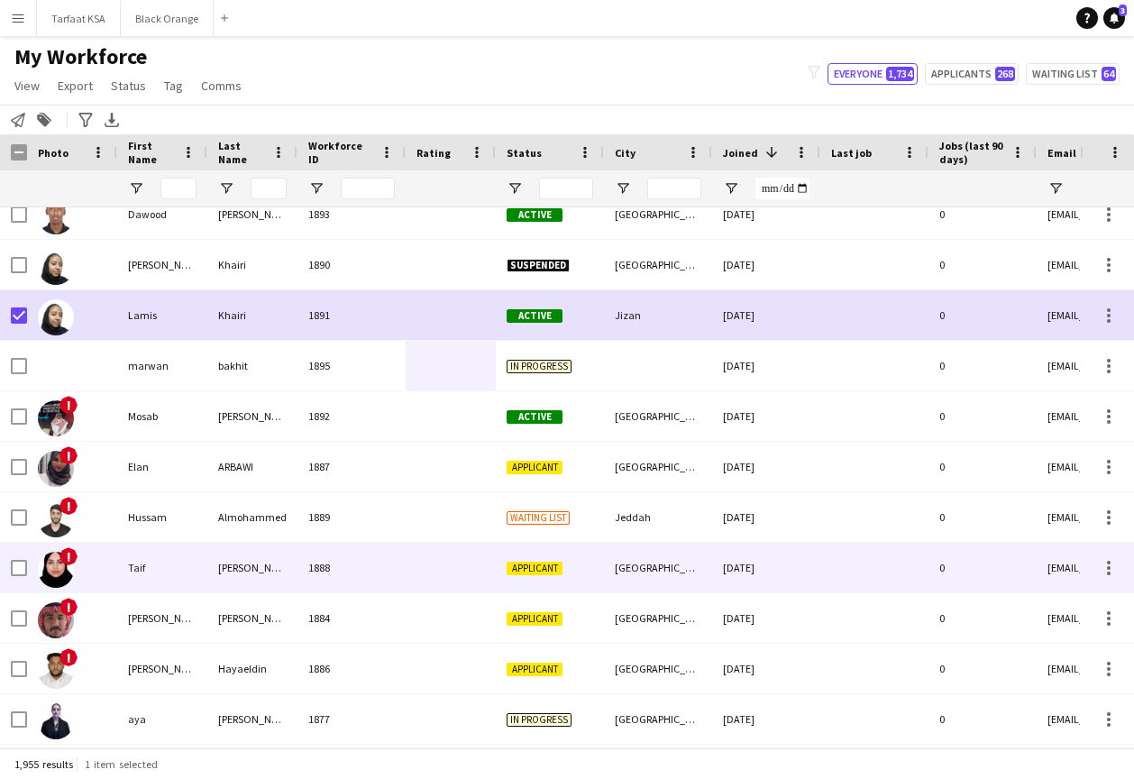
scroll to position [3654, 0]
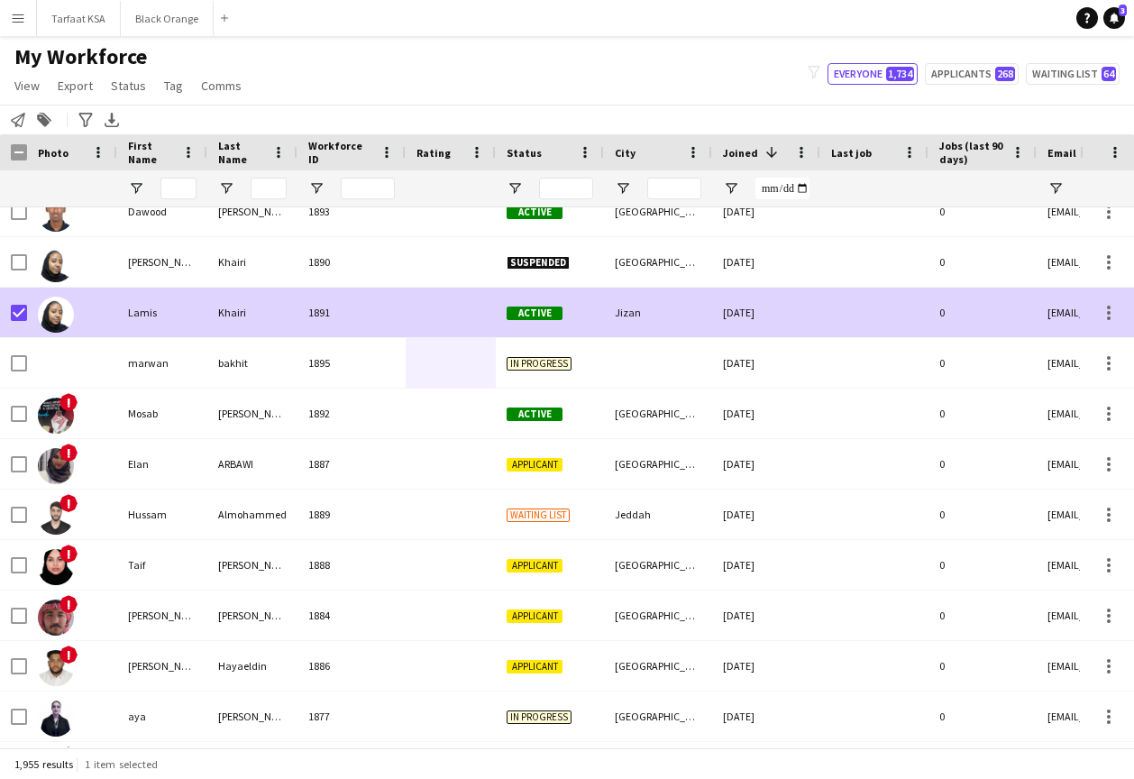
click at [12, 303] on div at bounding box center [19, 312] width 16 height 50
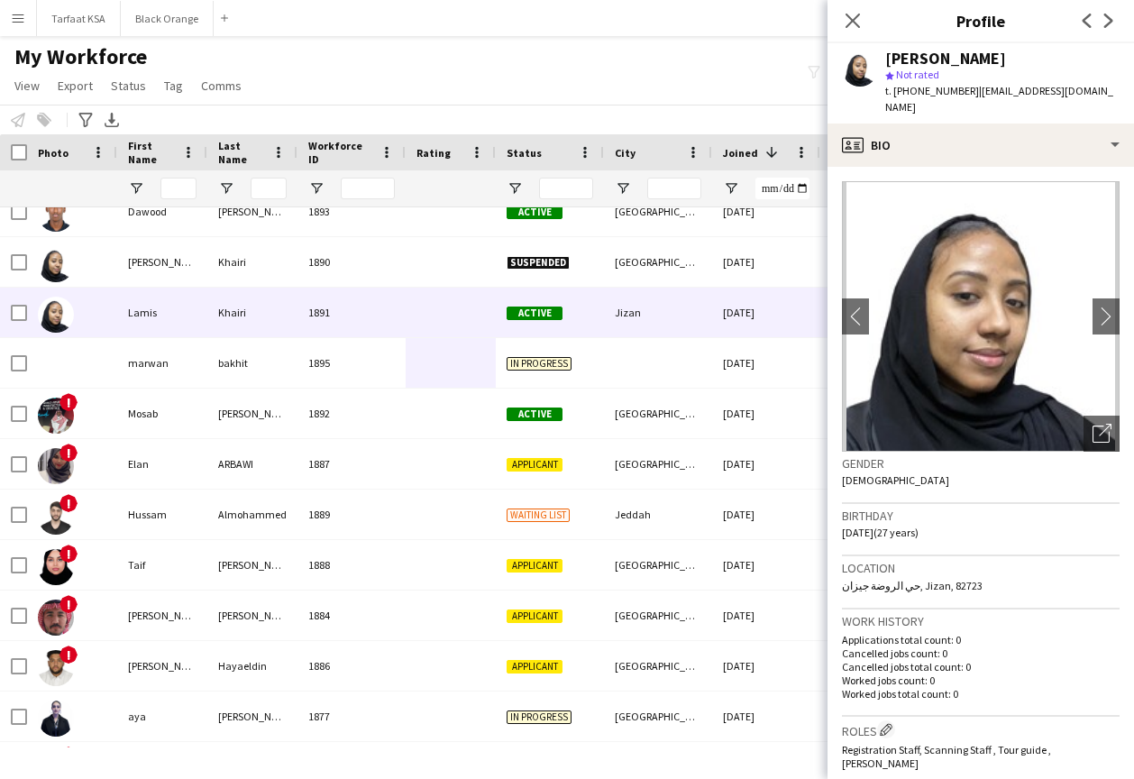
click at [864, 34] on div "Close pop-in" at bounding box center [852, 20] width 50 height 41
click at [859, 29] on app-icon "Close pop-in" at bounding box center [853, 21] width 26 height 26
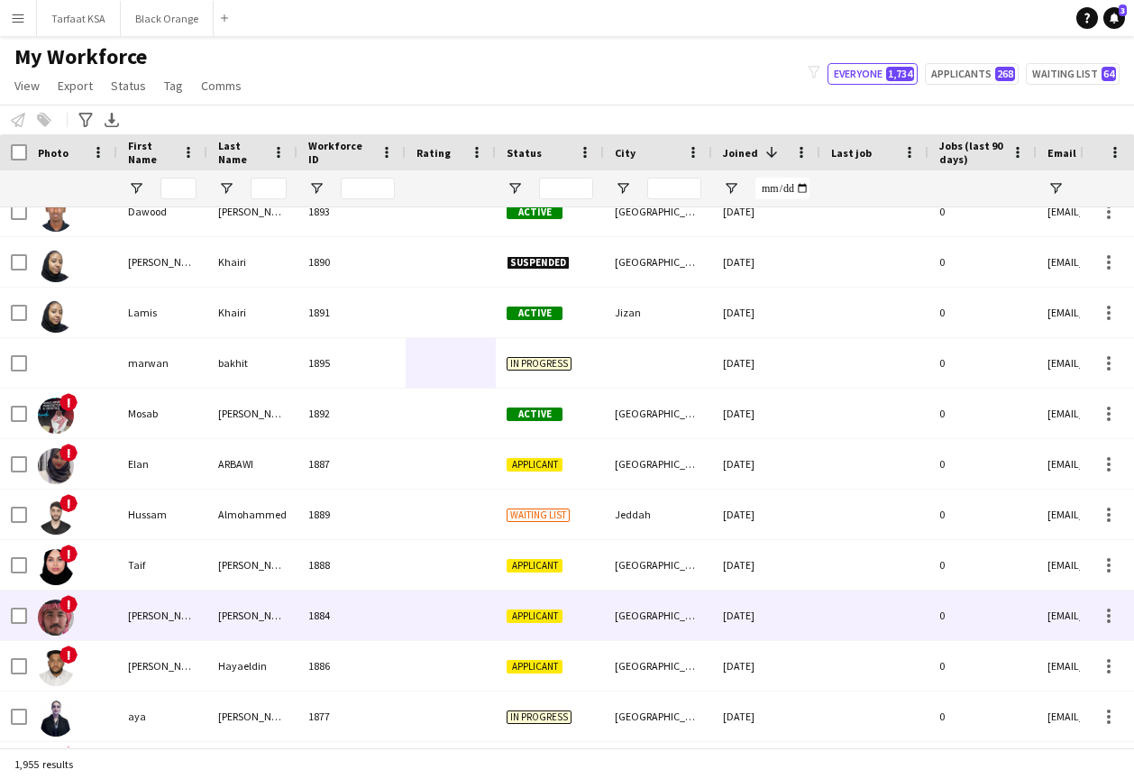
click at [54, 623] on img at bounding box center [56, 617] width 36 height 36
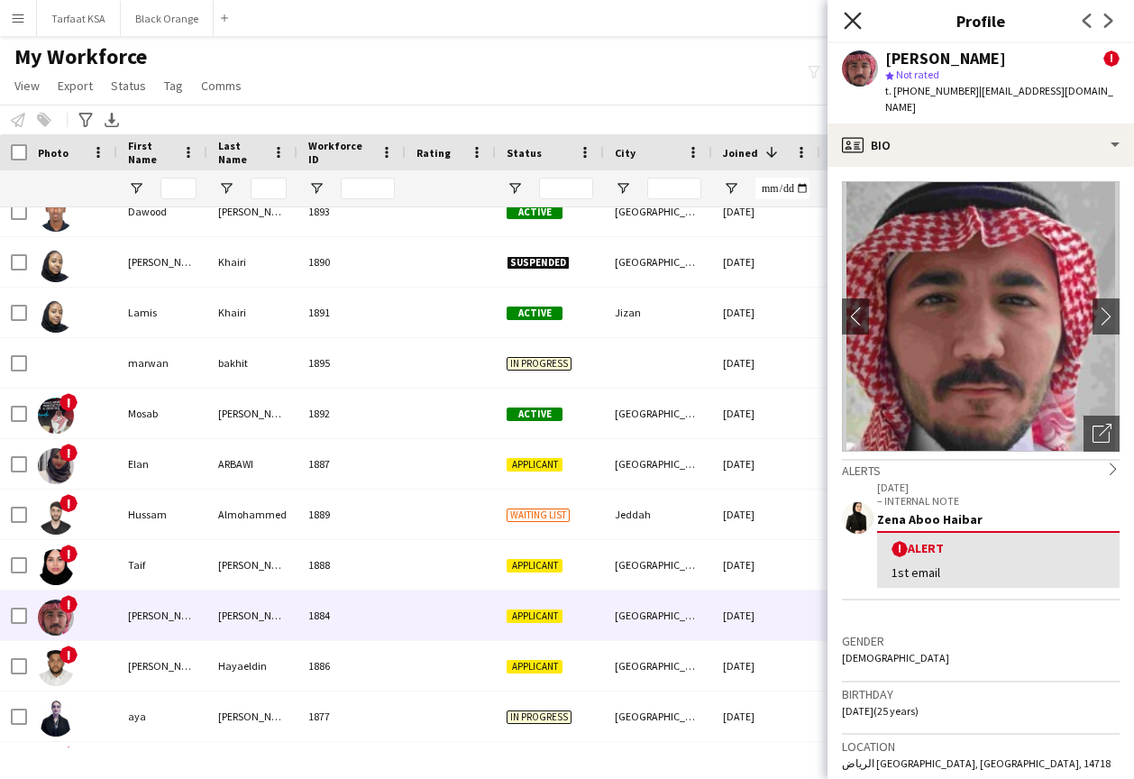
click at [855, 22] on icon "Close pop-in" at bounding box center [851, 20] width 17 height 17
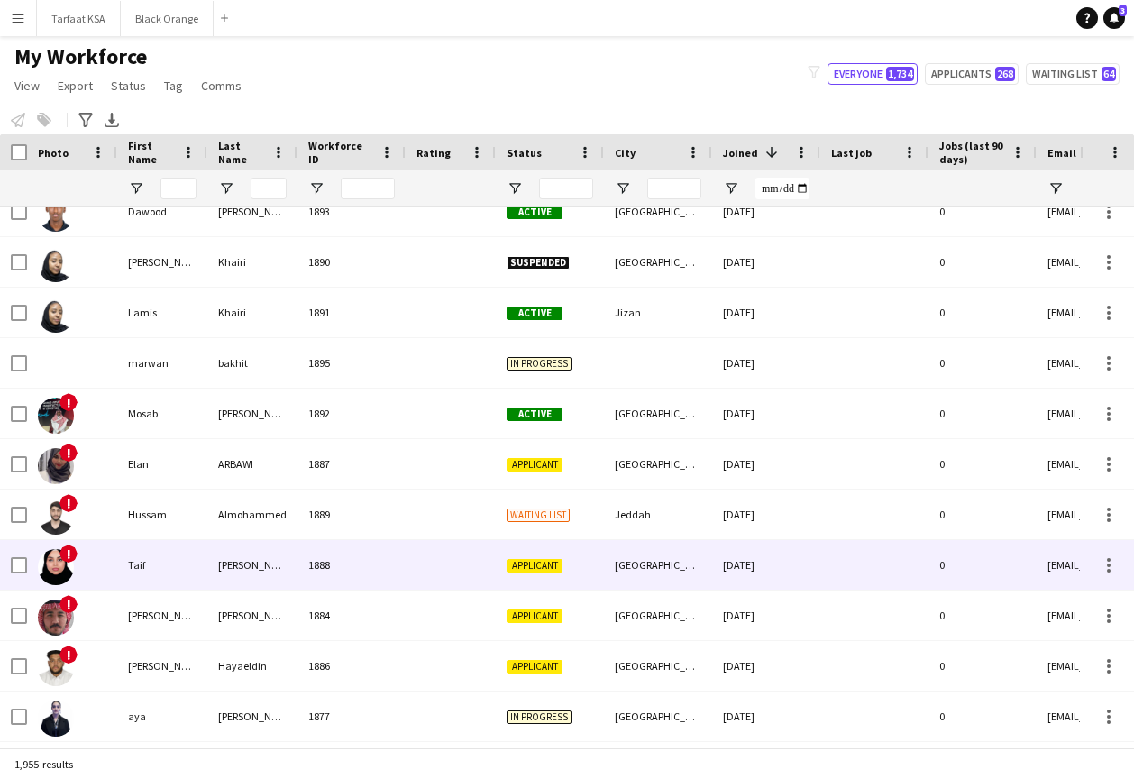
click at [145, 576] on div "Taif" at bounding box center [162, 565] width 90 height 50
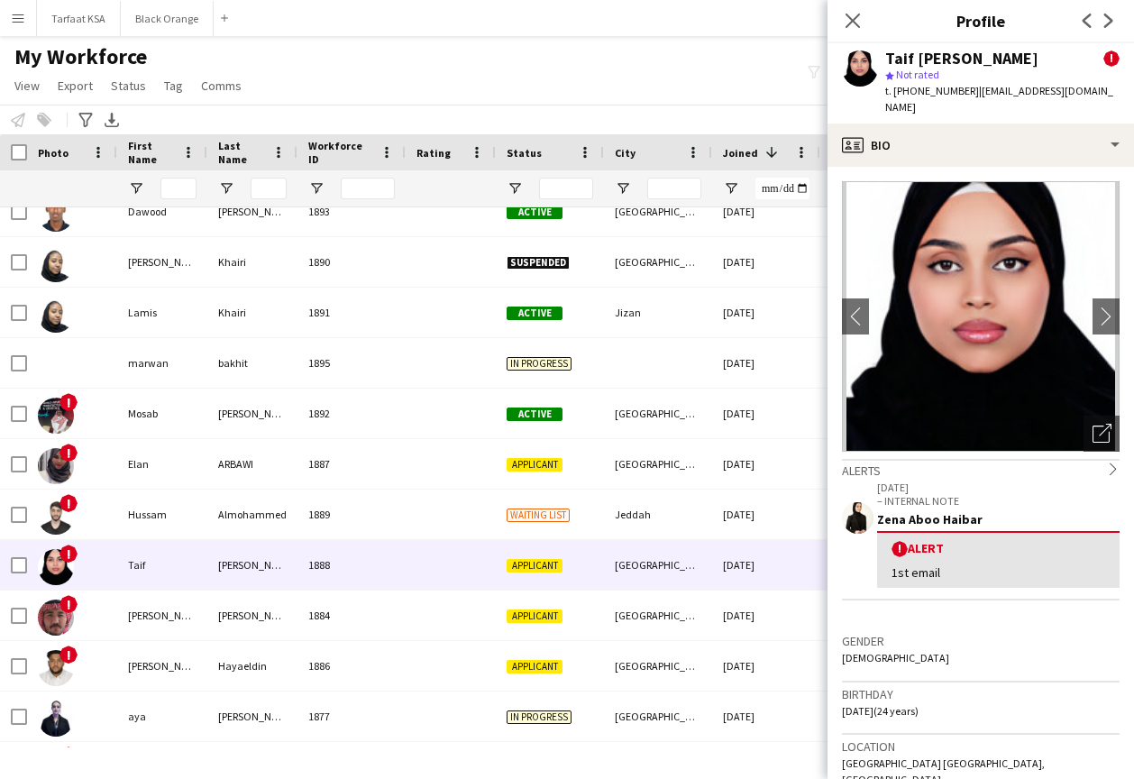
scroll to position [0, 0]
click at [849, 21] on icon "Close pop-in" at bounding box center [851, 20] width 17 height 17
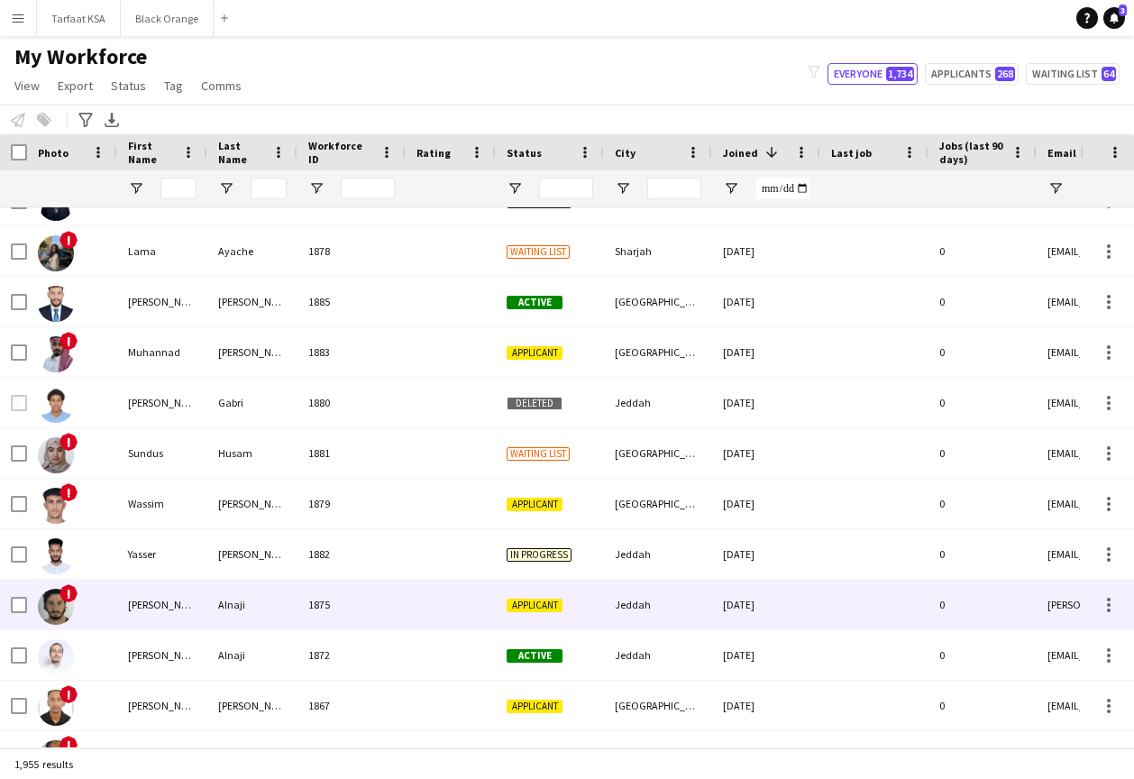
scroll to position [4164, 0]
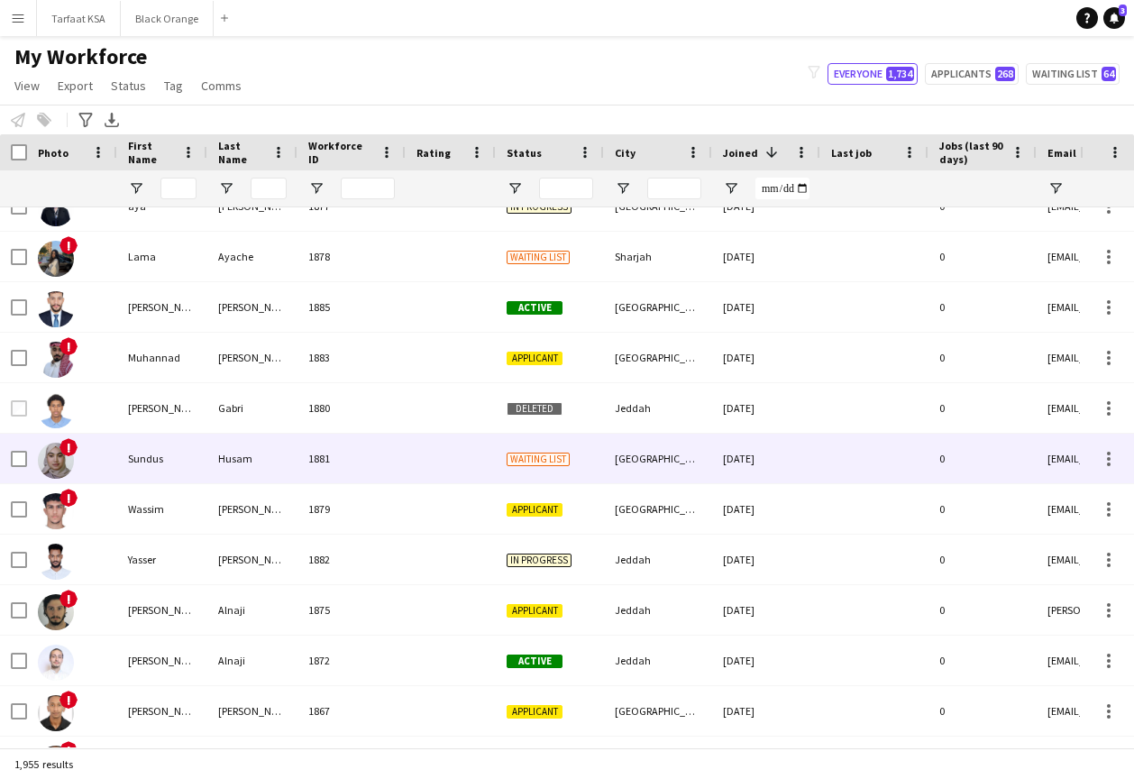
click at [130, 468] on div "Sundus" at bounding box center [162, 458] width 90 height 50
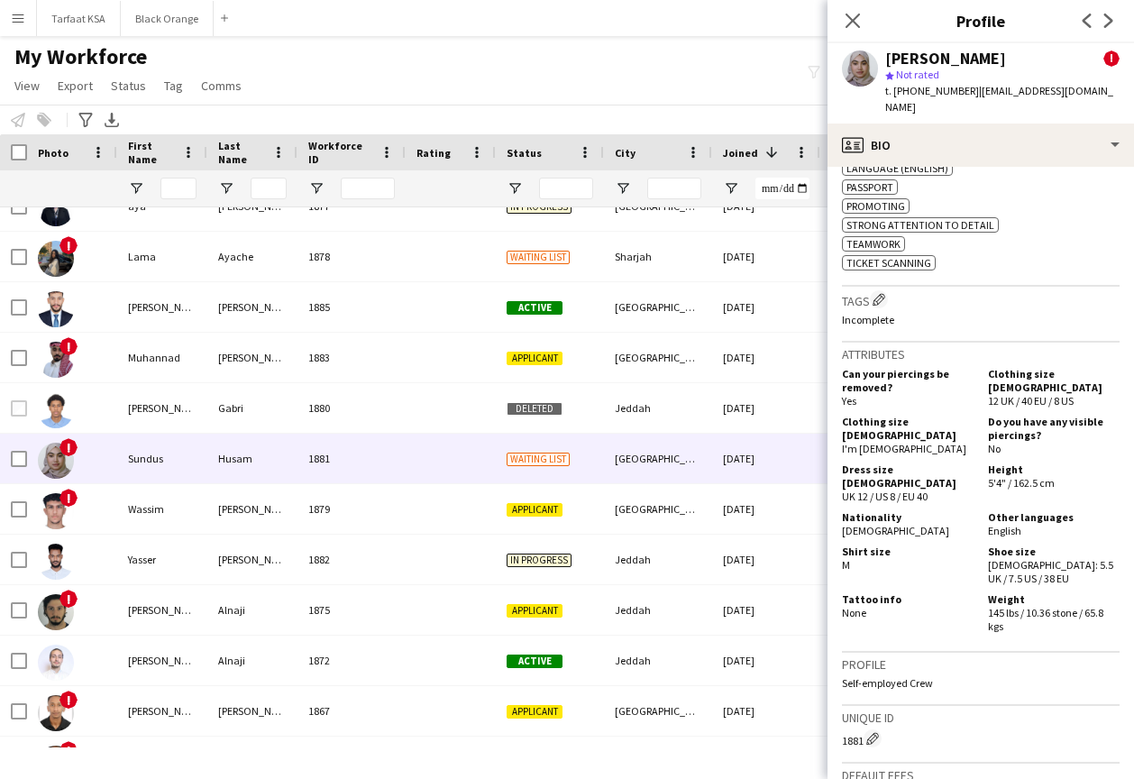
scroll to position [324, 0]
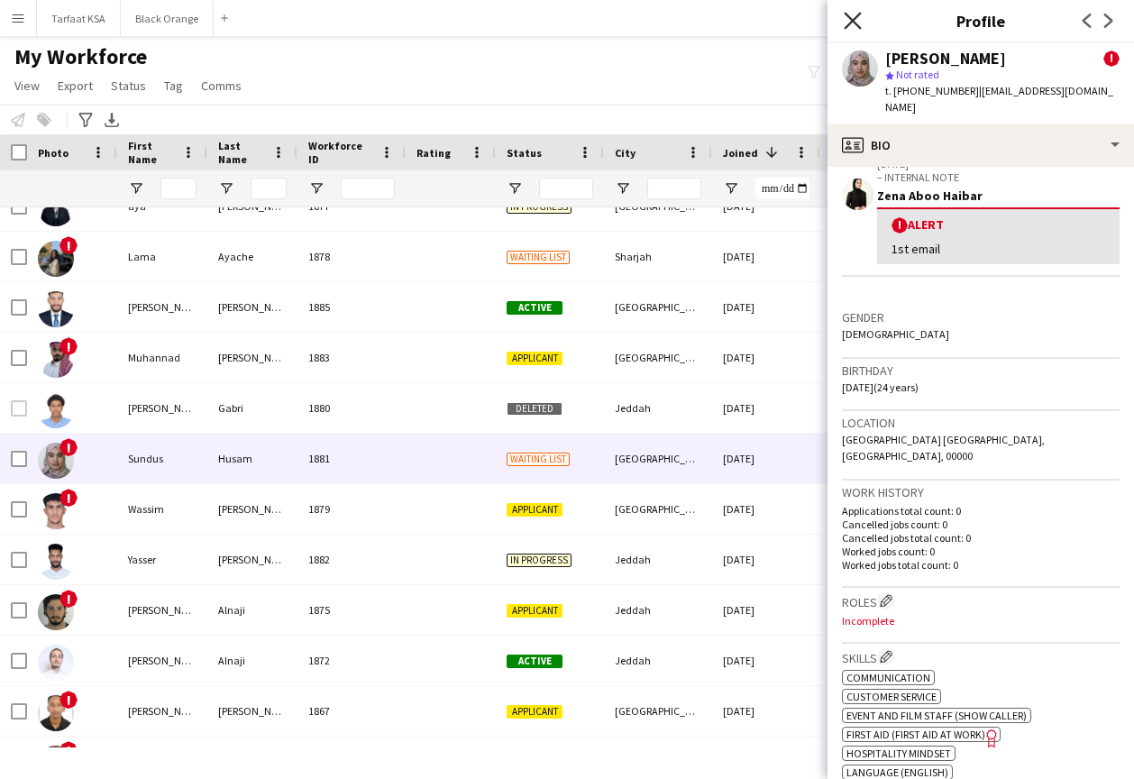
click at [856, 28] on icon "Close pop-in" at bounding box center [851, 20] width 17 height 17
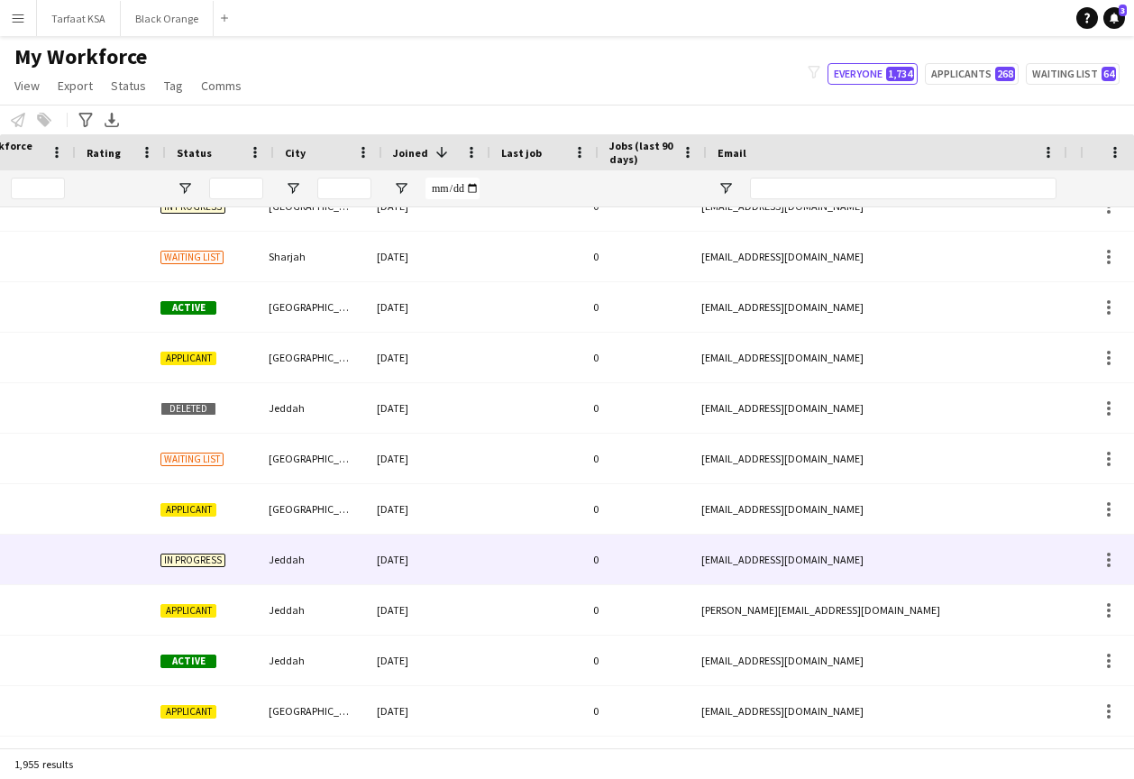
scroll to position [0, 504]
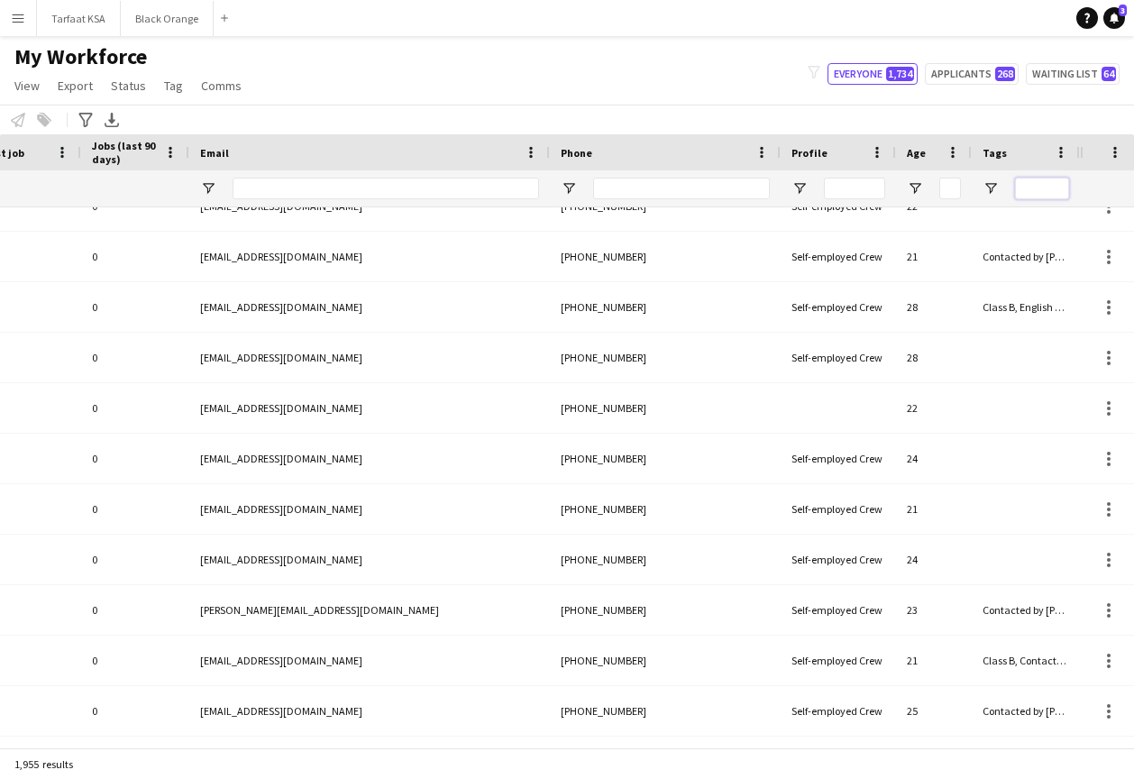
click at [1041, 185] on input "Tags Filter Input" at bounding box center [1042, 189] width 54 height 22
click at [987, 192] on span "Open Filter Menu" at bounding box center [990, 188] width 16 height 16
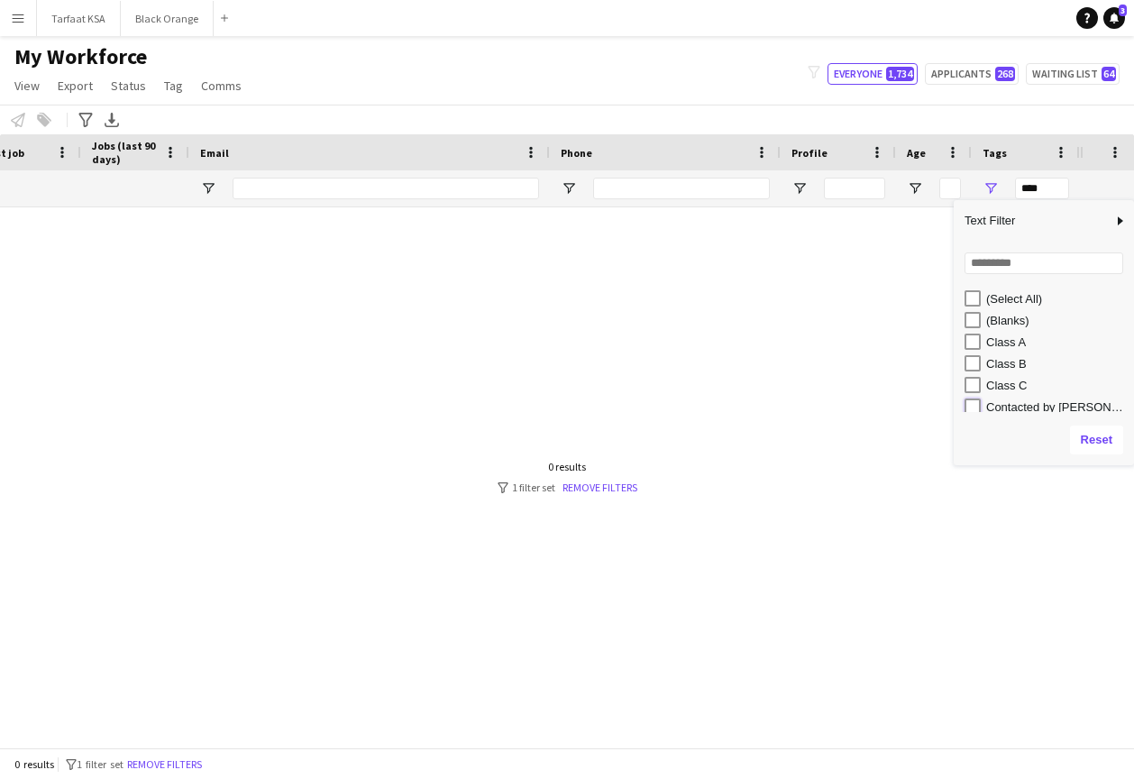
type input "**********"
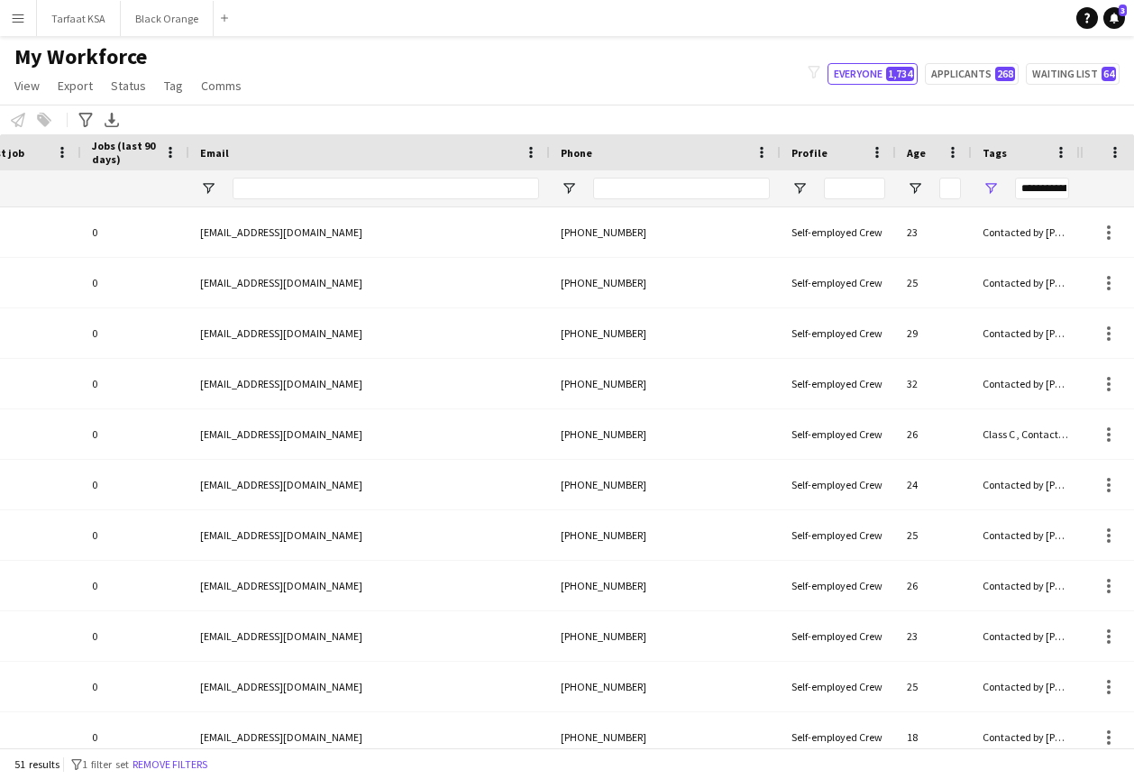
click at [868, 122] on div "Notify workforce Add to tag Select at least one crew to tag him or her. Advance…" at bounding box center [567, 120] width 1134 height 30
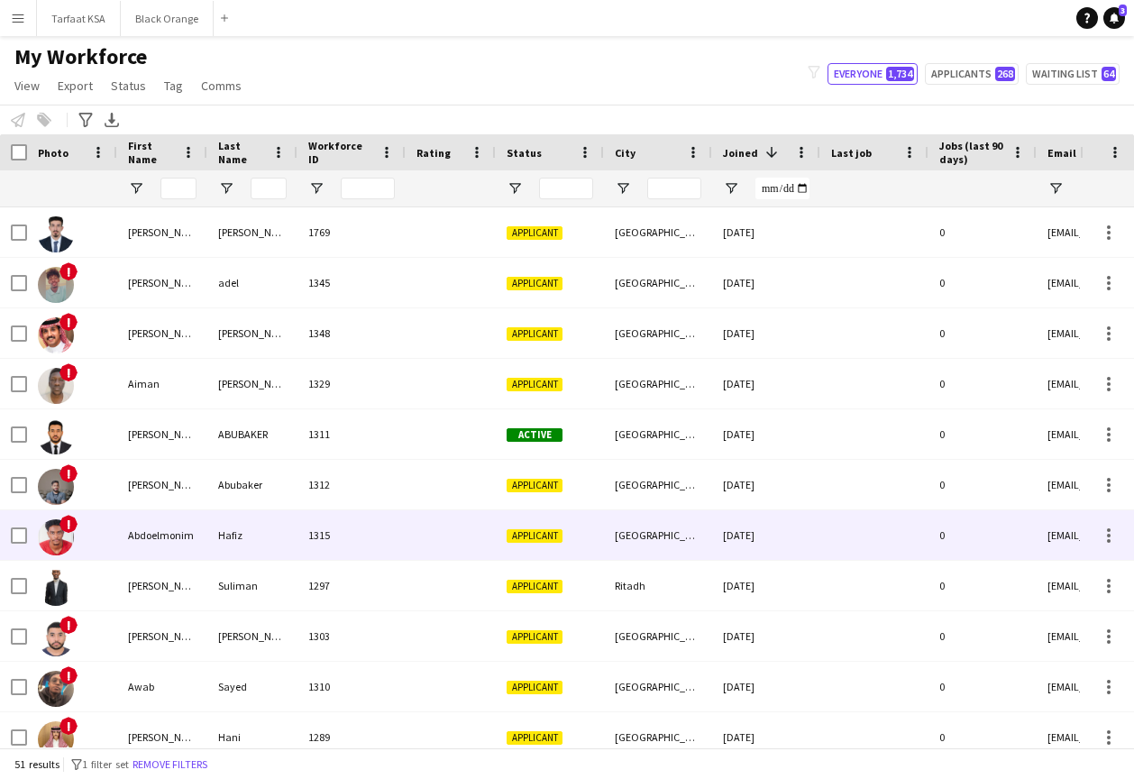
click at [59, 536] on img at bounding box center [56, 537] width 36 height 36
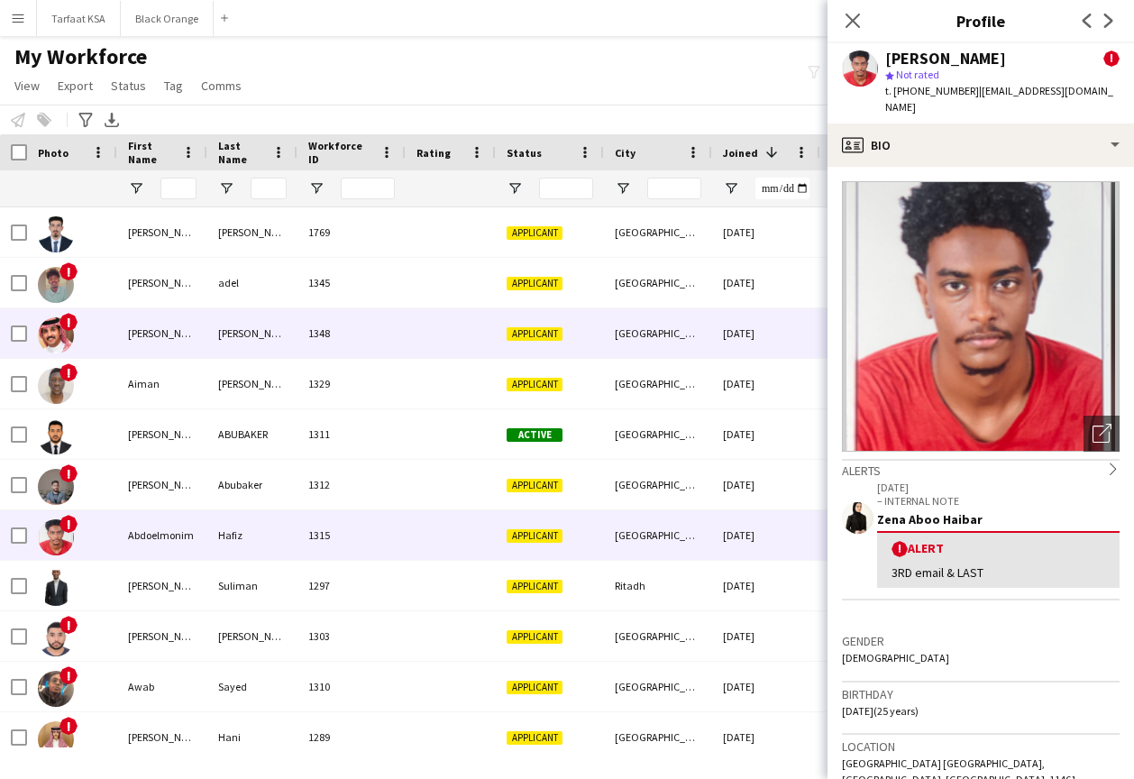
click at [63, 333] on img at bounding box center [56, 335] width 36 height 36
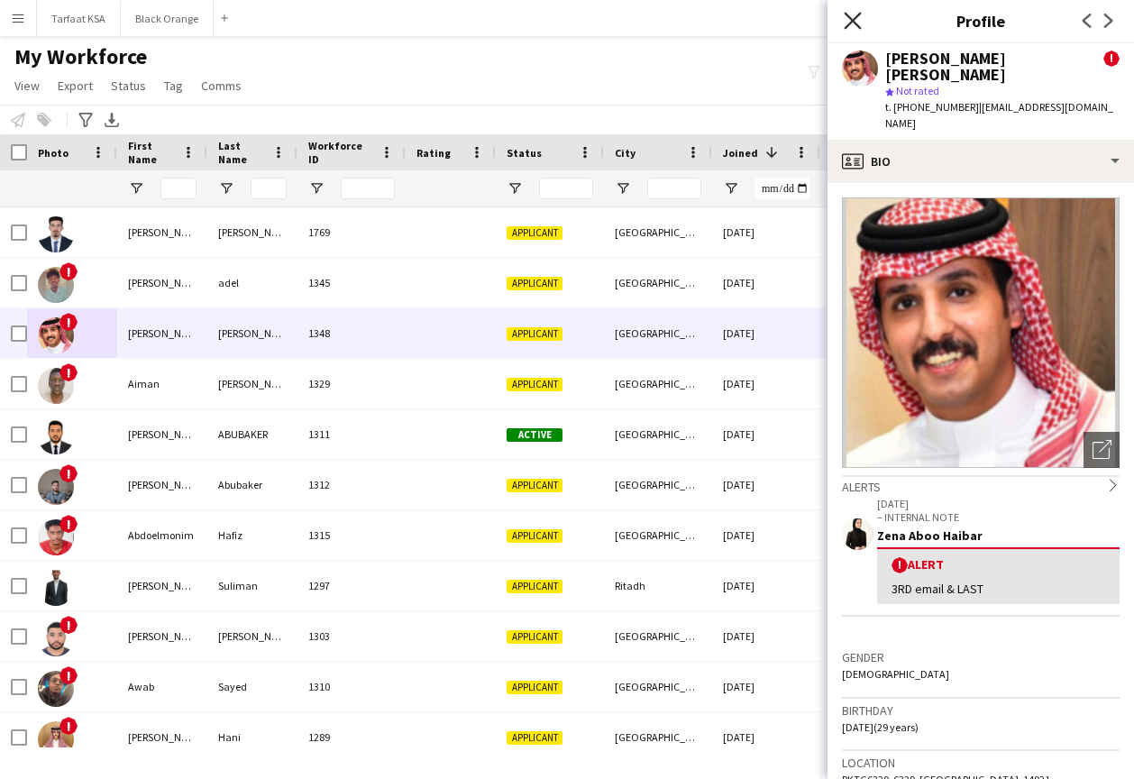
click at [855, 21] on icon "Close pop-in" at bounding box center [851, 20] width 17 height 17
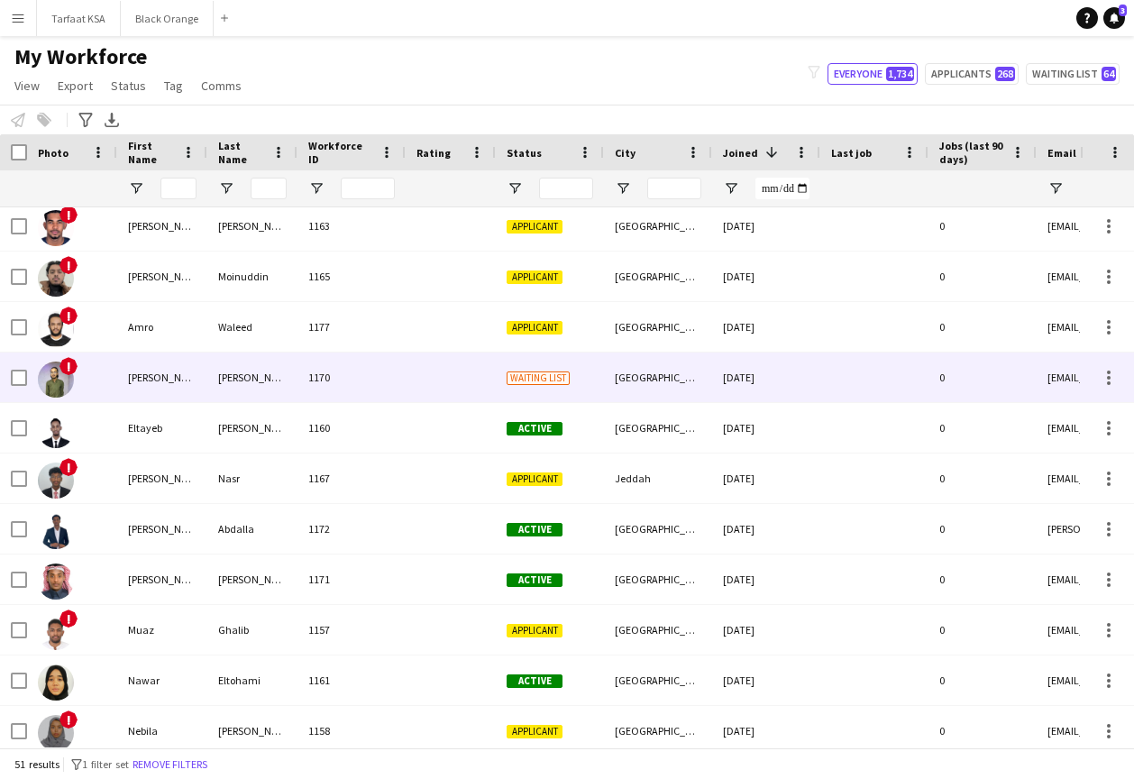
click at [309, 393] on div "1170" at bounding box center [351, 377] width 108 height 50
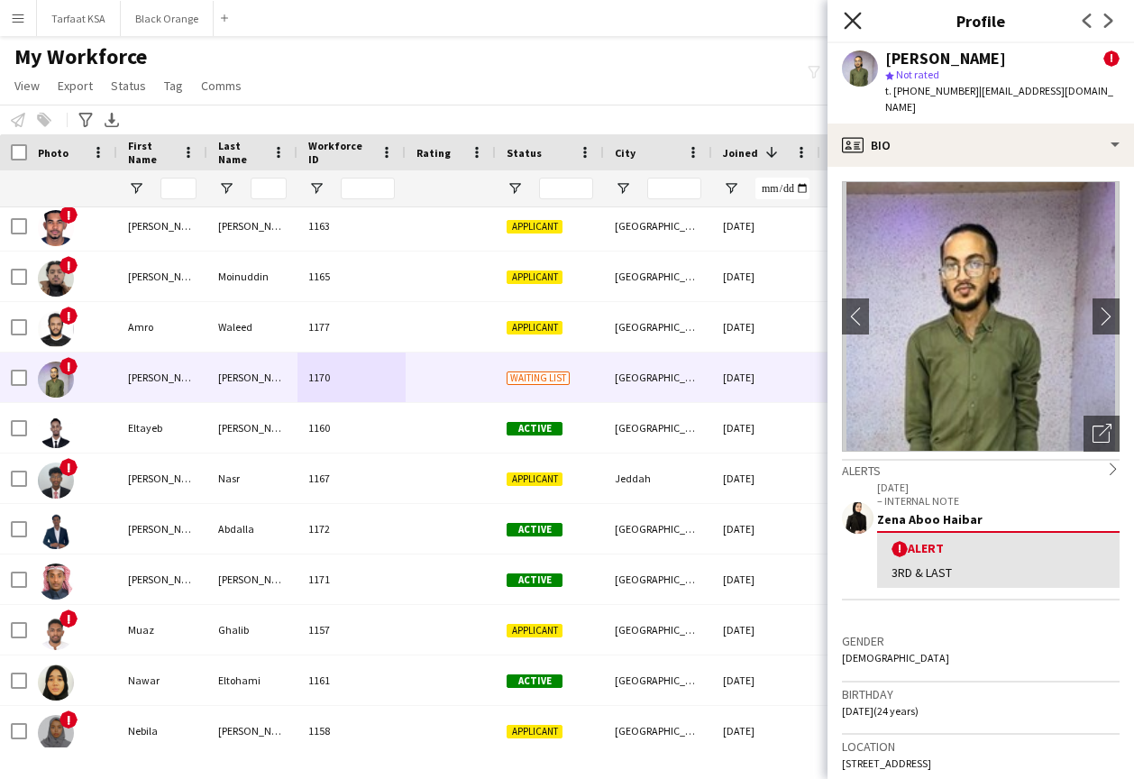
click at [854, 23] on icon at bounding box center [851, 20] width 17 height 17
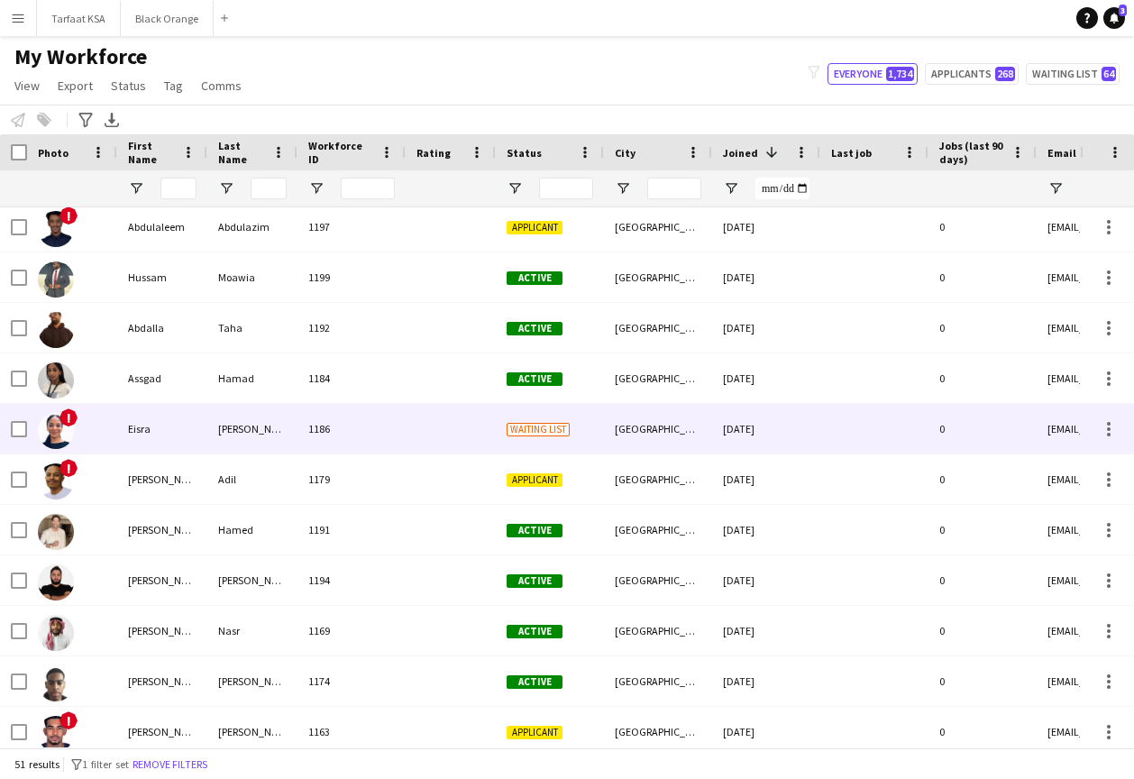
click at [265, 421] on div "[PERSON_NAME]" at bounding box center [252, 429] width 90 height 50
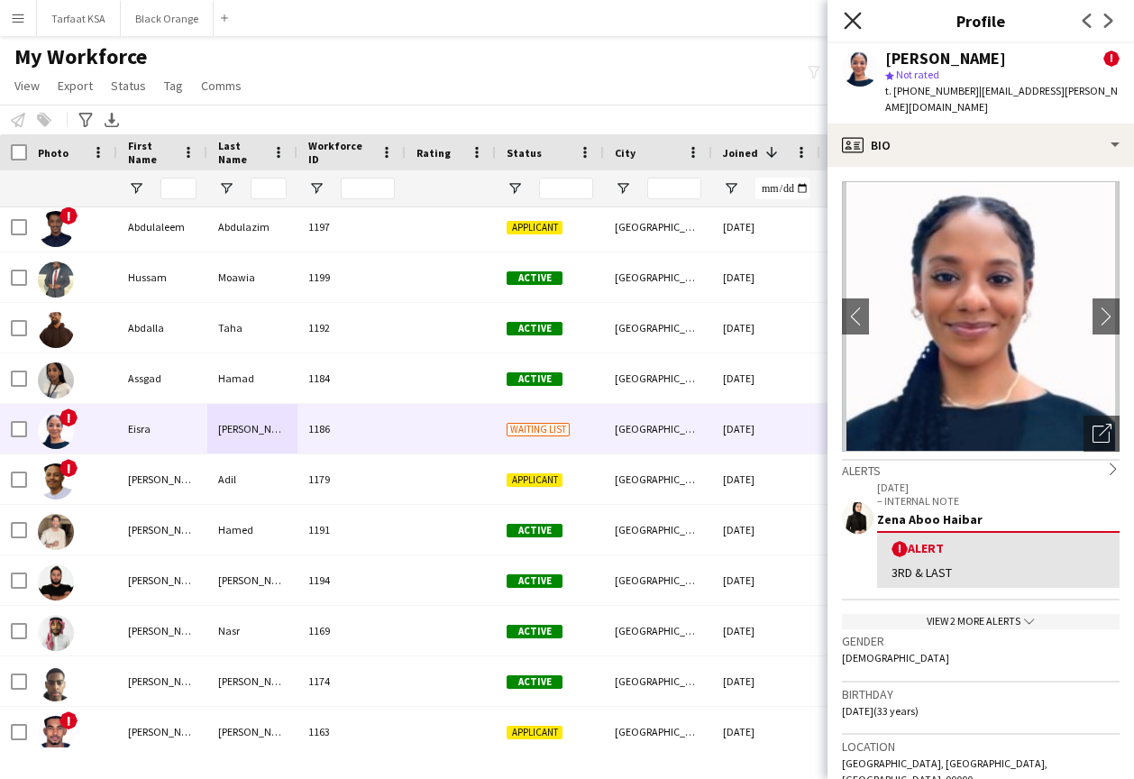
click at [848, 20] on icon "Close pop-in" at bounding box center [851, 20] width 17 height 17
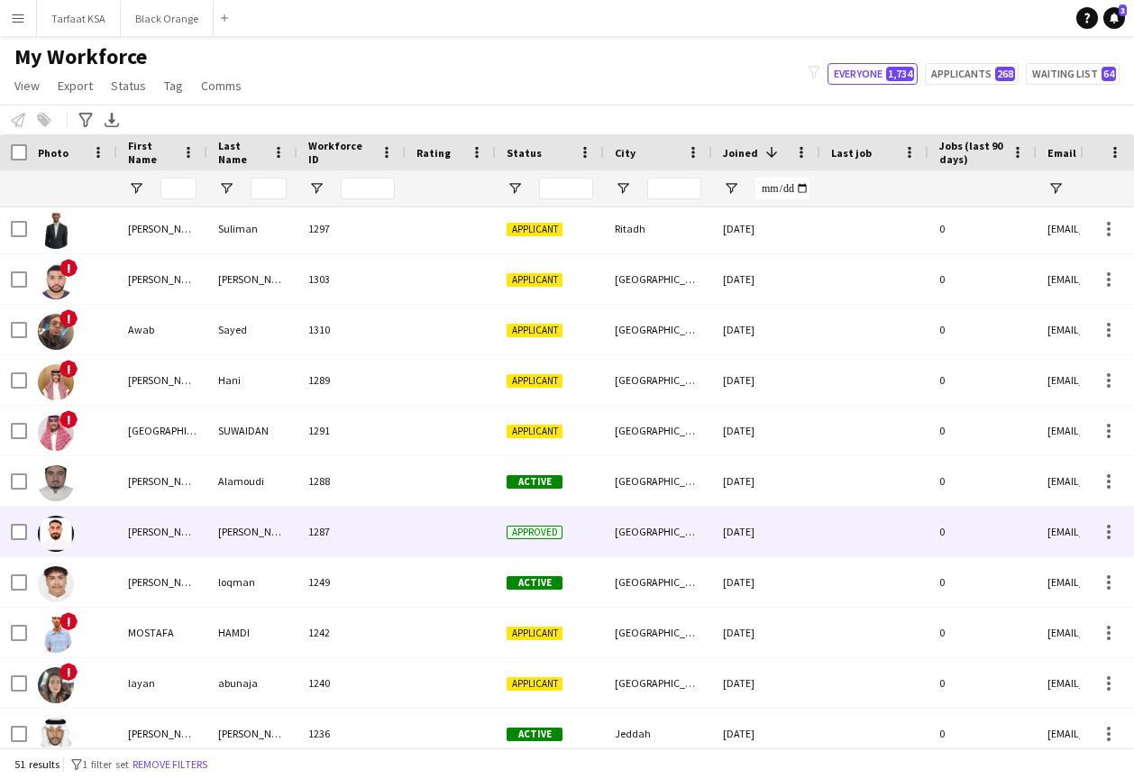
click at [192, 533] on div "[PERSON_NAME]" at bounding box center [162, 531] width 90 height 50
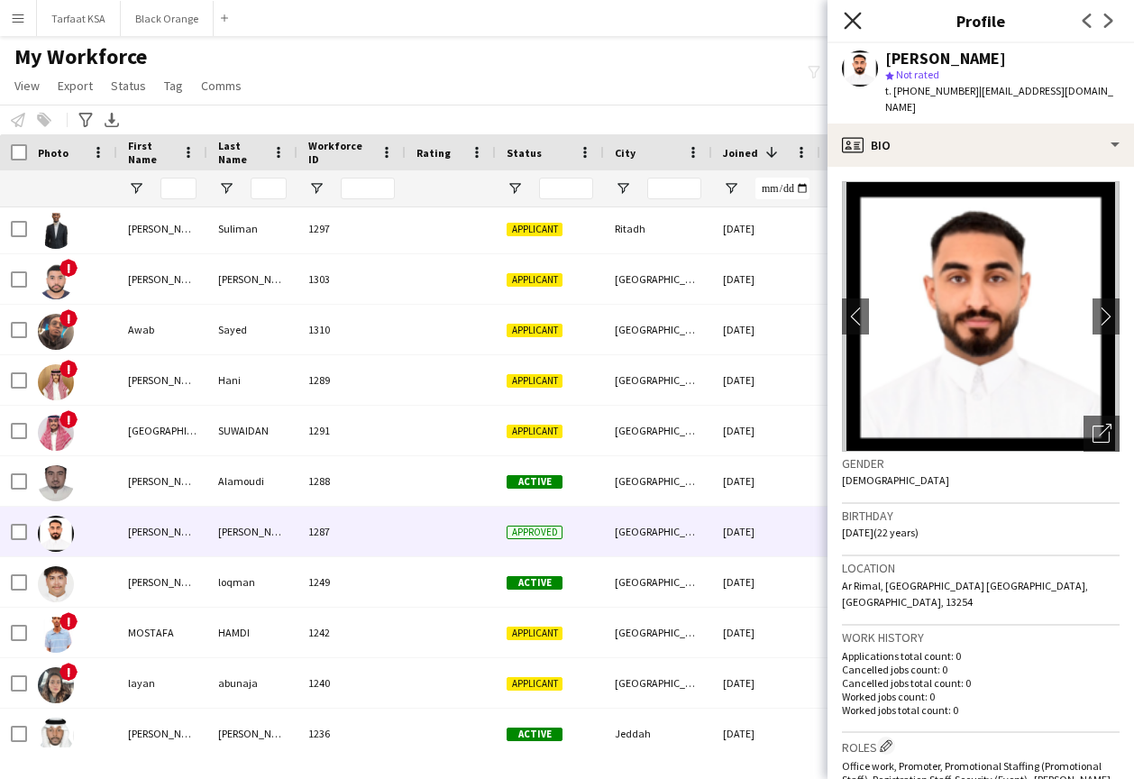
click at [849, 21] on icon "Close pop-in" at bounding box center [851, 20] width 17 height 17
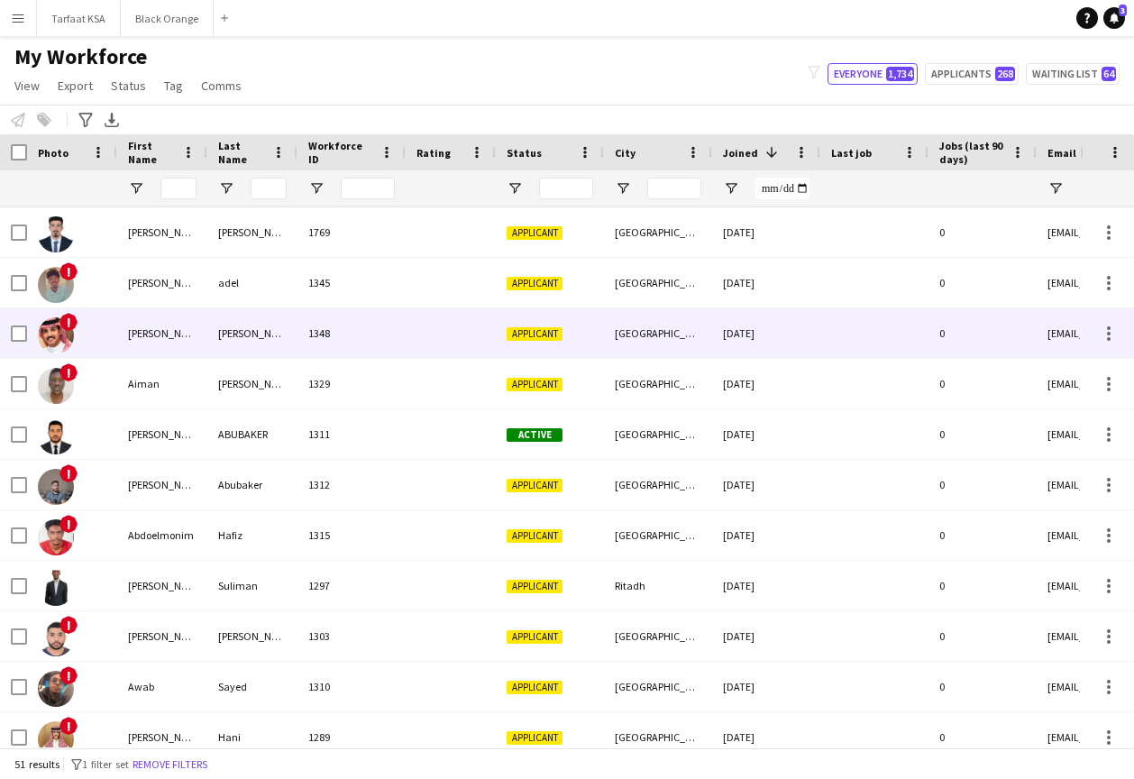
click at [166, 335] on div "[PERSON_NAME] القحطاني" at bounding box center [162, 333] width 90 height 50
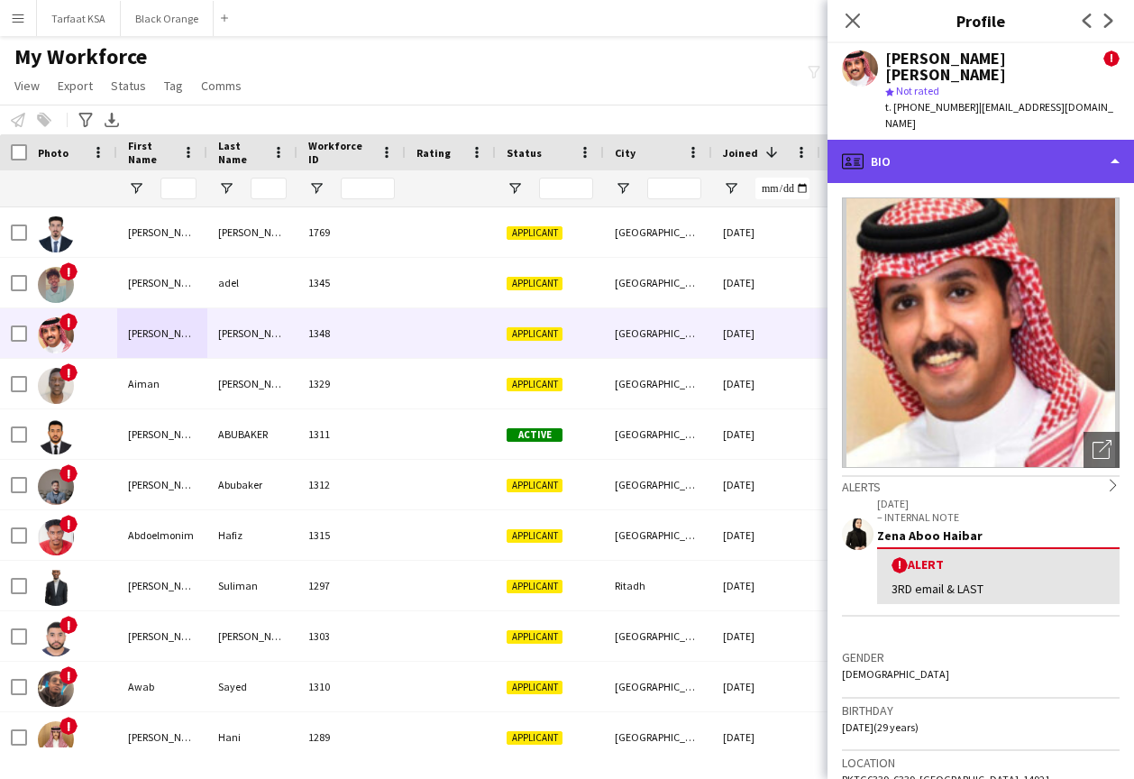
click at [970, 157] on div "profile Bio" at bounding box center [980, 161] width 306 height 43
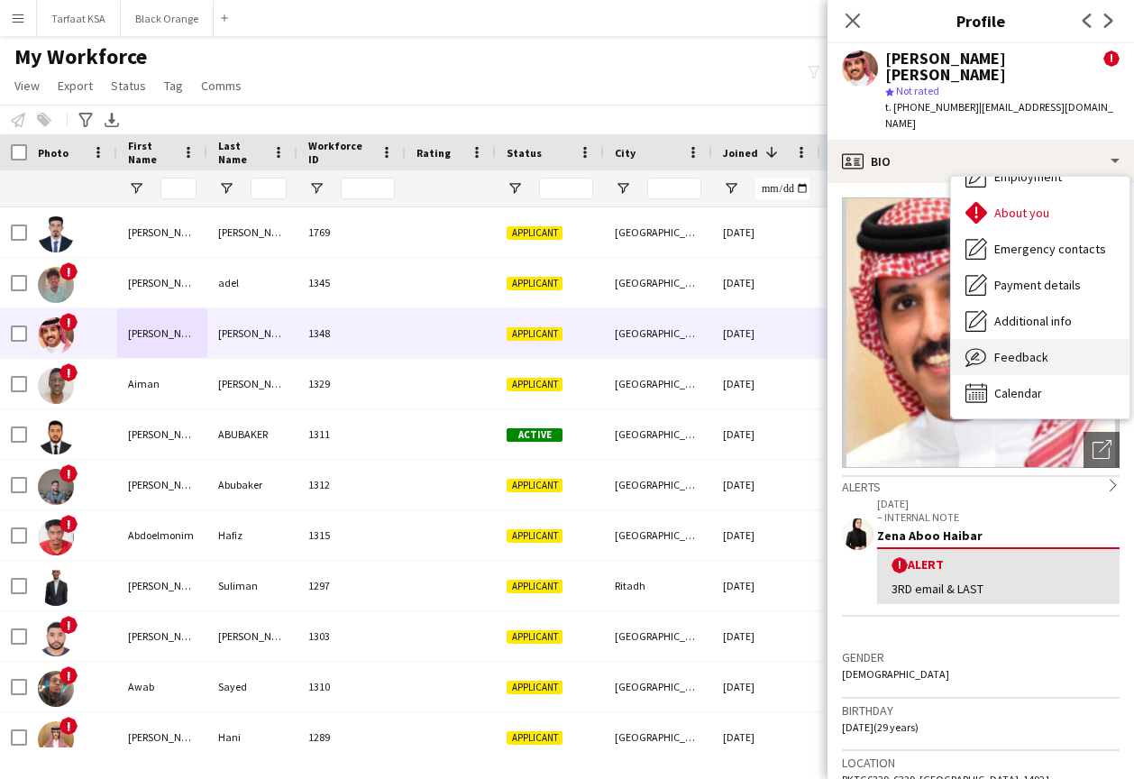
click at [1016, 339] on div "Feedback Feedback" at bounding box center [1040, 357] width 178 height 36
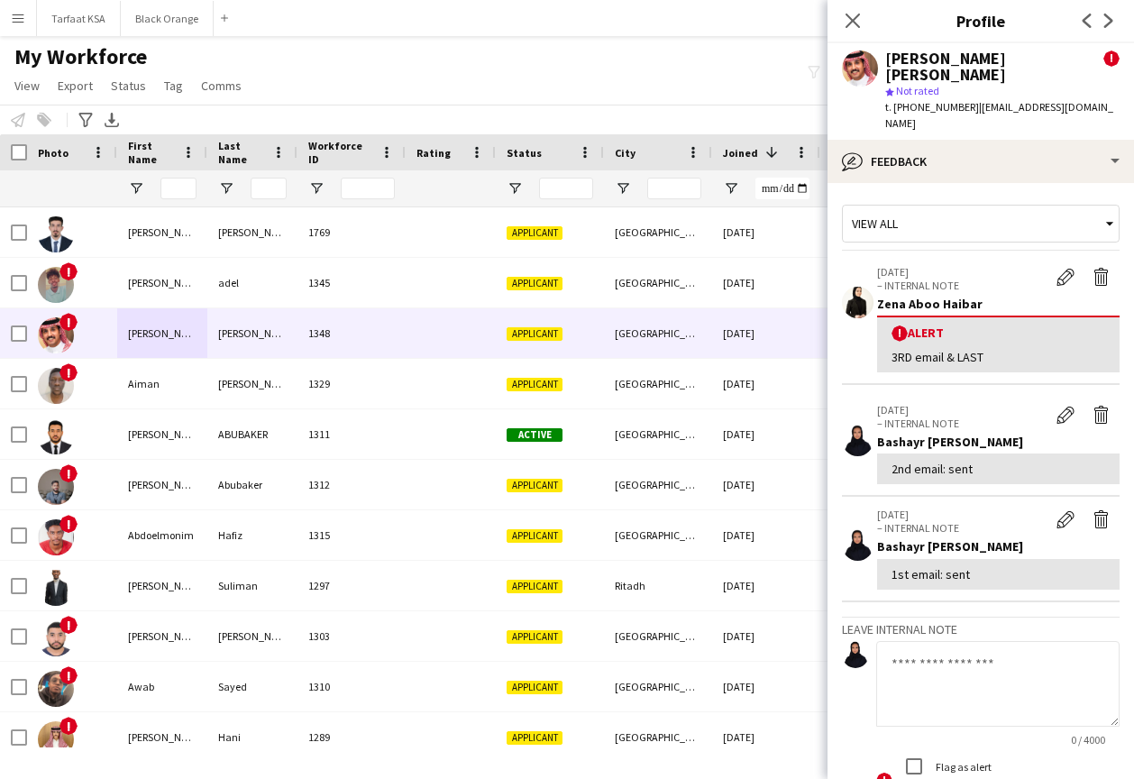
click at [900, 325] on span "!" at bounding box center [899, 333] width 16 height 16
click at [1055, 267] on button "Edit alert" at bounding box center [1065, 276] width 36 height 23
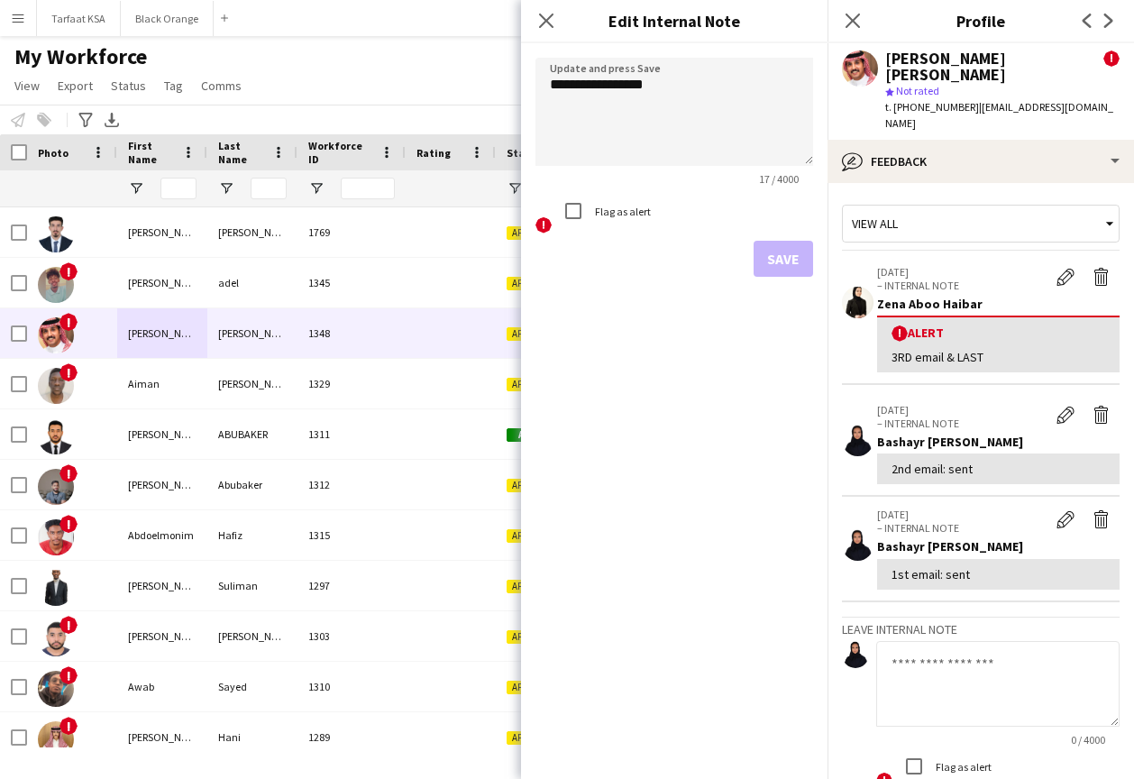
click at [986, 254] on app-crew-profile-feedback-alert "[DATE] – INTERNAL NOTE Edit alert Delete alert Zena Aboo Haibar ! Alert 3RD ema…" at bounding box center [981, 319] width 278 height 131
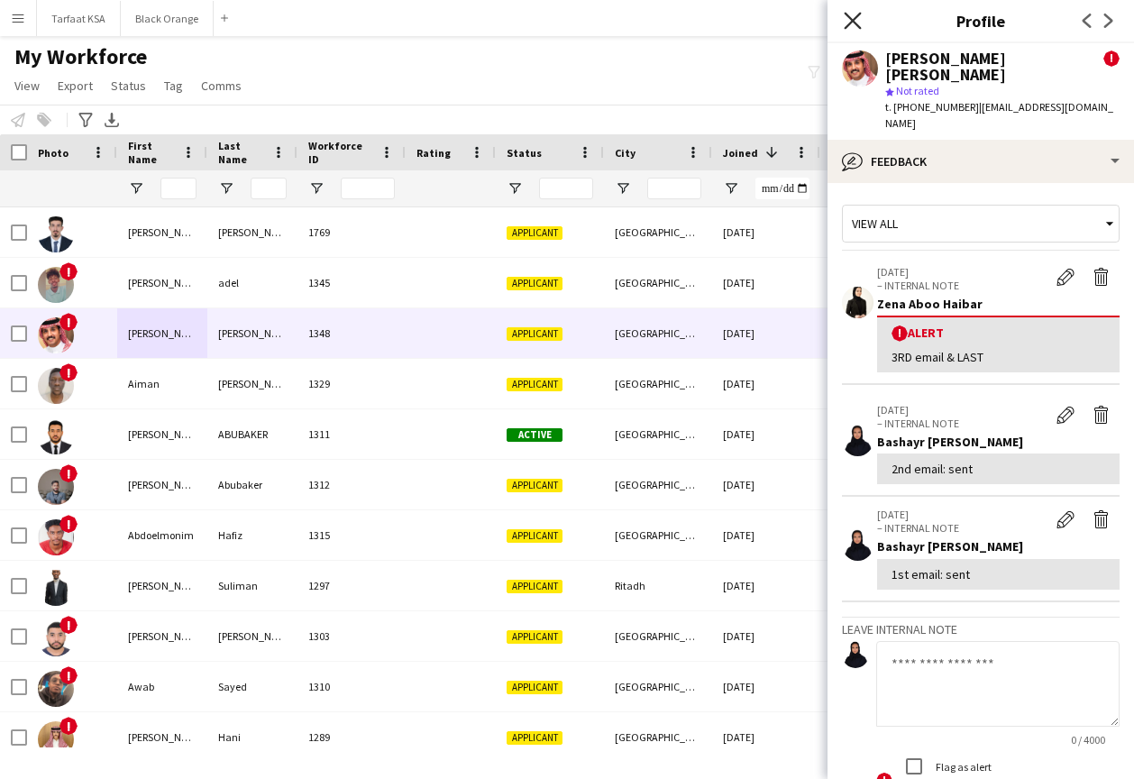
click at [850, 26] on icon "Close pop-in" at bounding box center [851, 20] width 17 height 17
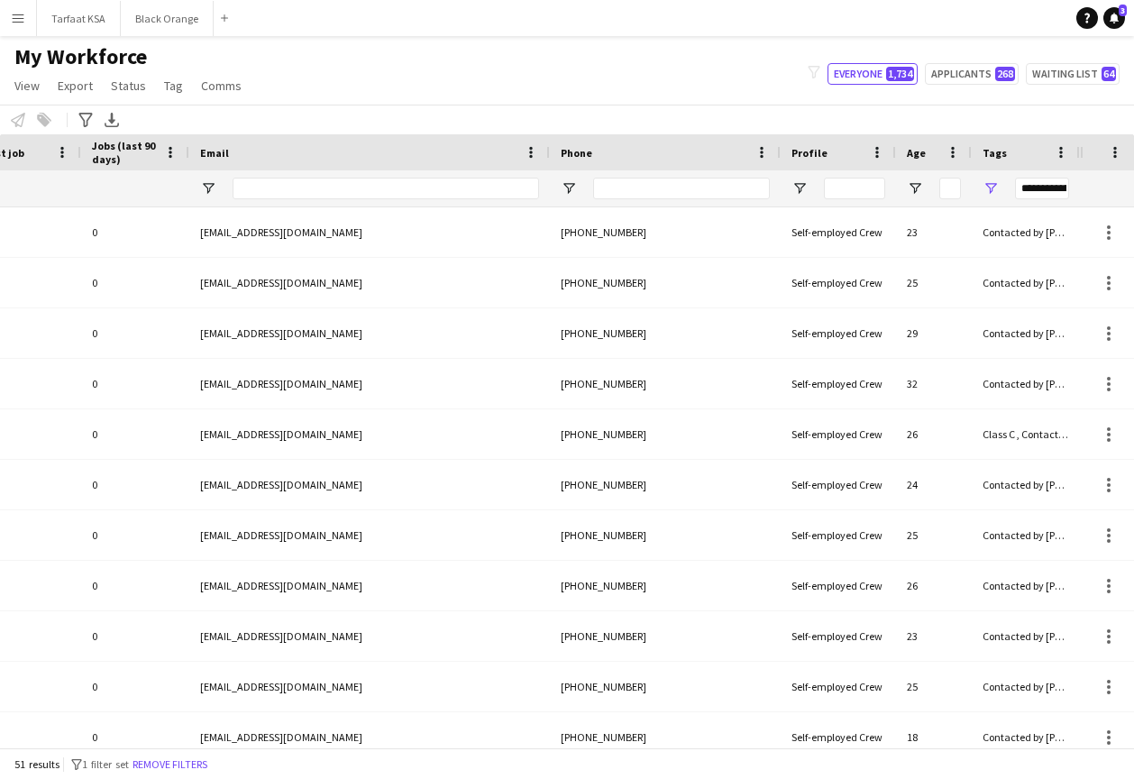
click at [1042, 181] on div "**********" at bounding box center [1042, 189] width 54 height 22
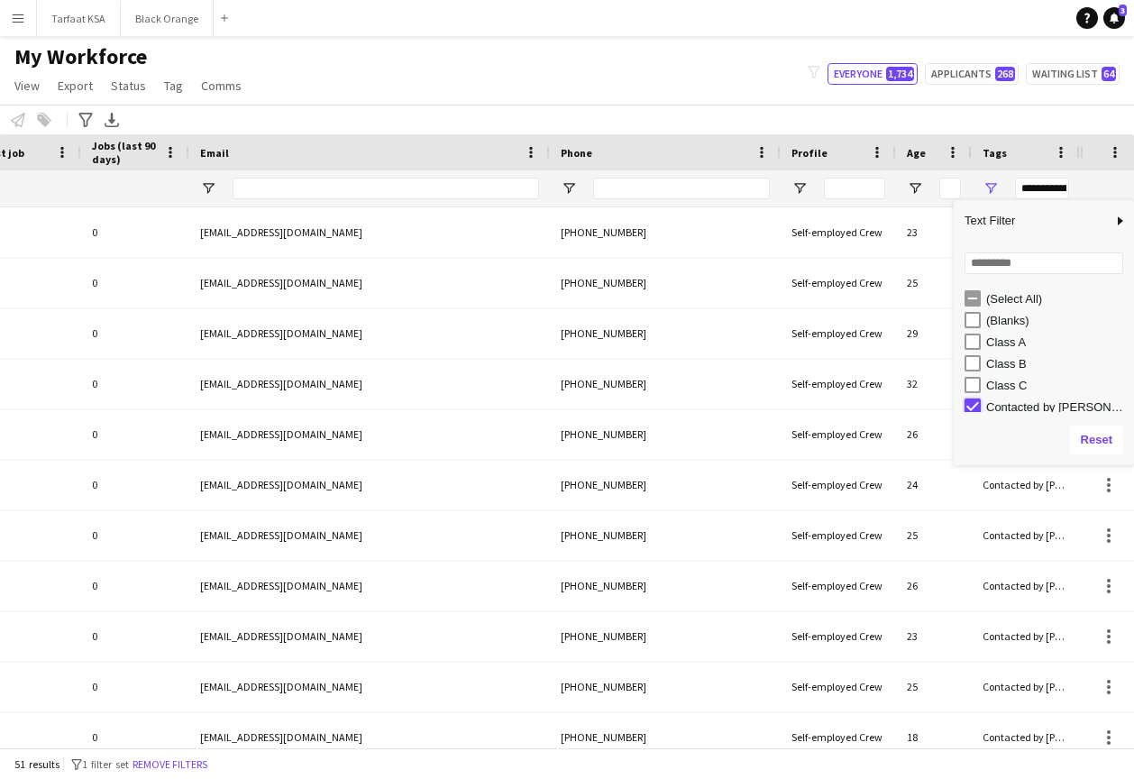
type input "***"
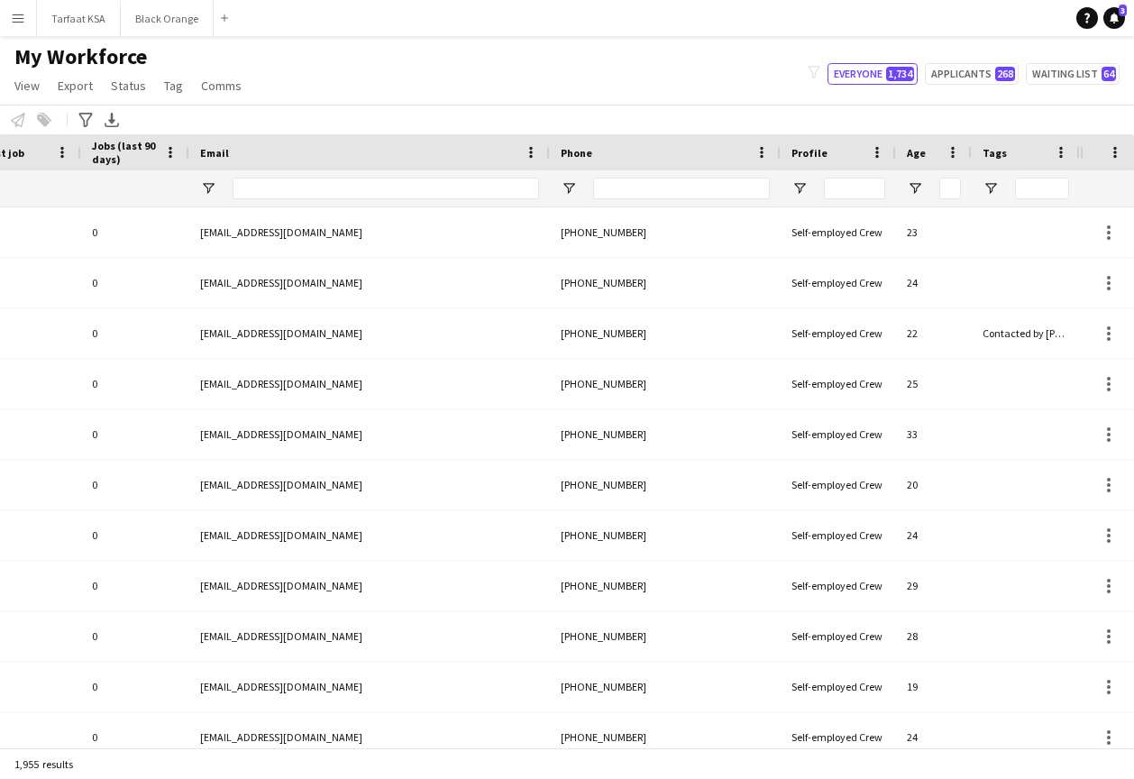
click at [893, 124] on div "Notify workforce Add to tag Select at least one crew to tag him or her. Advance…" at bounding box center [567, 120] width 1134 height 30
